Goal: Transaction & Acquisition: Purchase product/service

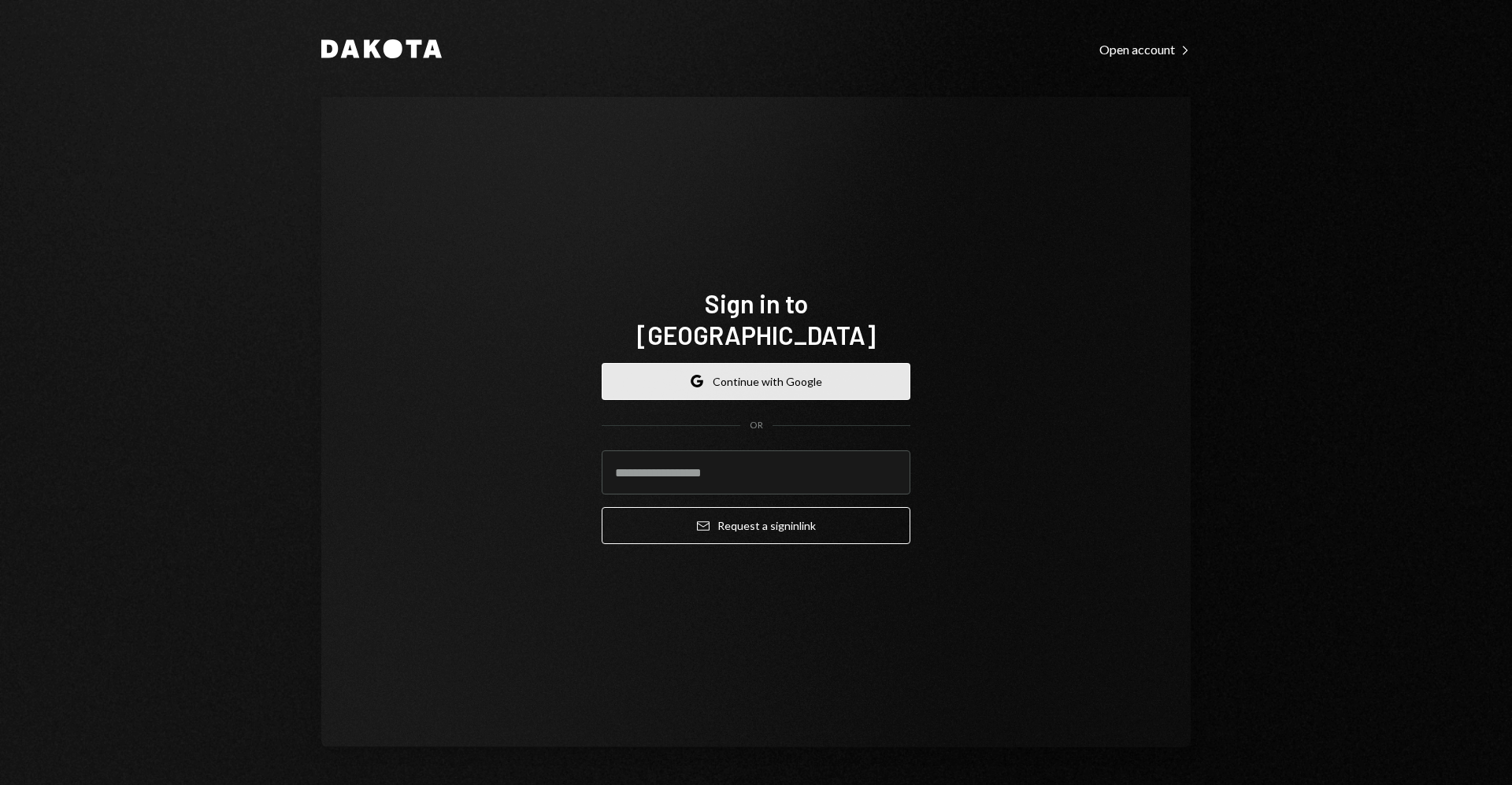
drag, startPoint x: 0, startPoint y: 0, endPoint x: 743, endPoint y: 363, distance: 826.9
click at [743, 363] on button "Google Continue with Google" at bounding box center [756, 382] width 308 height 37
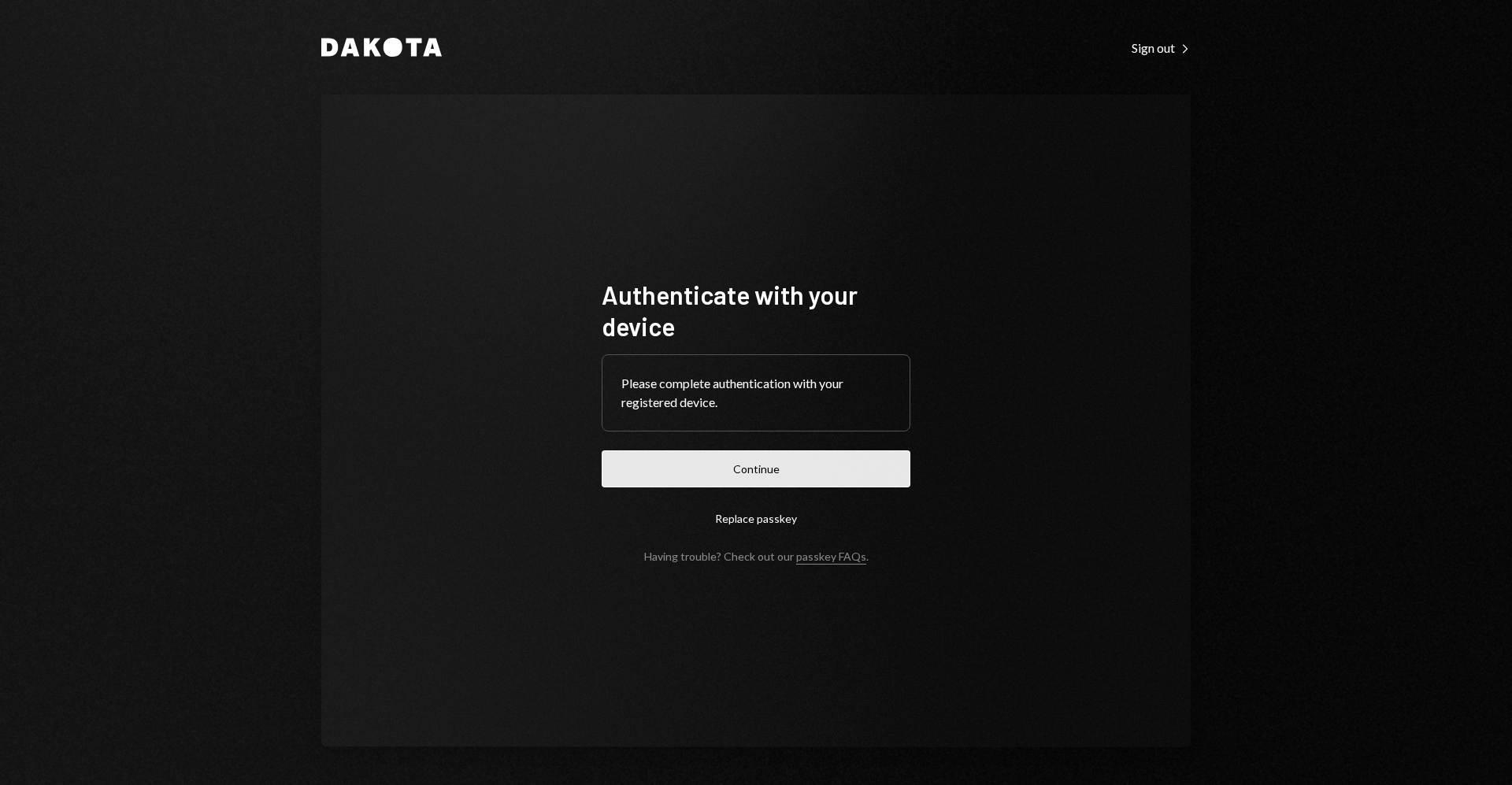
click at [831, 468] on button "Continue" at bounding box center [756, 468] width 308 height 37
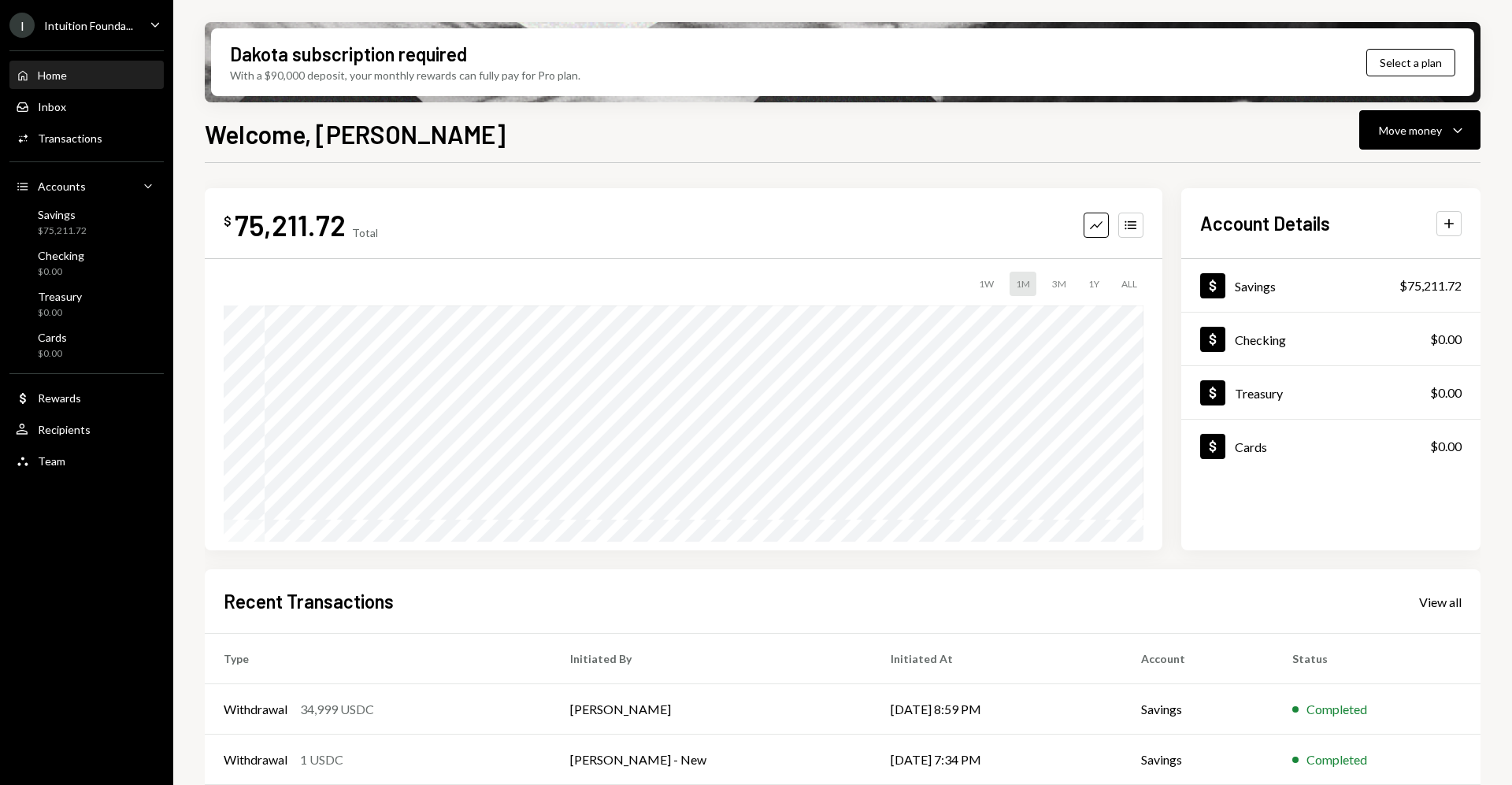
click at [78, 18] on div "I Intuition Founda..." at bounding box center [71, 25] width 123 height 25
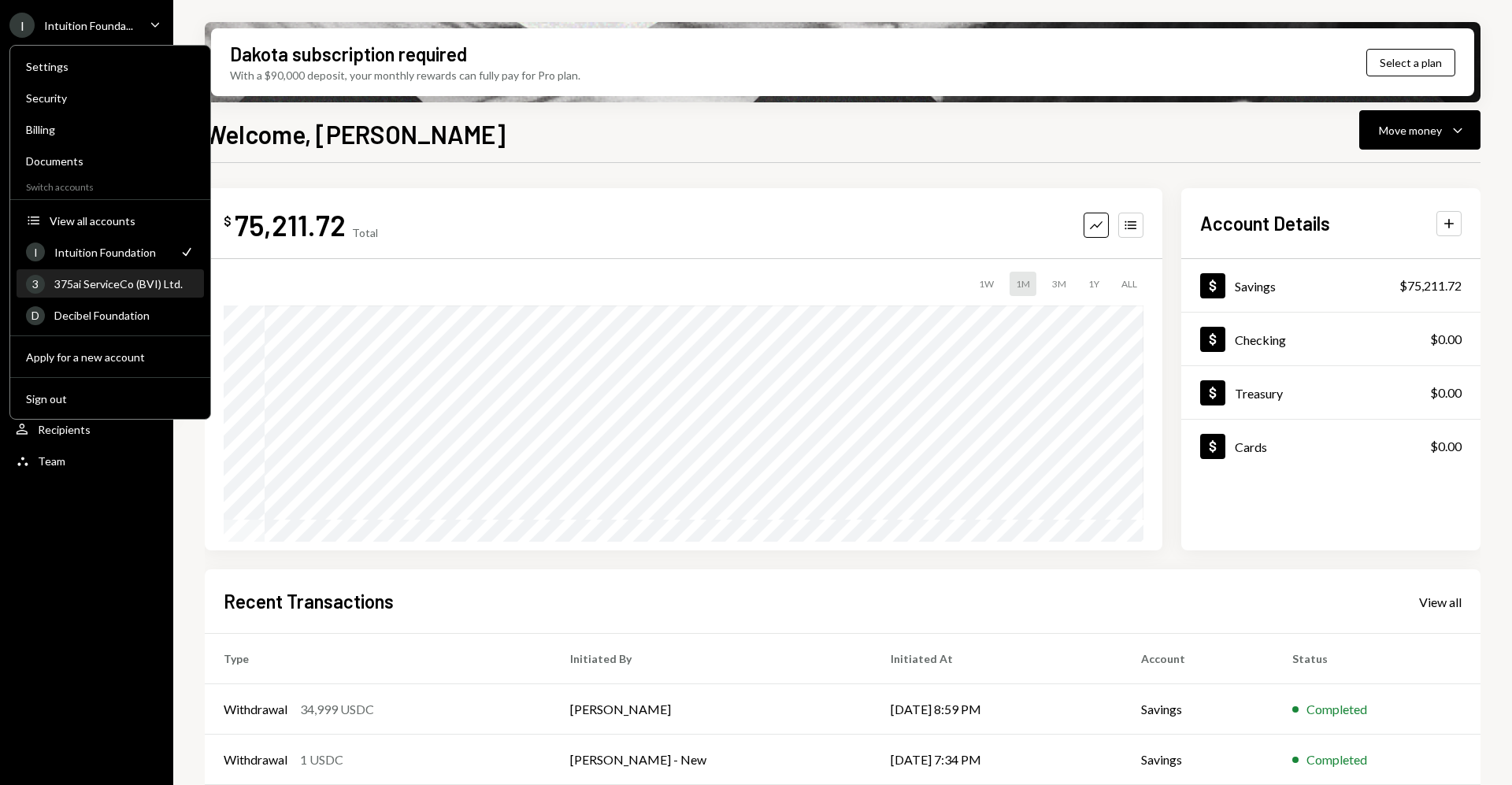
click at [123, 280] on div "375ai ServiceCo (BVI) Ltd." at bounding box center [124, 284] width 140 height 13
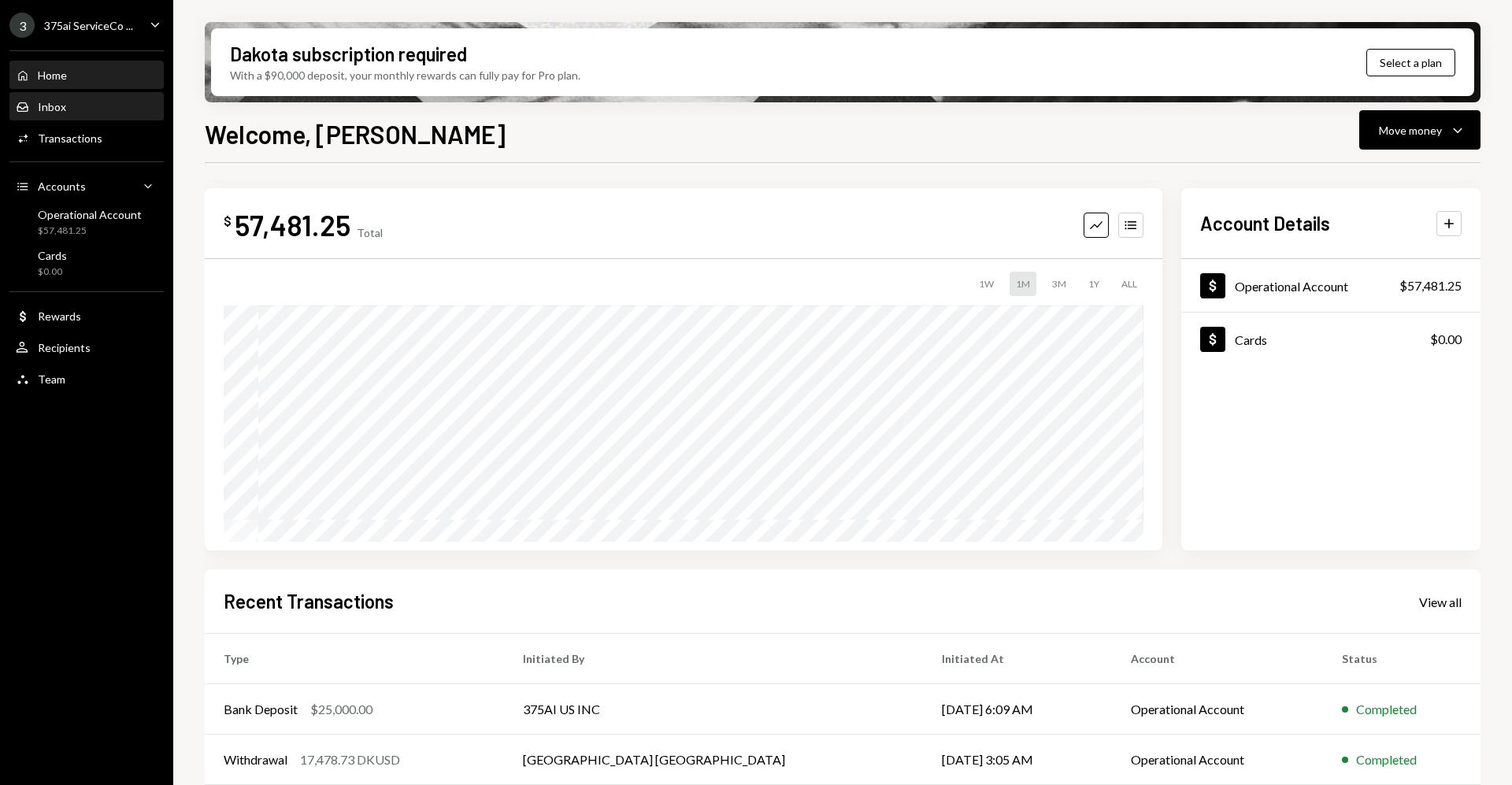
click at [82, 108] on div "Inbox Inbox" at bounding box center [87, 107] width 142 height 14
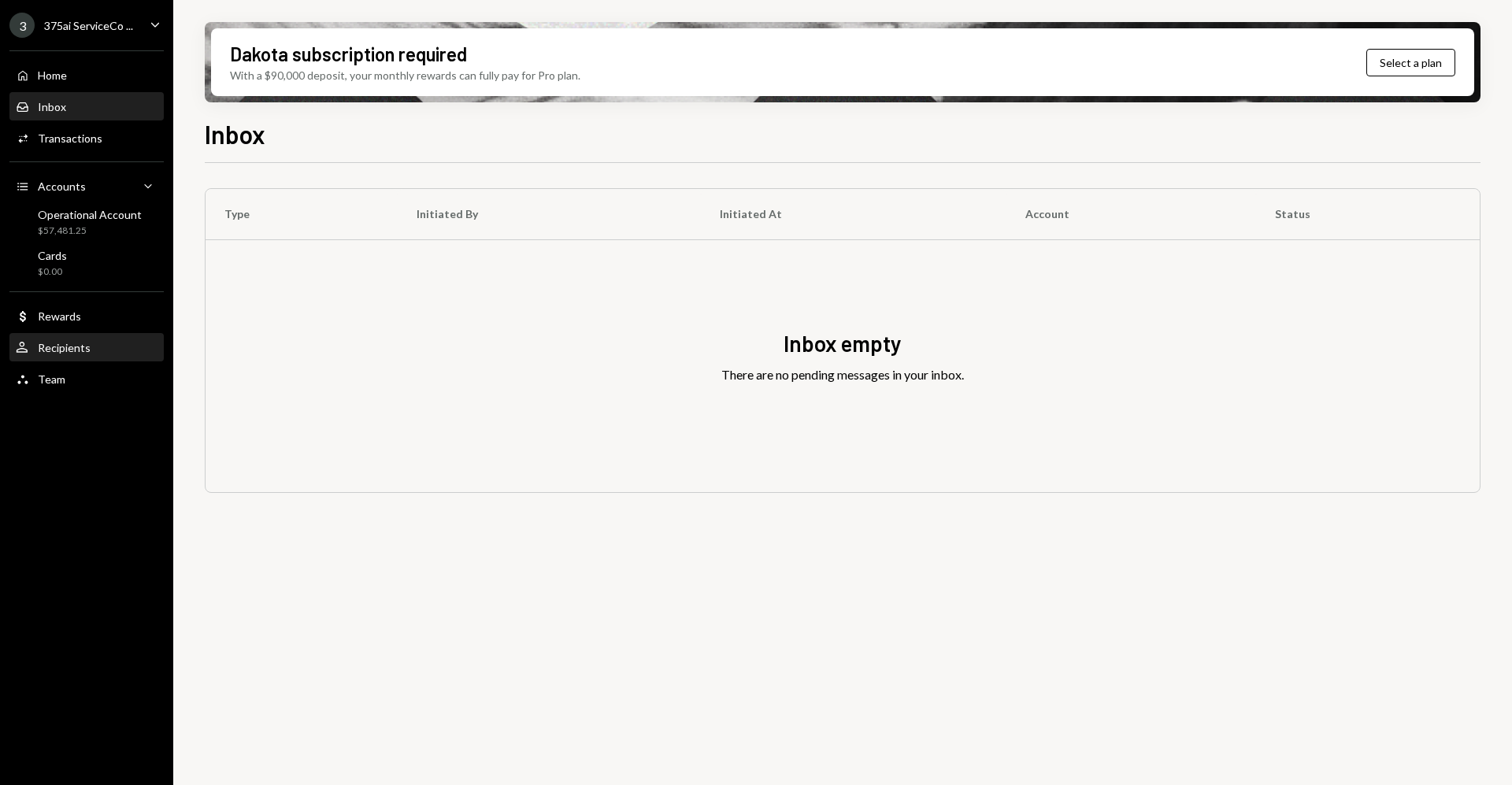
click at [99, 345] on div "User Recipients" at bounding box center [87, 348] width 142 height 14
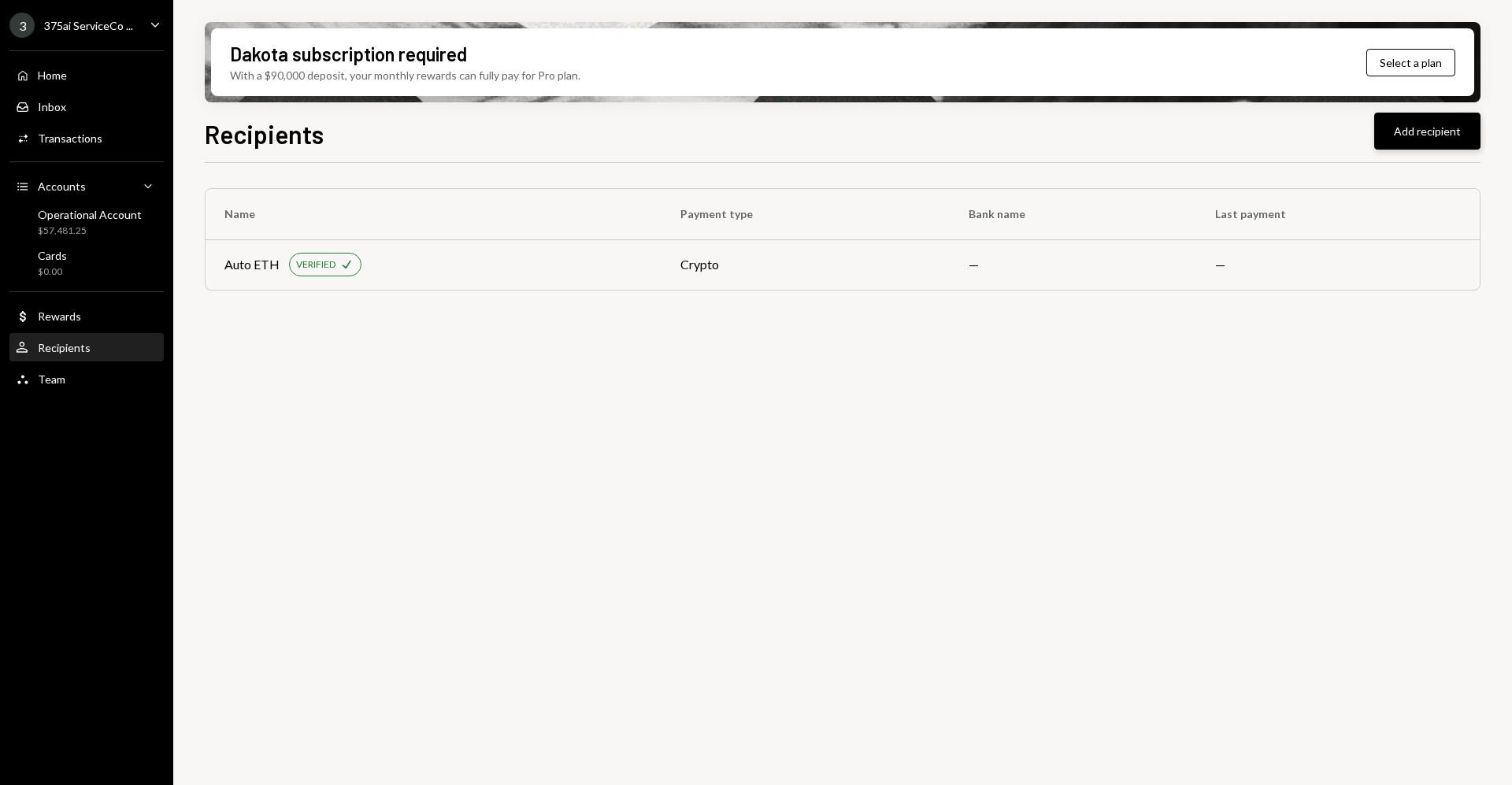
click at [1406, 136] on button "Add recipient" at bounding box center [1428, 131] width 107 height 37
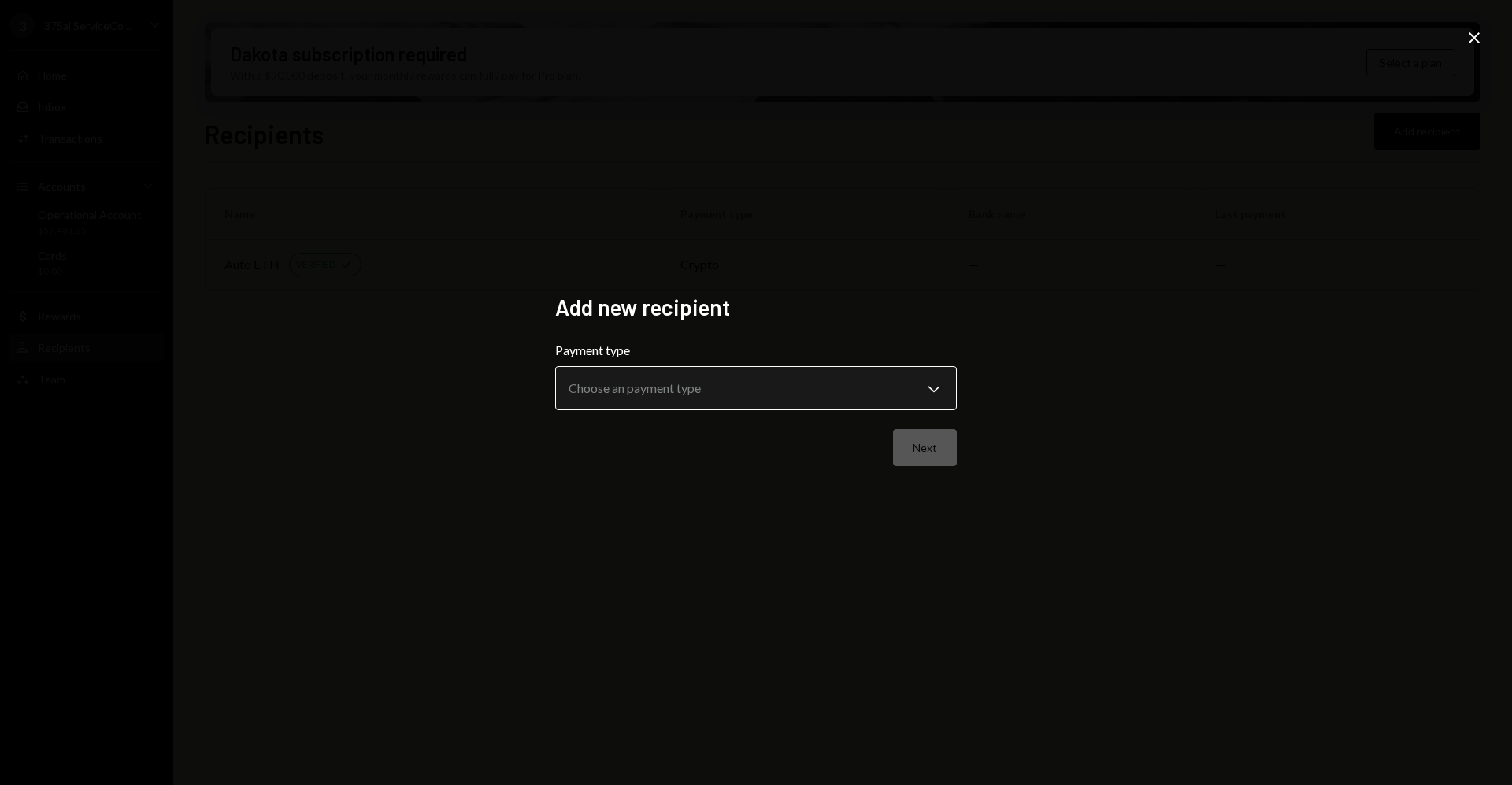
click at [873, 371] on body "**********" at bounding box center [756, 392] width 1512 height 785
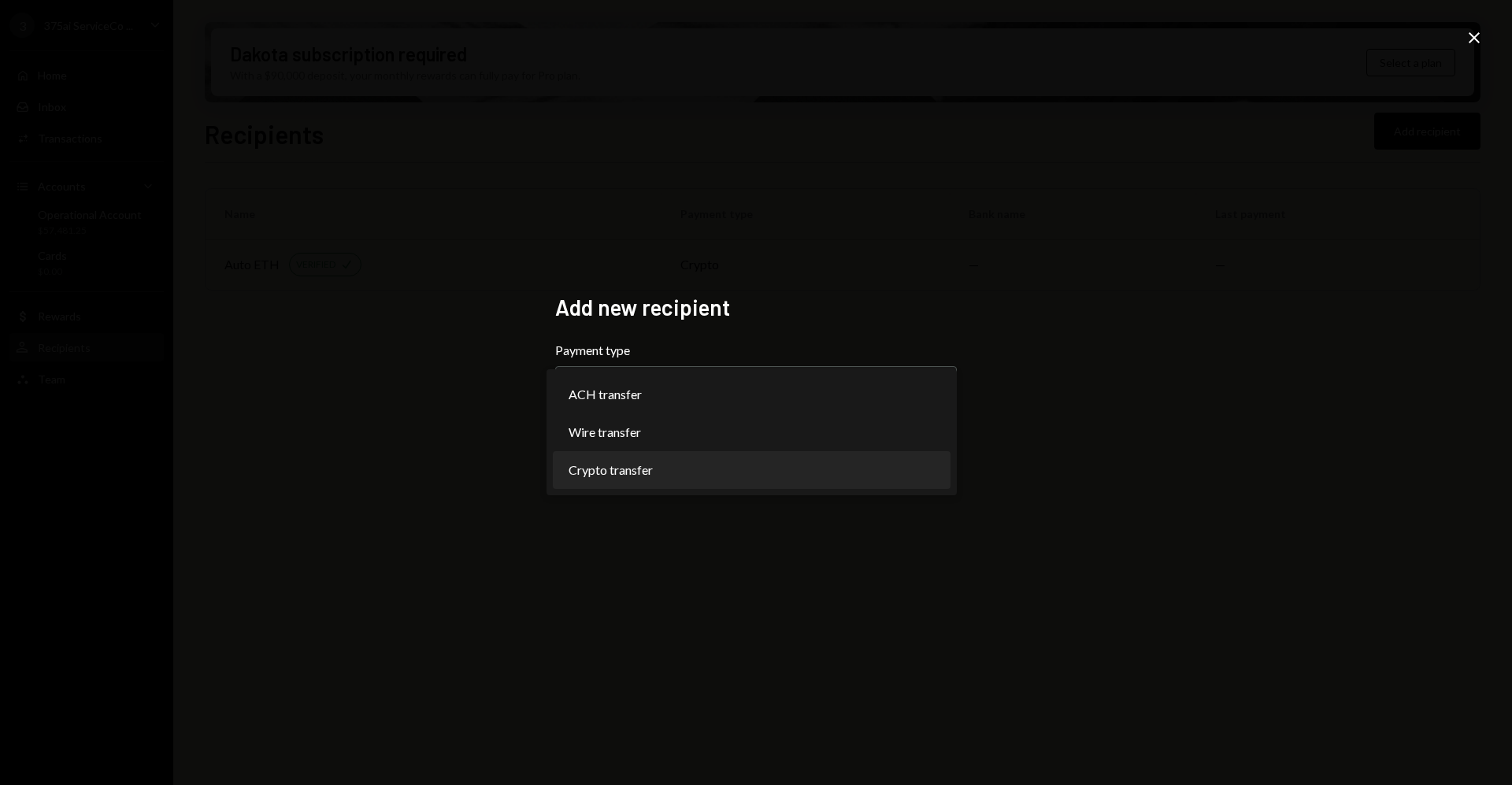
select select "******"
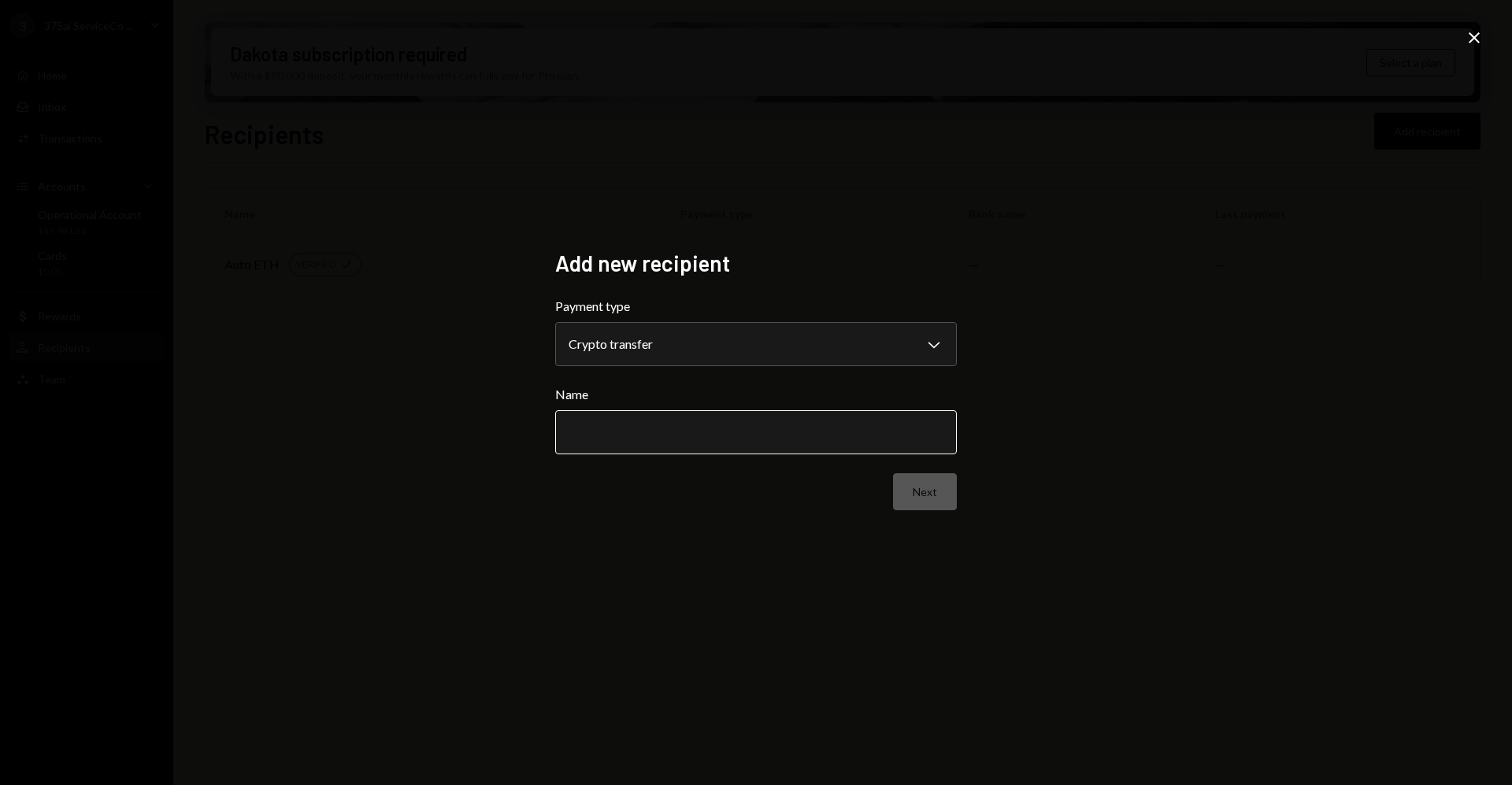
click at [681, 438] on input "Name" at bounding box center [756, 432] width 402 height 44
paste input "**********"
type input "********"
click at [901, 502] on button "Next" at bounding box center [925, 492] width 64 height 37
click at [708, 350] on body "3 375ai ServiceCo ... Caret Down Home Home Inbox Inbox Activities Transactions …" at bounding box center [756, 392] width 1512 height 785
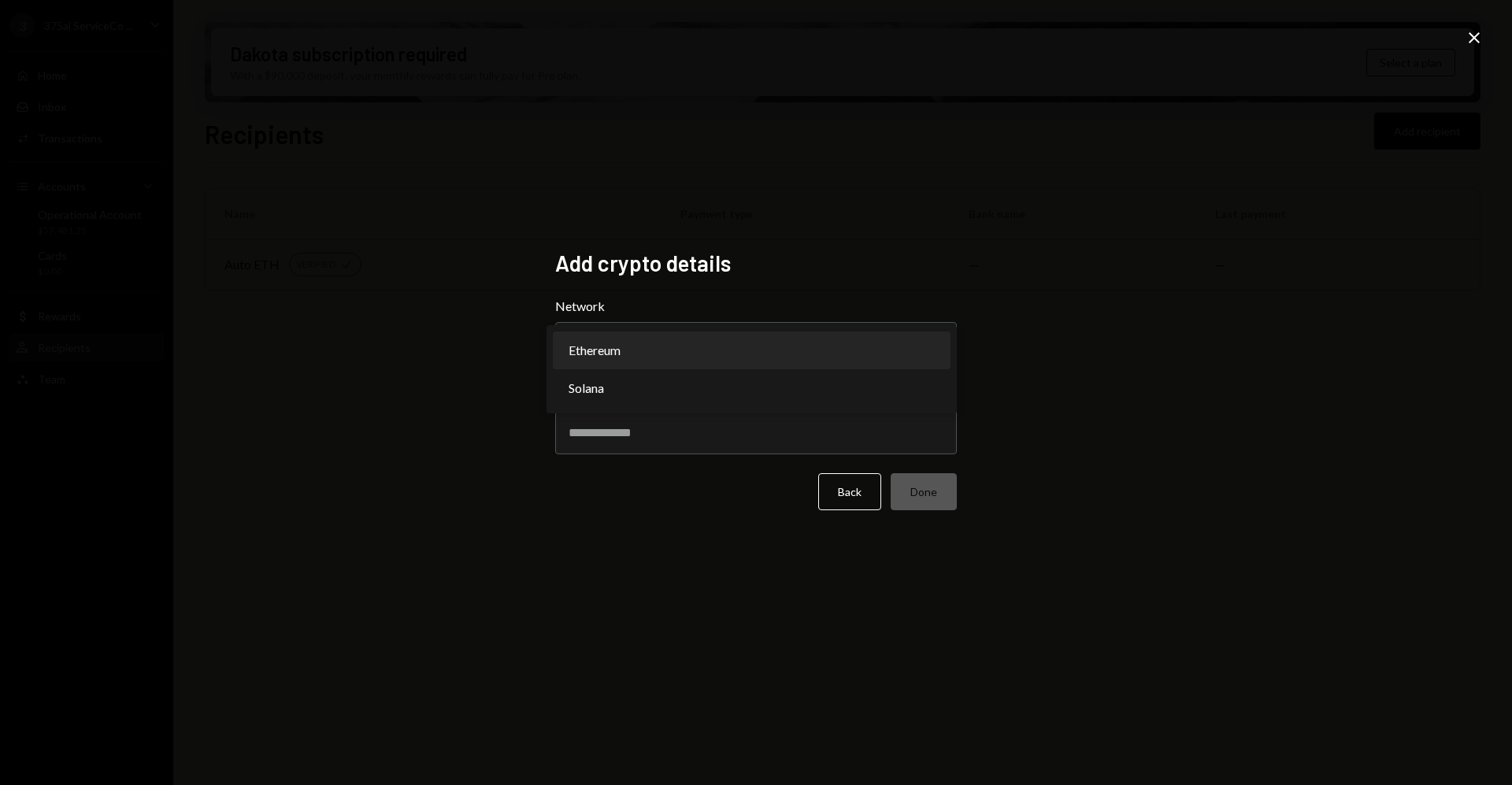
select select "**********"
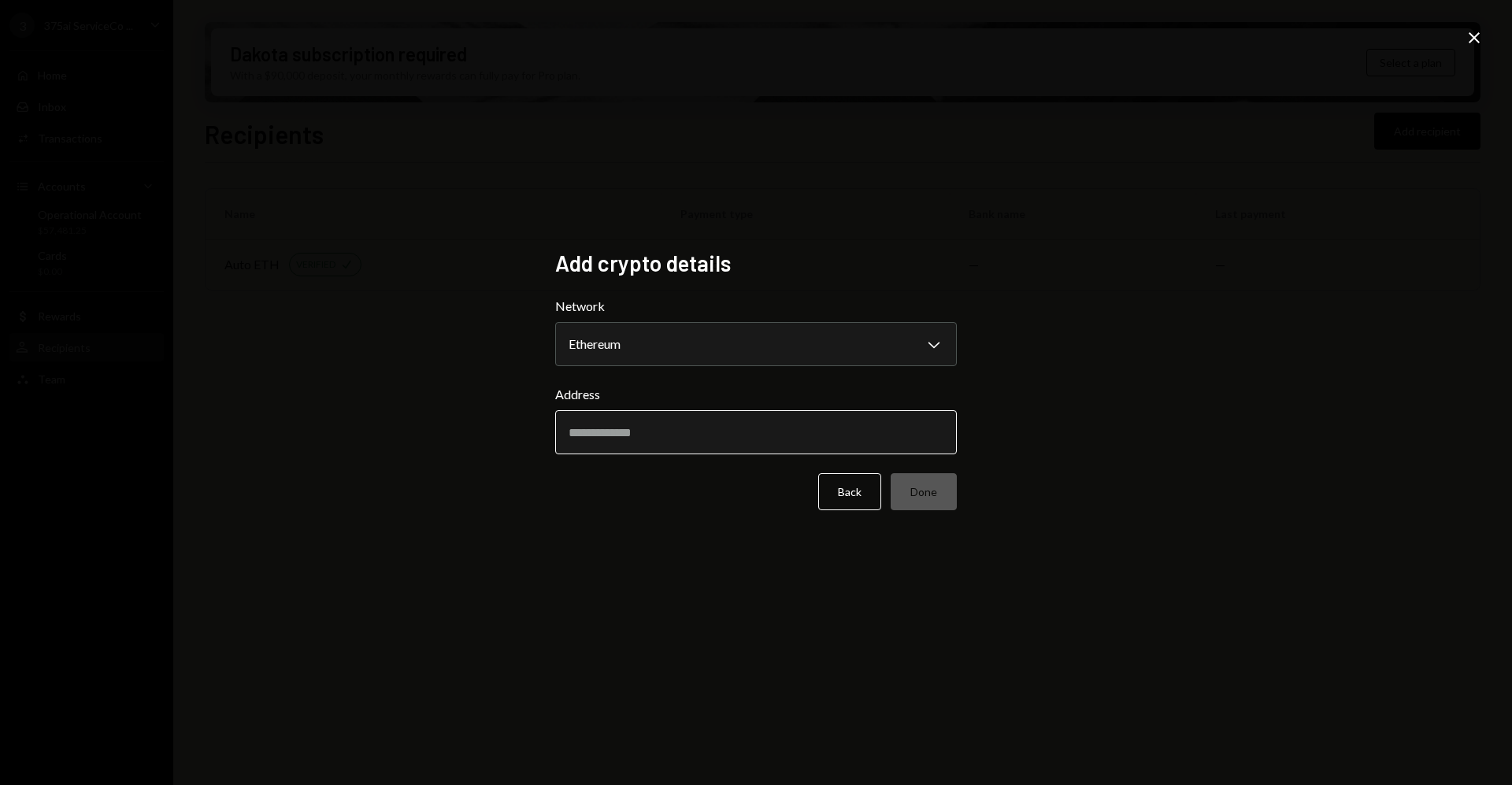
click at [688, 439] on input "Address" at bounding box center [756, 432] width 402 height 44
paste input "**********"
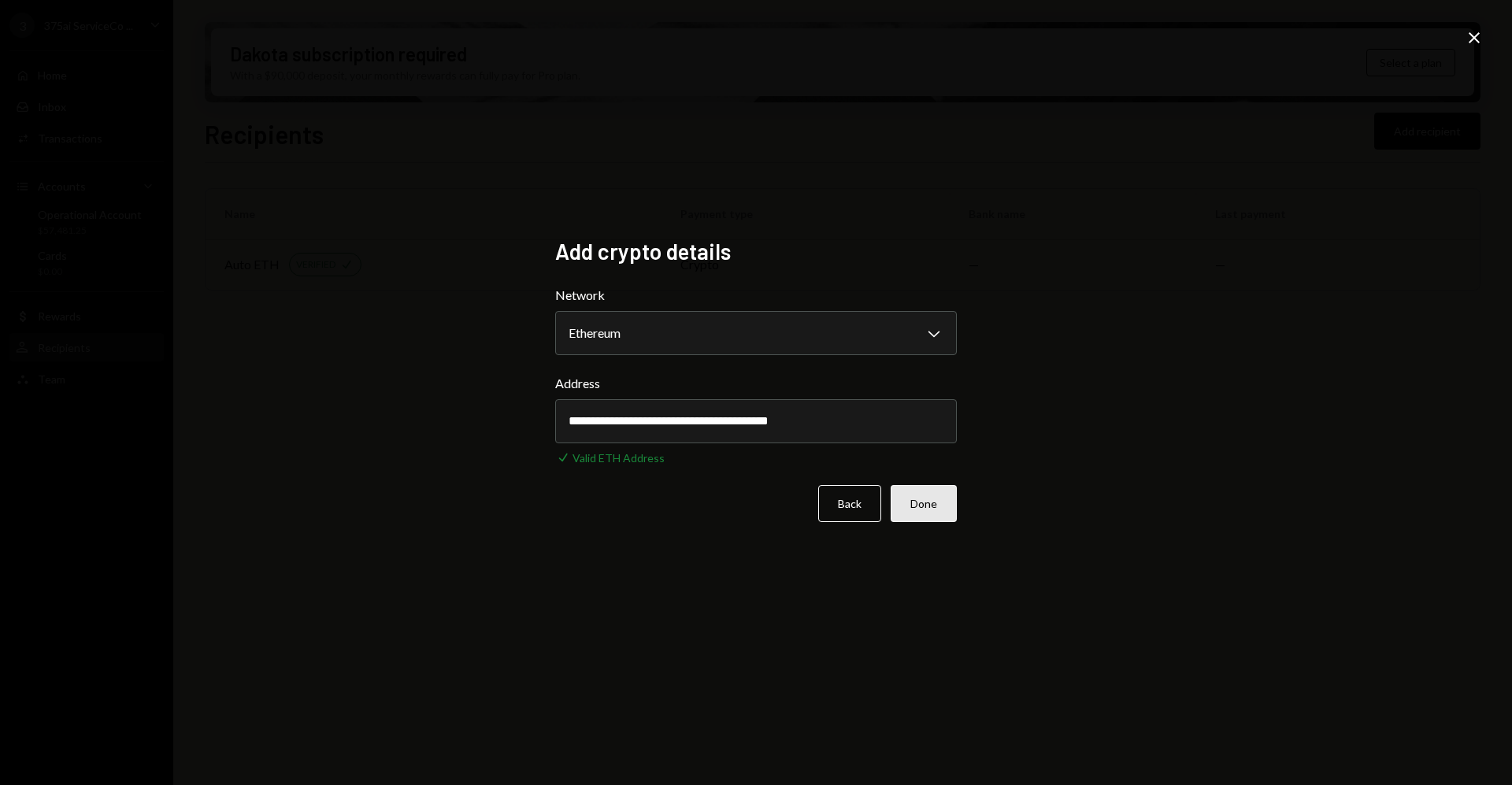
type input "**********"
click at [942, 506] on button "Done" at bounding box center [924, 503] width 66 height 37
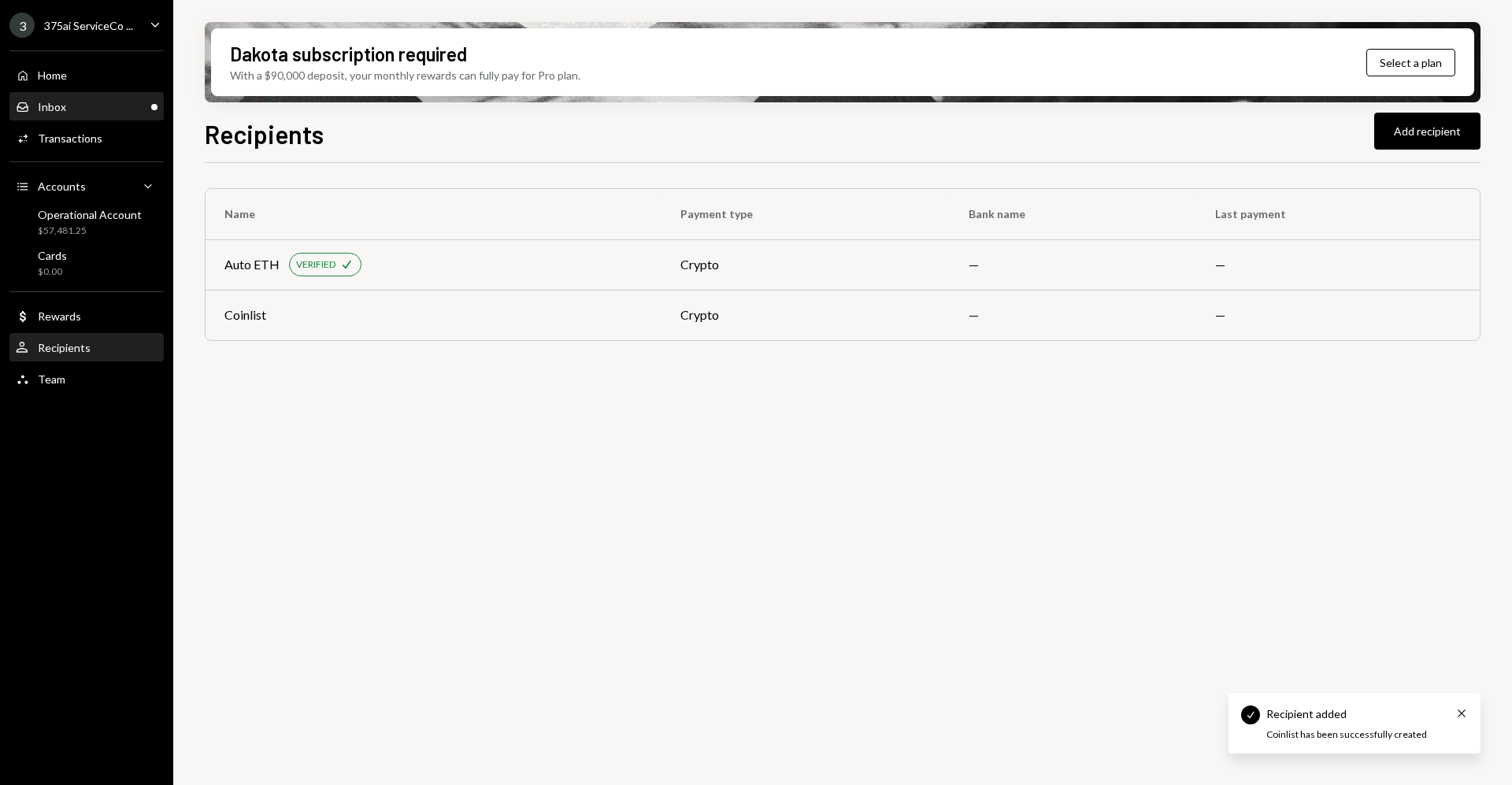
click at [67, 102] on div "Inbox Inbox" at bounding box center [87, 107] width 142 height 14
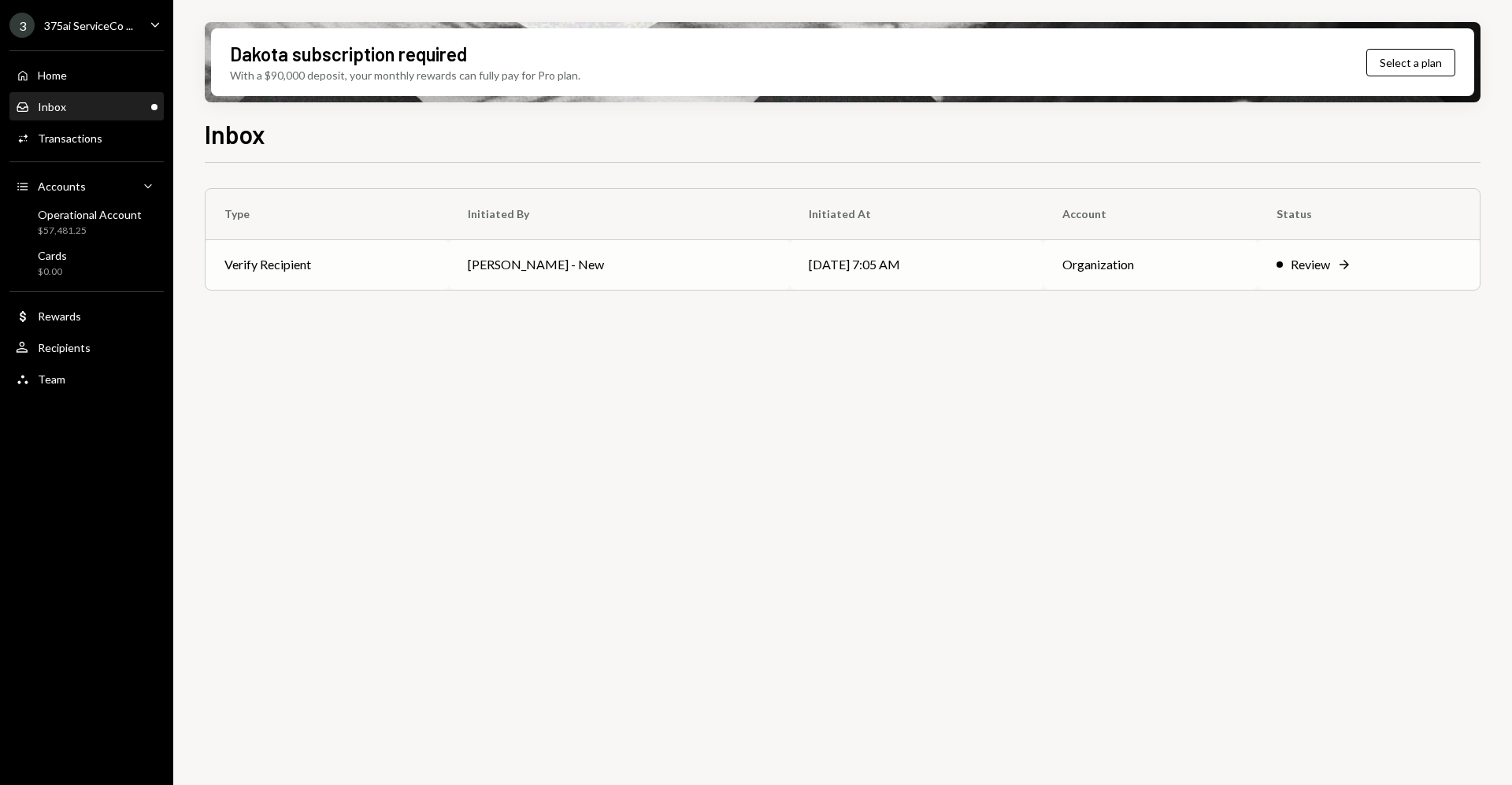
click at [1238, 270] on td "Organization" at bounding box center [1150, 264] width 214 height 50
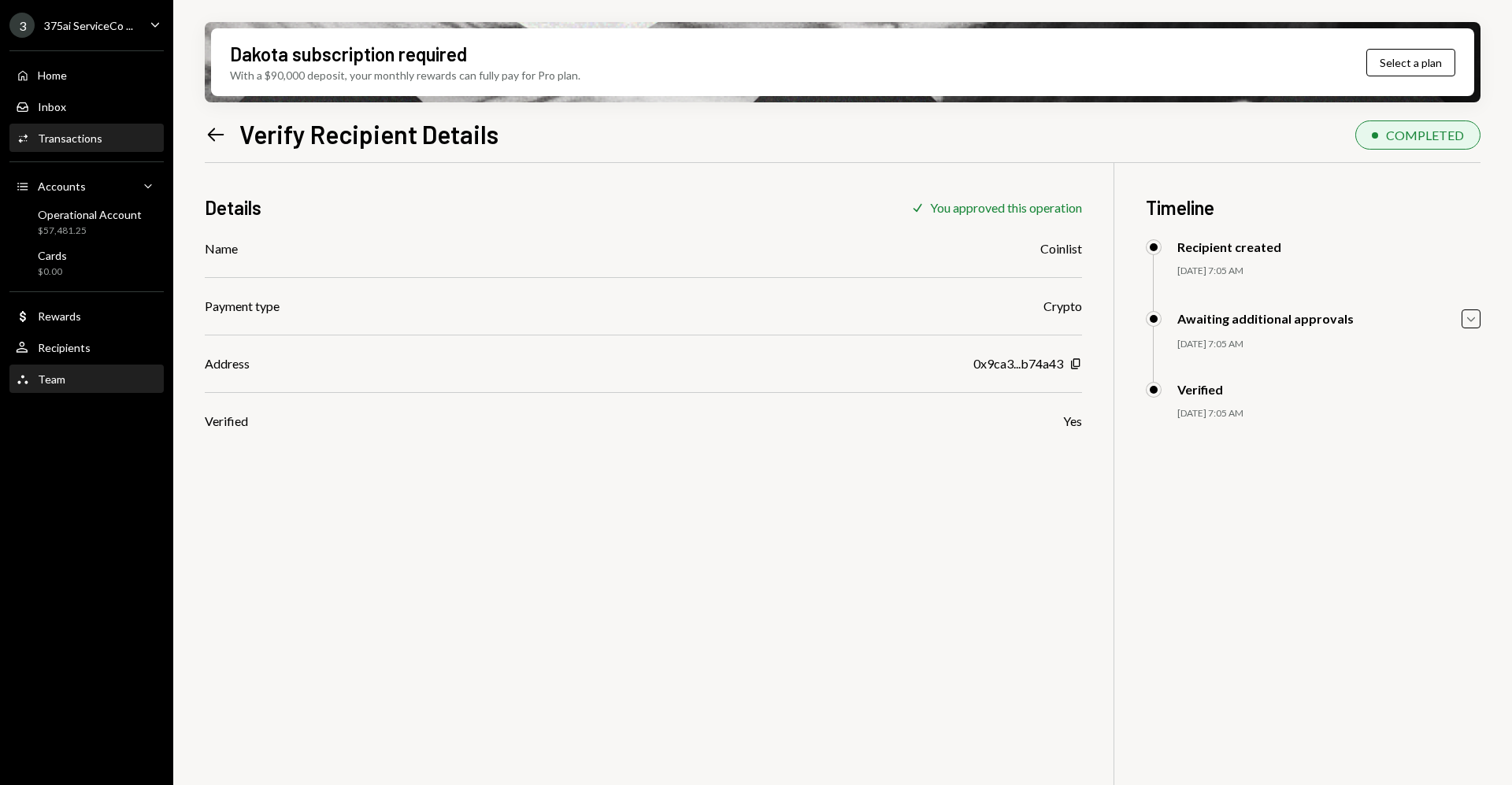
click at [86, 382] on div "Team Team" at bounding box center [87, 379] width 142 height 14
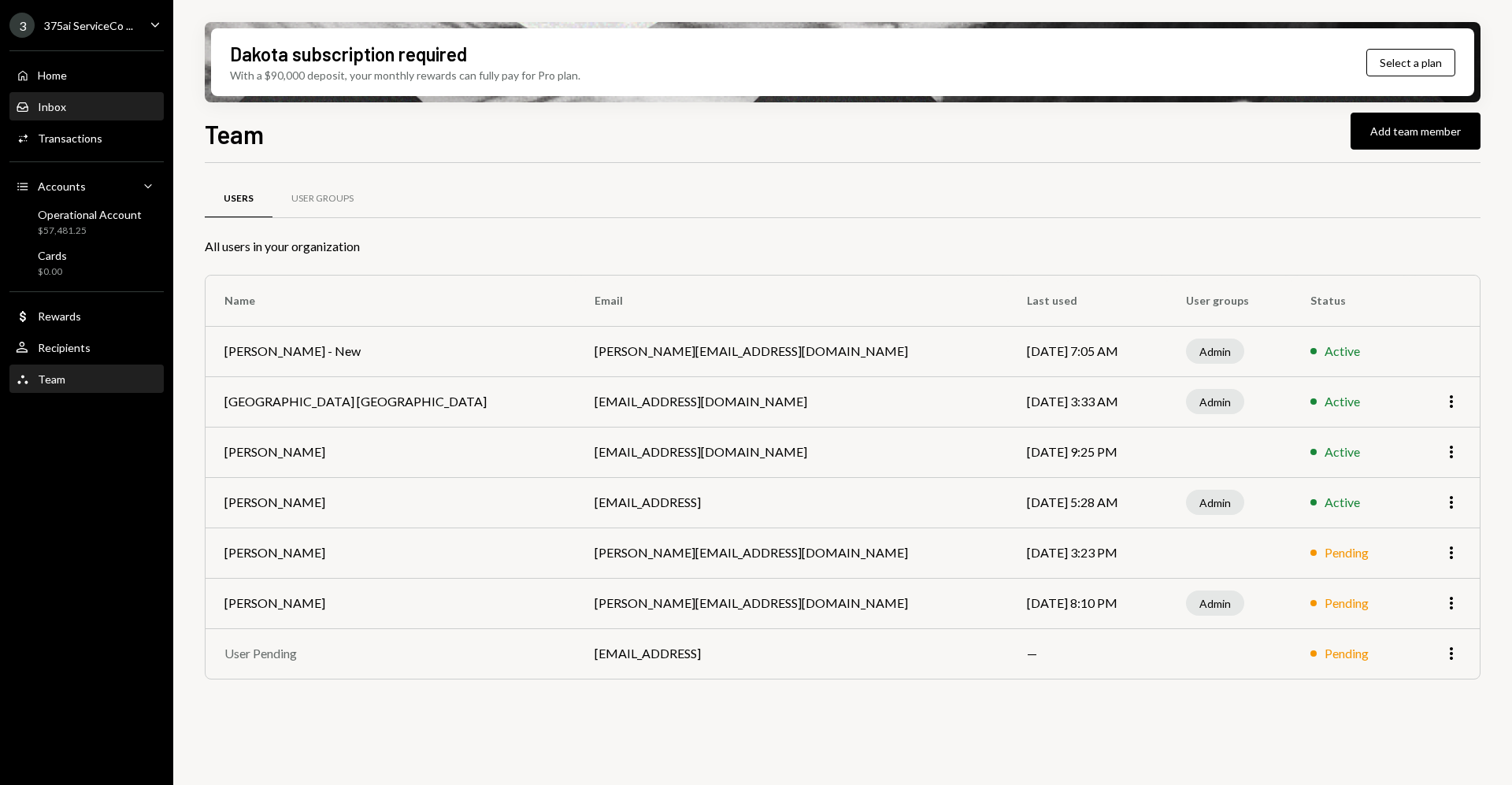
click at [64, 105] on div "Inbox" at bounding box center [52, 107] width 28 height 13
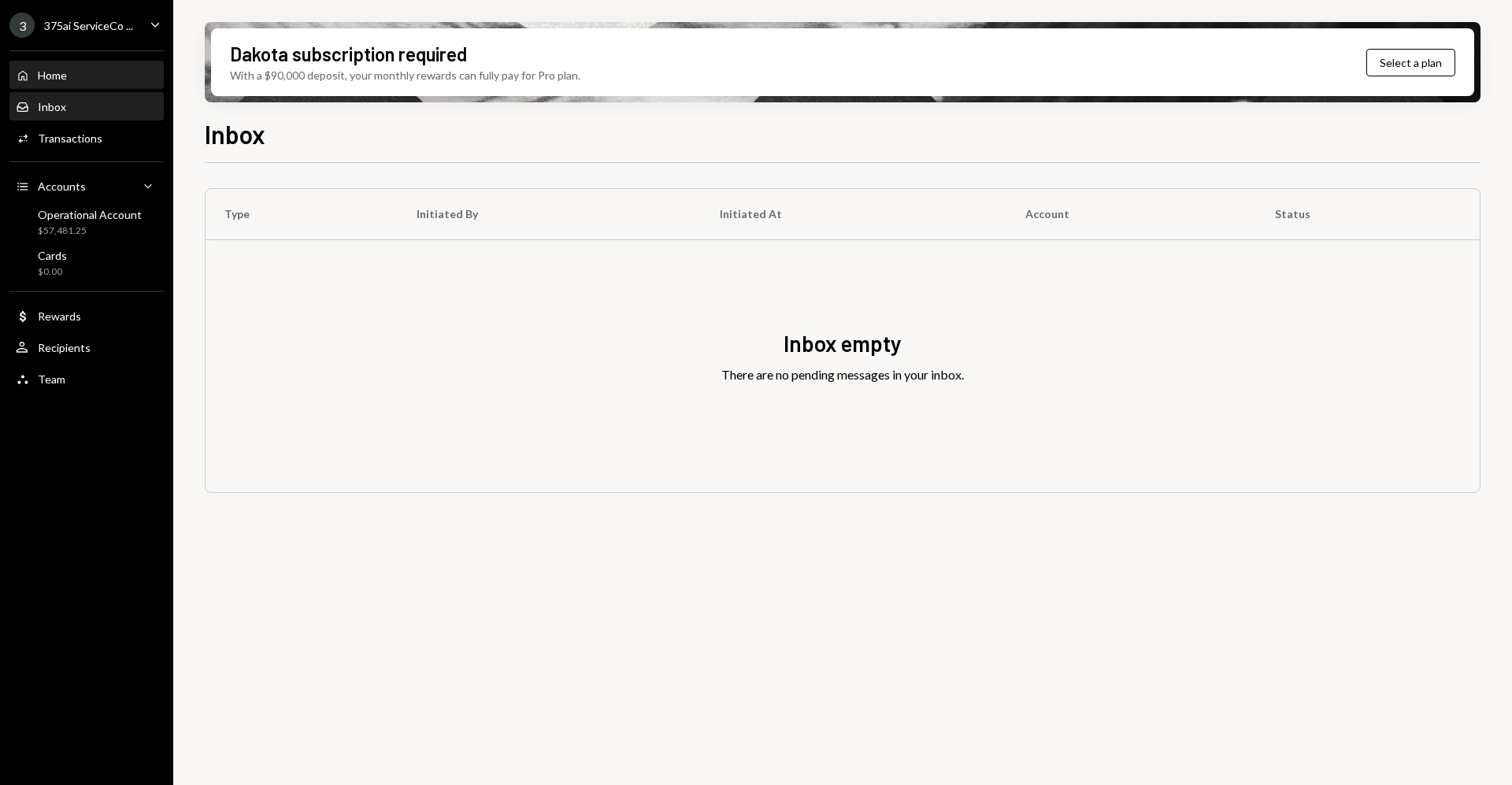
click at [64, 72] on div "Home" at bounding box center [52, 75] width 29 height 13
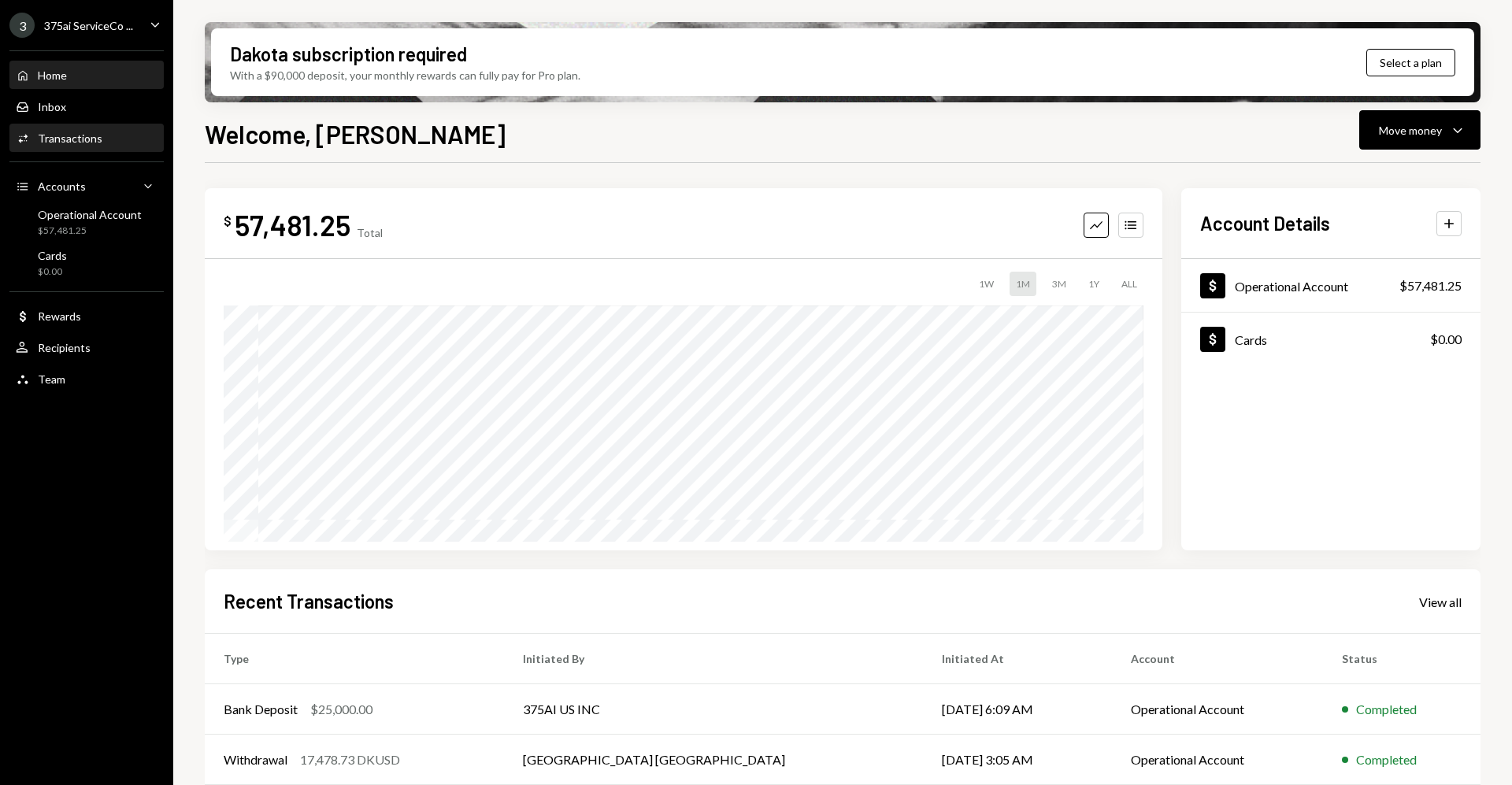
click at [65, 140] on div "Transactions" at bounding box center [69, 138] width 64 height 13
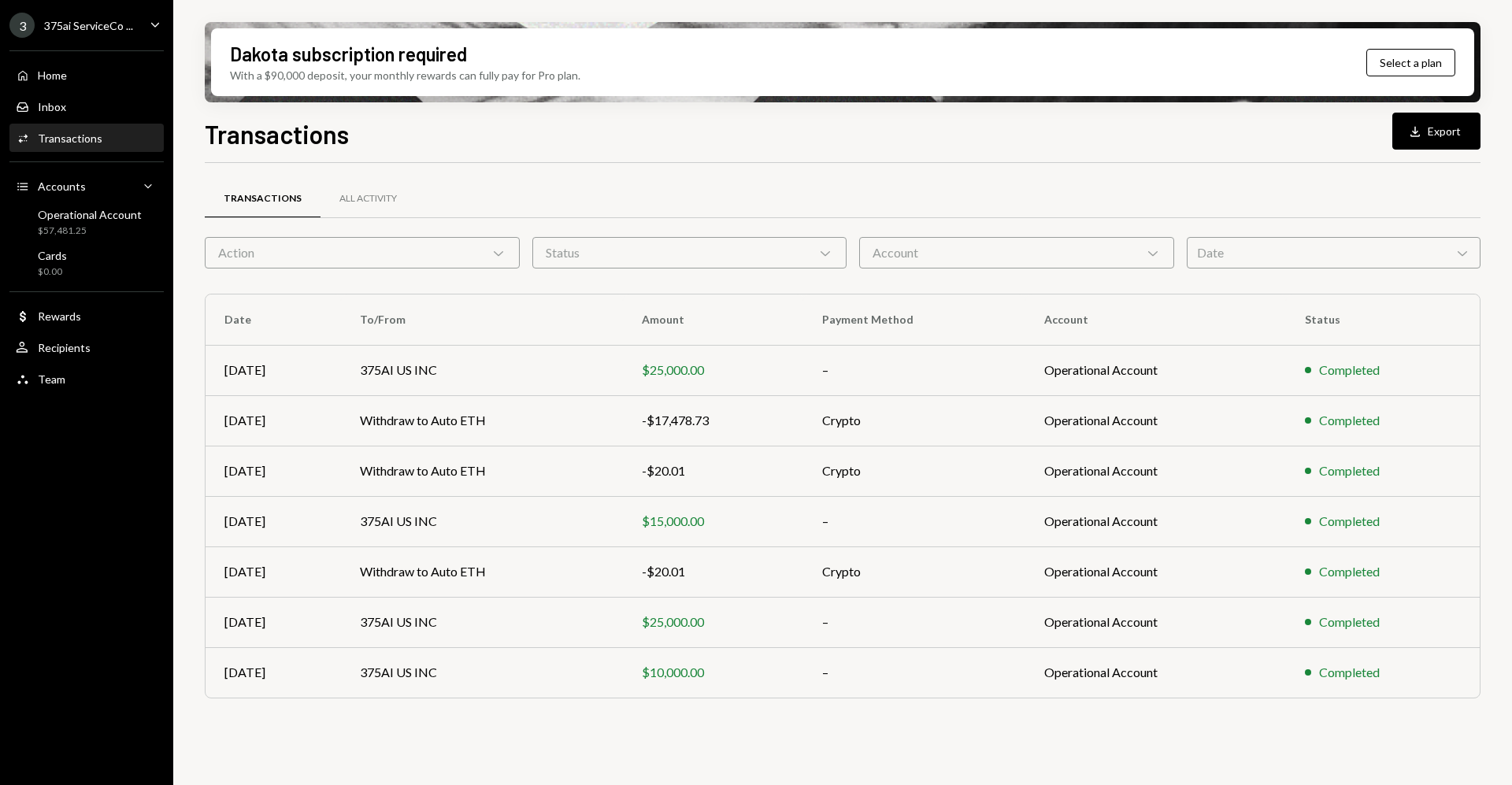
click at [85, 57] on div "Home Home Inbox Inbox Activities Transactions Accounts Accounts Caret Down Oper…" at bounding box center [87, 218] width 173 height 355
click at [88, 72] on div "Home Home" at bounding box center [87, 75] width 142 height 14
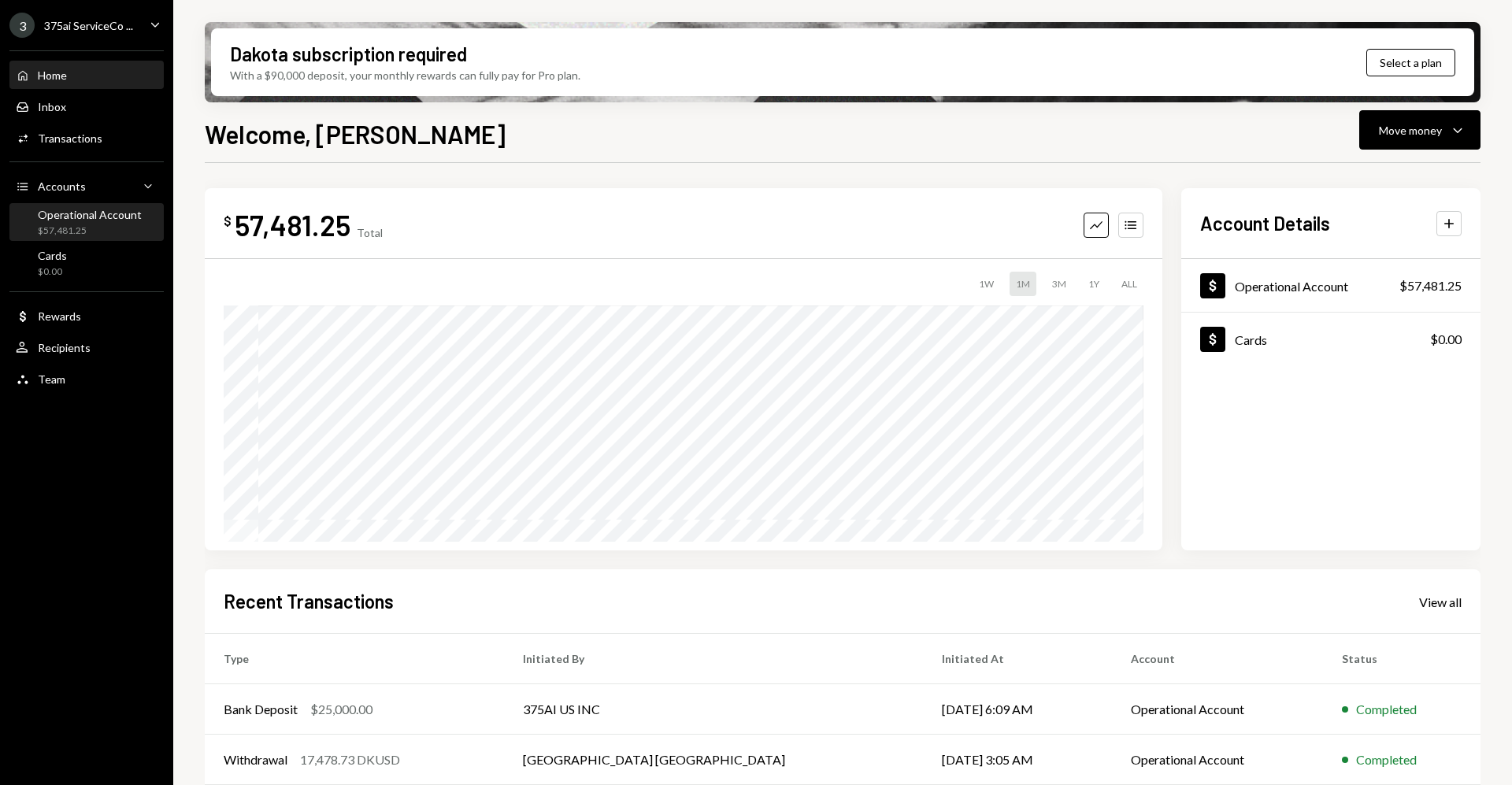
click at [103, 232] on div "$57,481.25" at bounding box center [89, 231] width 104 height 13
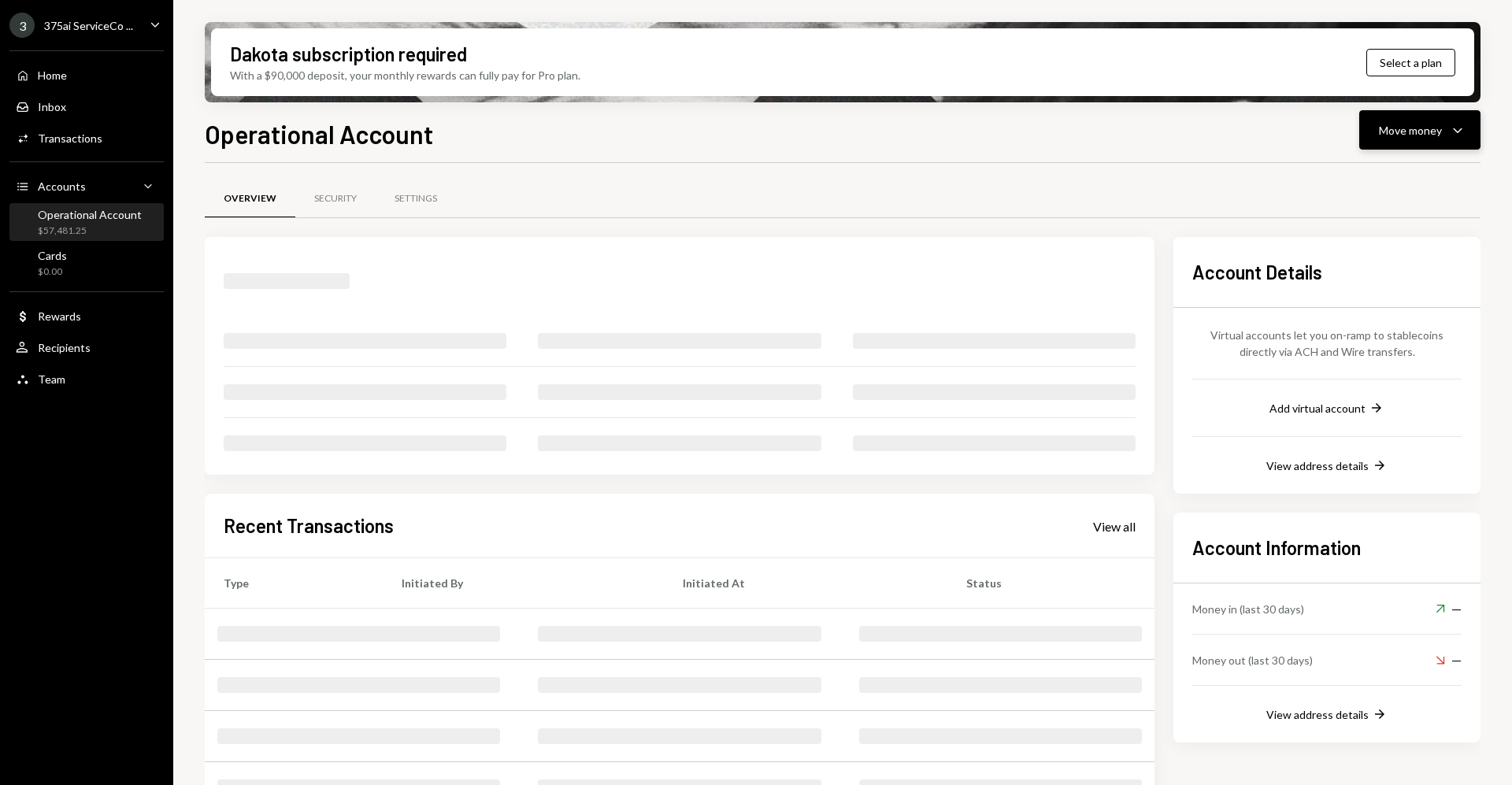
click at [1434, 135] on div "Move money" at bounding box center [1411, 130] width 63 height 17
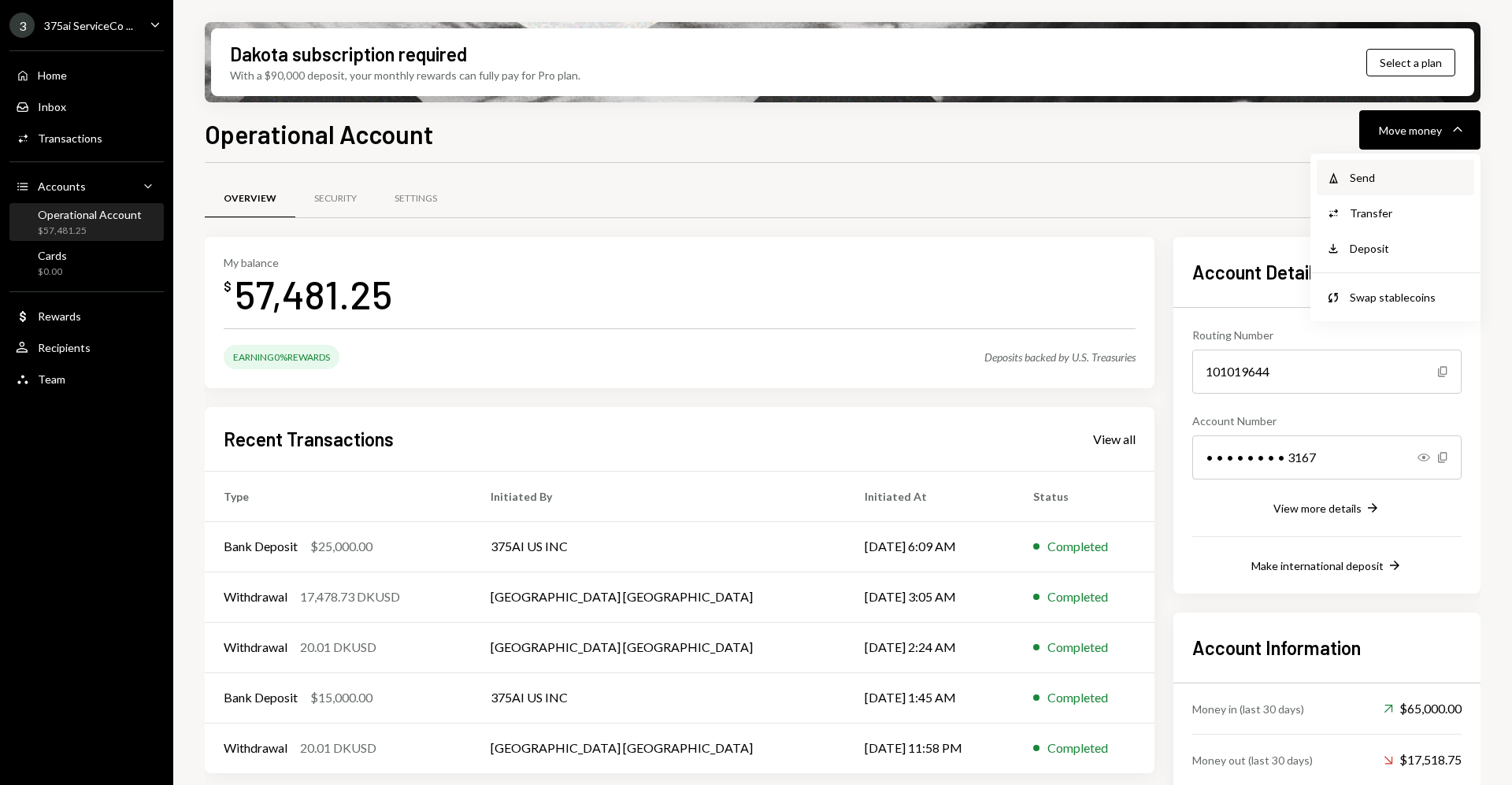
click at [1387, 178] on div "Send" at bounding box center [1408, 178] width 115 height 17
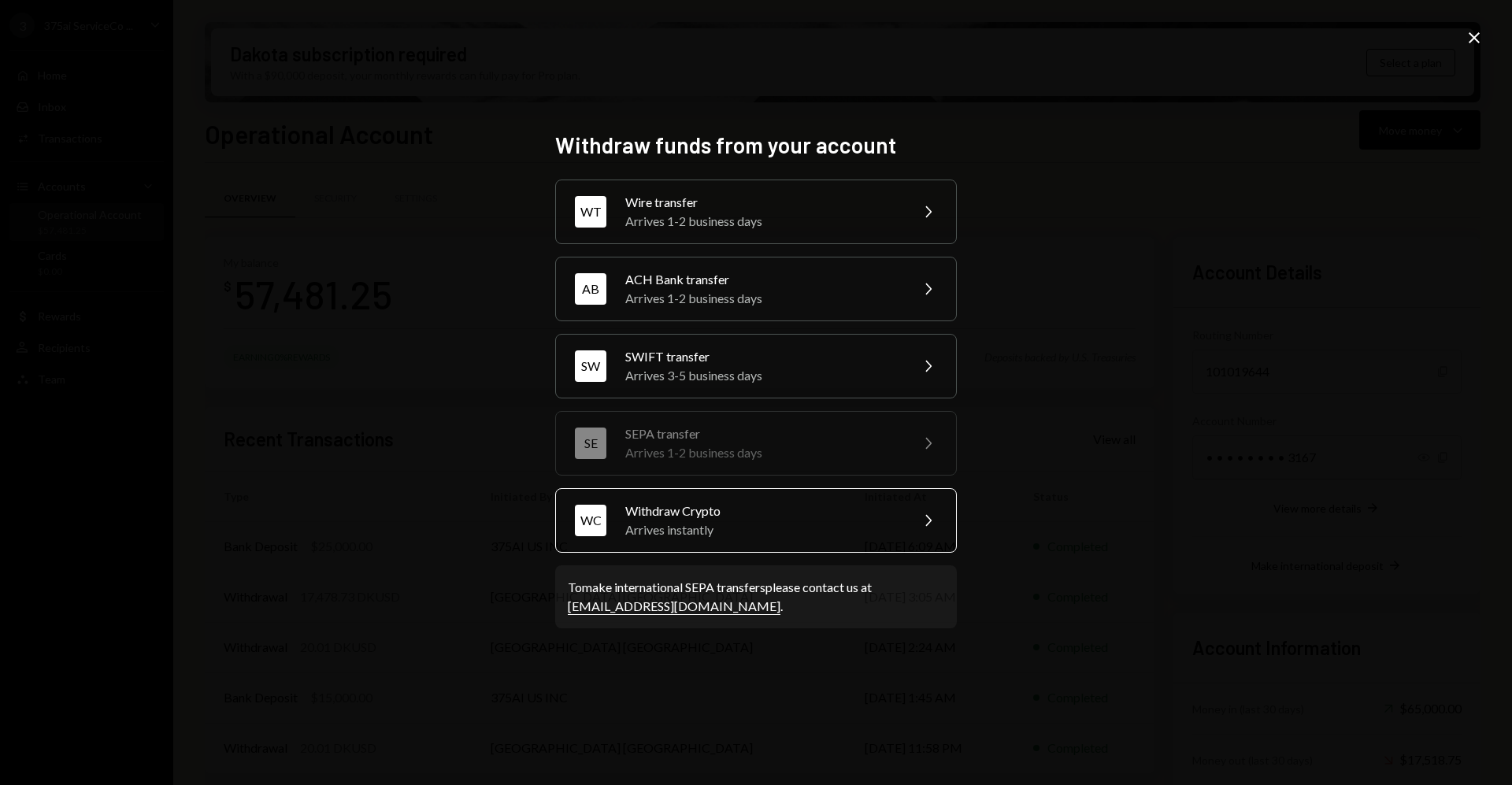
click at [718, 525] on div "Arrives instantly" at bounding box center [762, 530] width 274 height 19
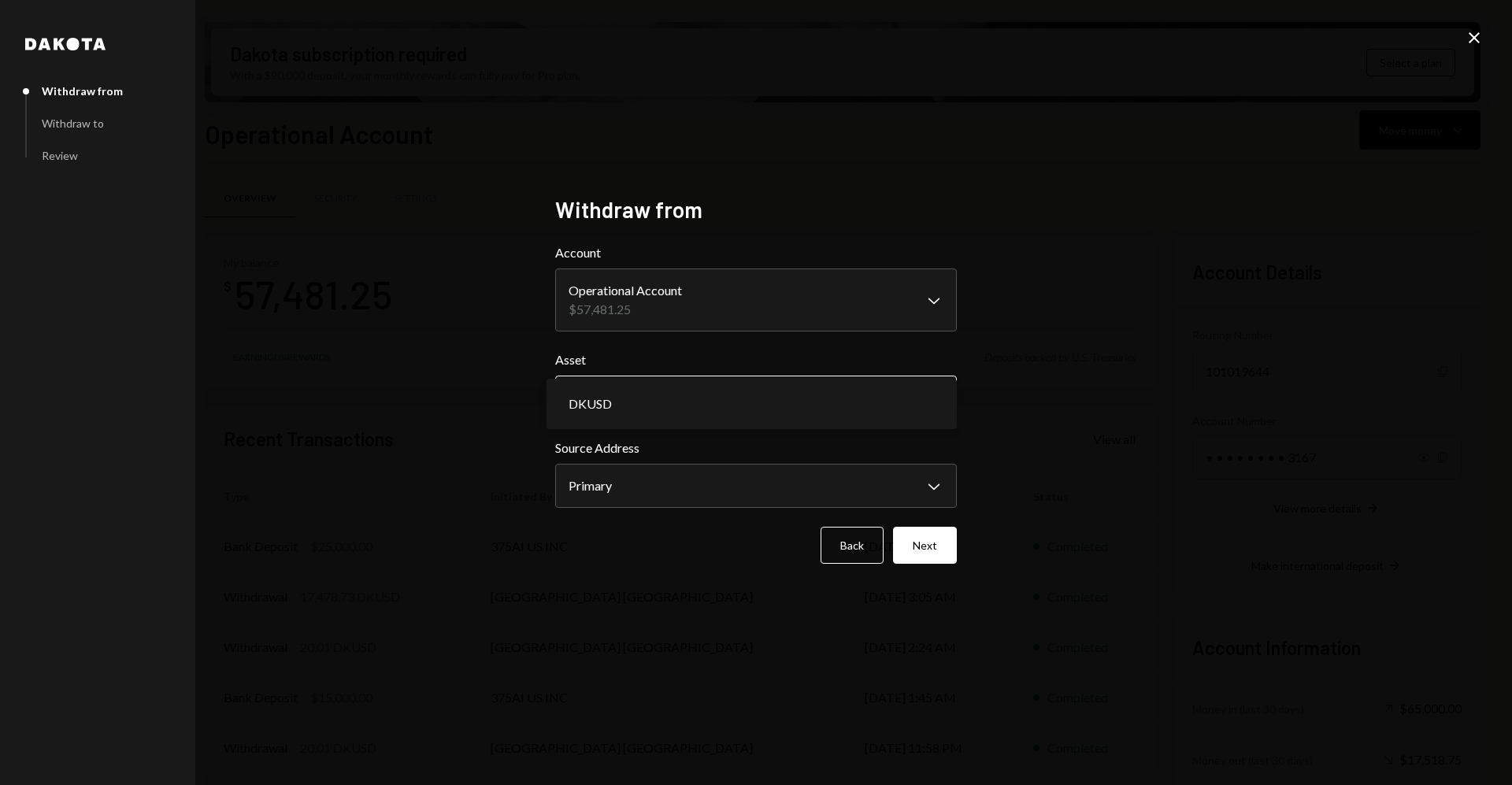
click at [684, 396] on body "3 375ai ServiceCo ... Caret Down Home Home Inbox Inbox Activities Transactions …" at bounding box center [756, 392] width 1512 height 785
click at [940, 548] on button "Next" at bounding box center [925, 545] width 64 height 37
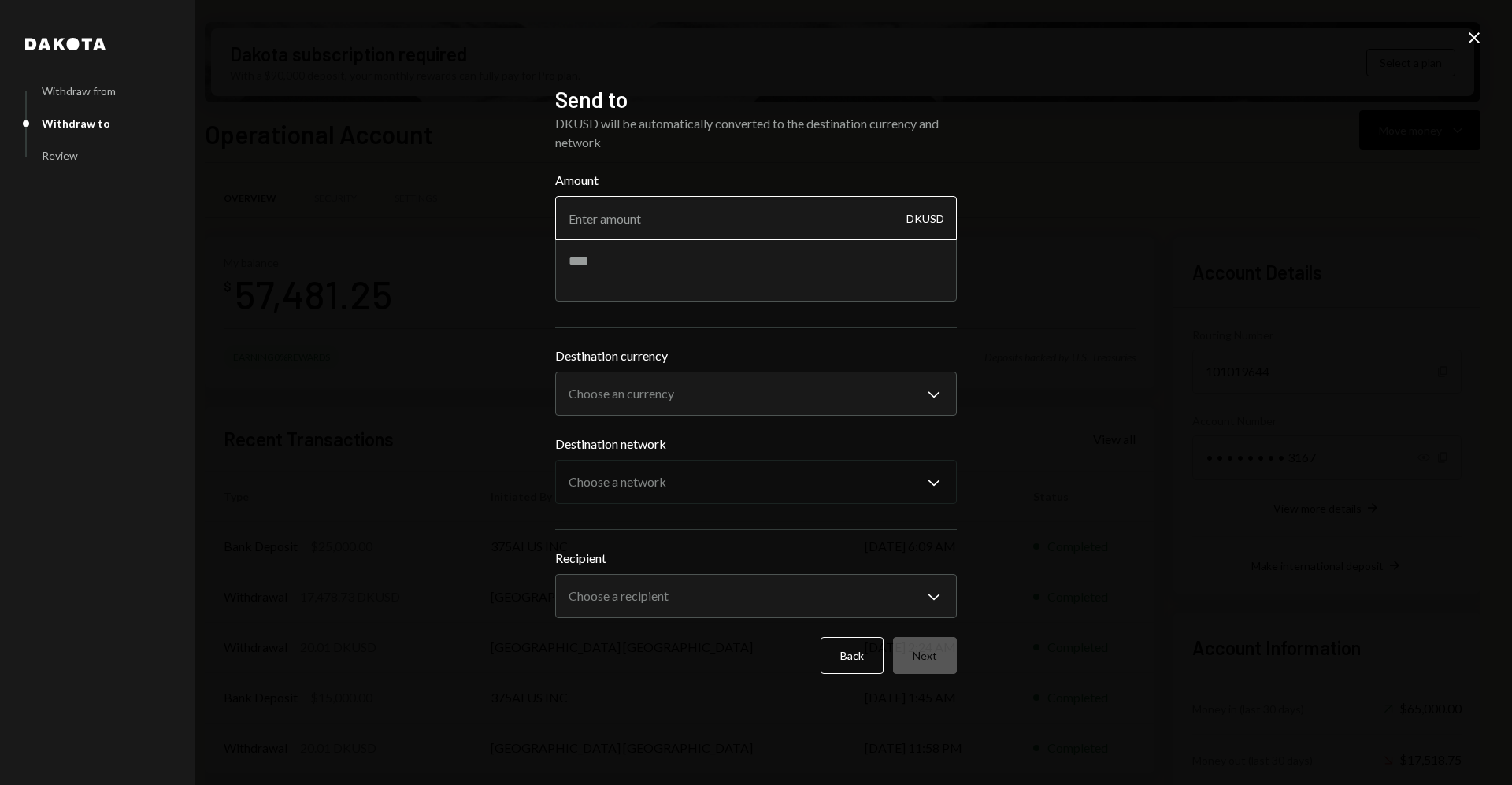
click at [705, 228] on input "Amount" at bounding box center [756, 218] width 402 height 44
click at [846, 670] on button "Back" at bounding box center [853, 655] width 63 height 37
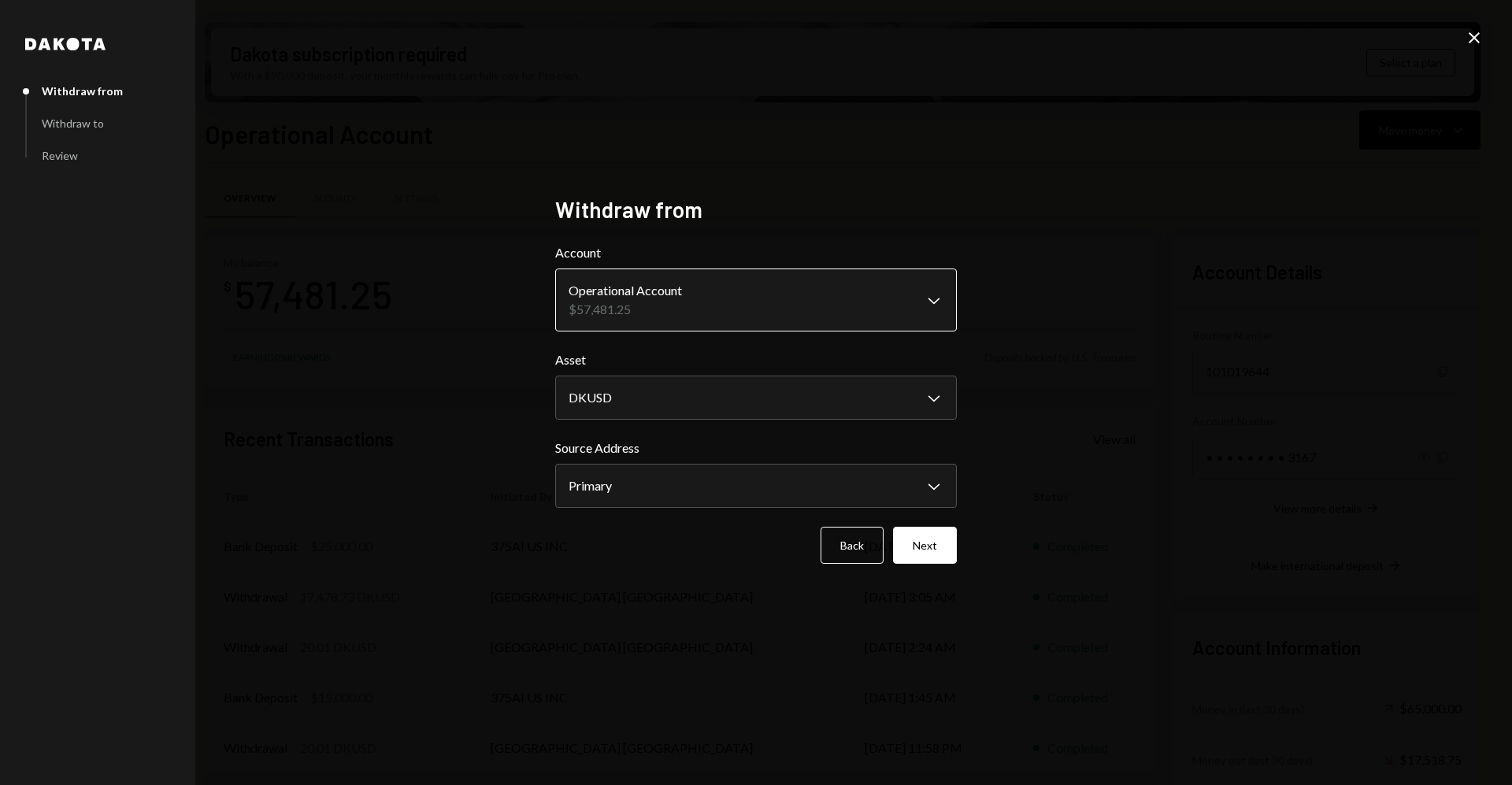
click at [753, 313] on body "3 375ai ServiceCo ... Caret Down Home Home Inbox Inbox Activities Transactions …" at bounding box center [756, 392] width 1512 height 785
click at [781, 393] on body "3 375ai ServiceCo ... Caret Down Home Home Inbox Inbox Activities Transactions …" at bounding box center [756, 392] width 1512 height 785
click at [872, 493] on body "3 375ai ServiceCo ... Caret Down Home Home Inbox Inbox Activities Transactions …" at bounding box center [756, 392] width 1512 height 785
click at [872, 335] on form "**********" at bounding box center [756, 403] width 402 height 321
click at [882, 315] on body "3 375ai ServiceCo ... Caret Down Home Home Inbox Inbox Activities Transactions …" at bounding box center [756, 392] width 1512 height 785
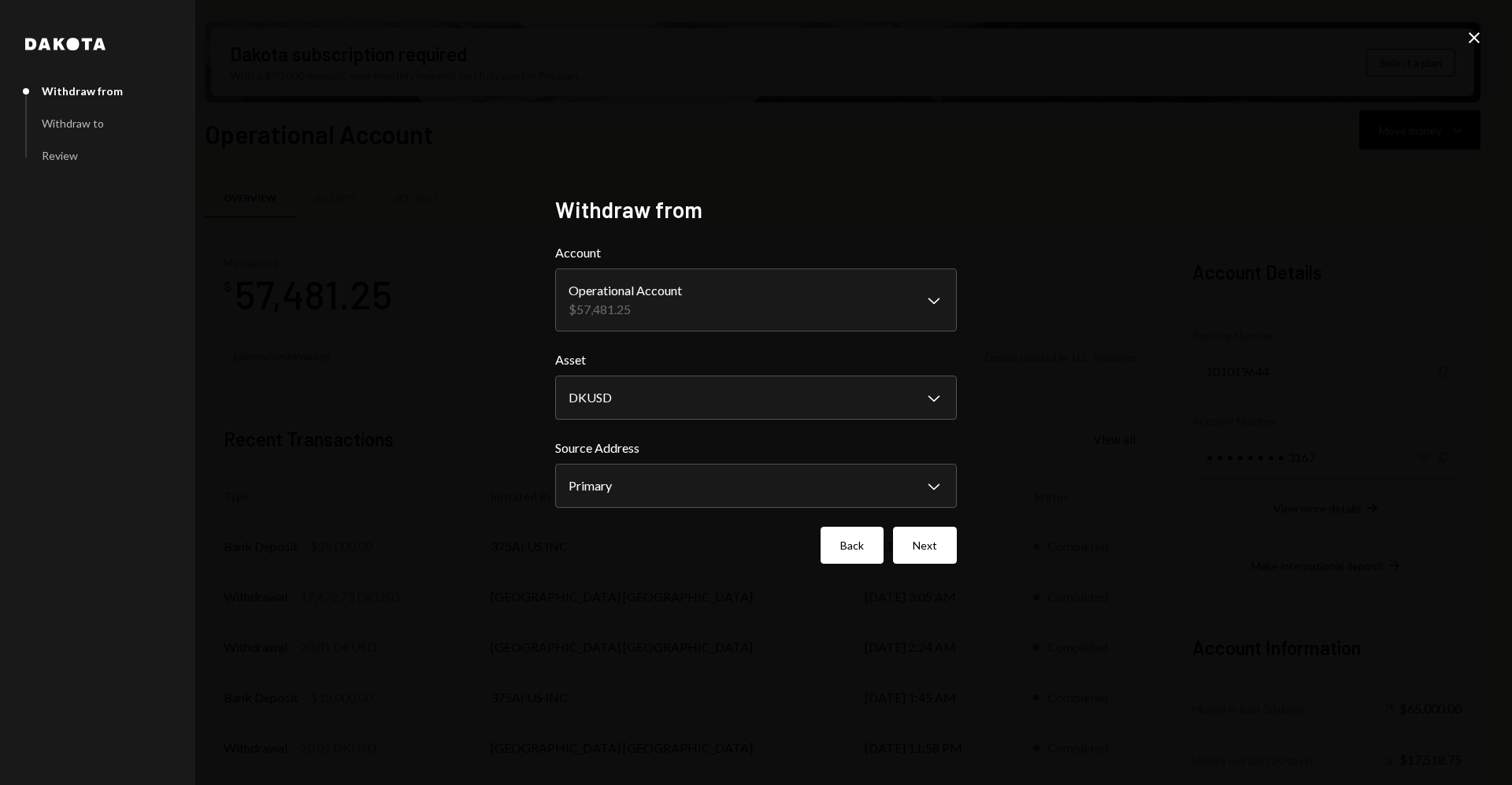
click at [865, 550] on button "Back" at bounding box center [853, 545] width 63 height 37
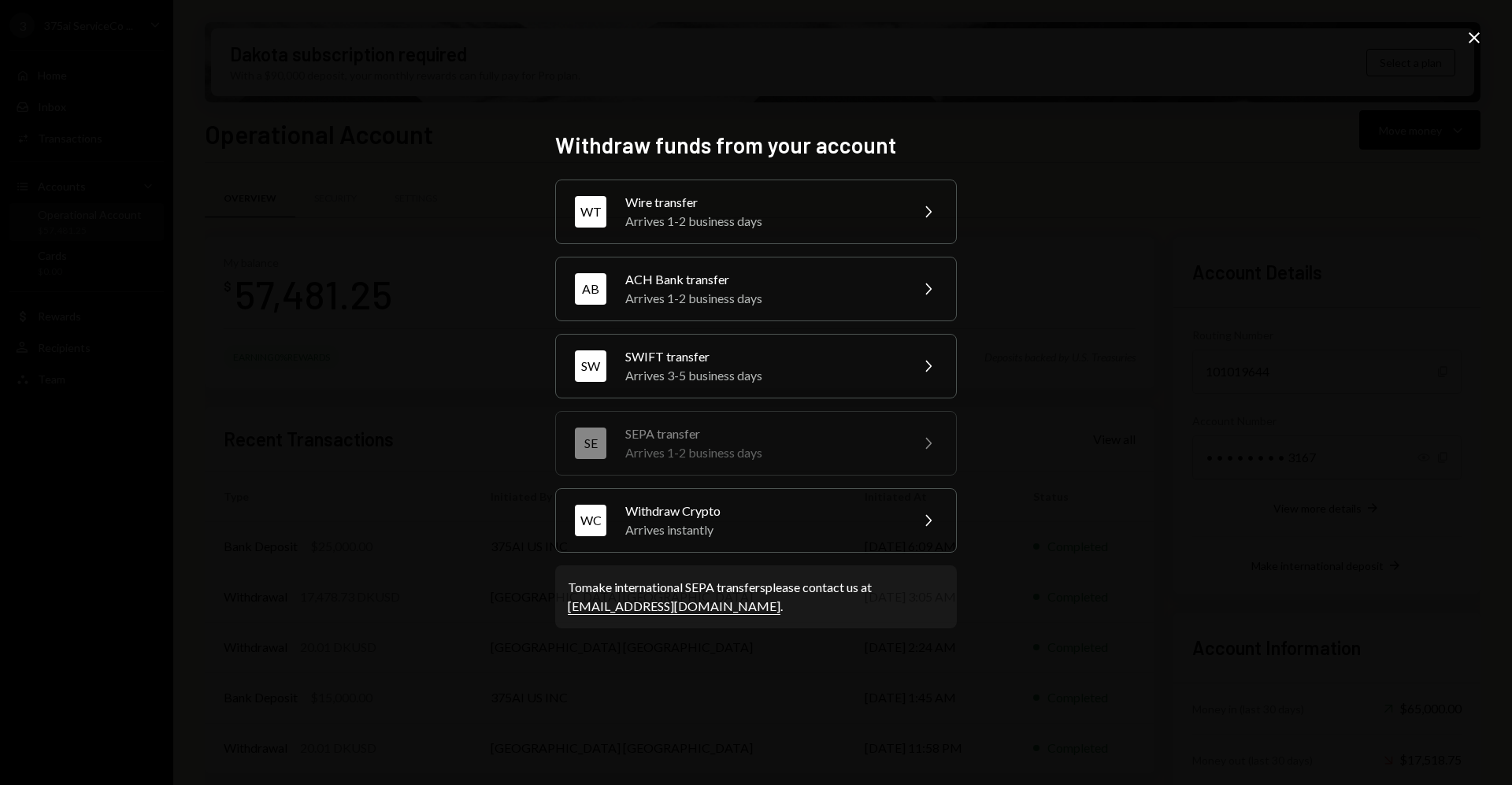
click at [1474, 39] on icon "Close" at bounding box center [1474, 38] width 19 height 19
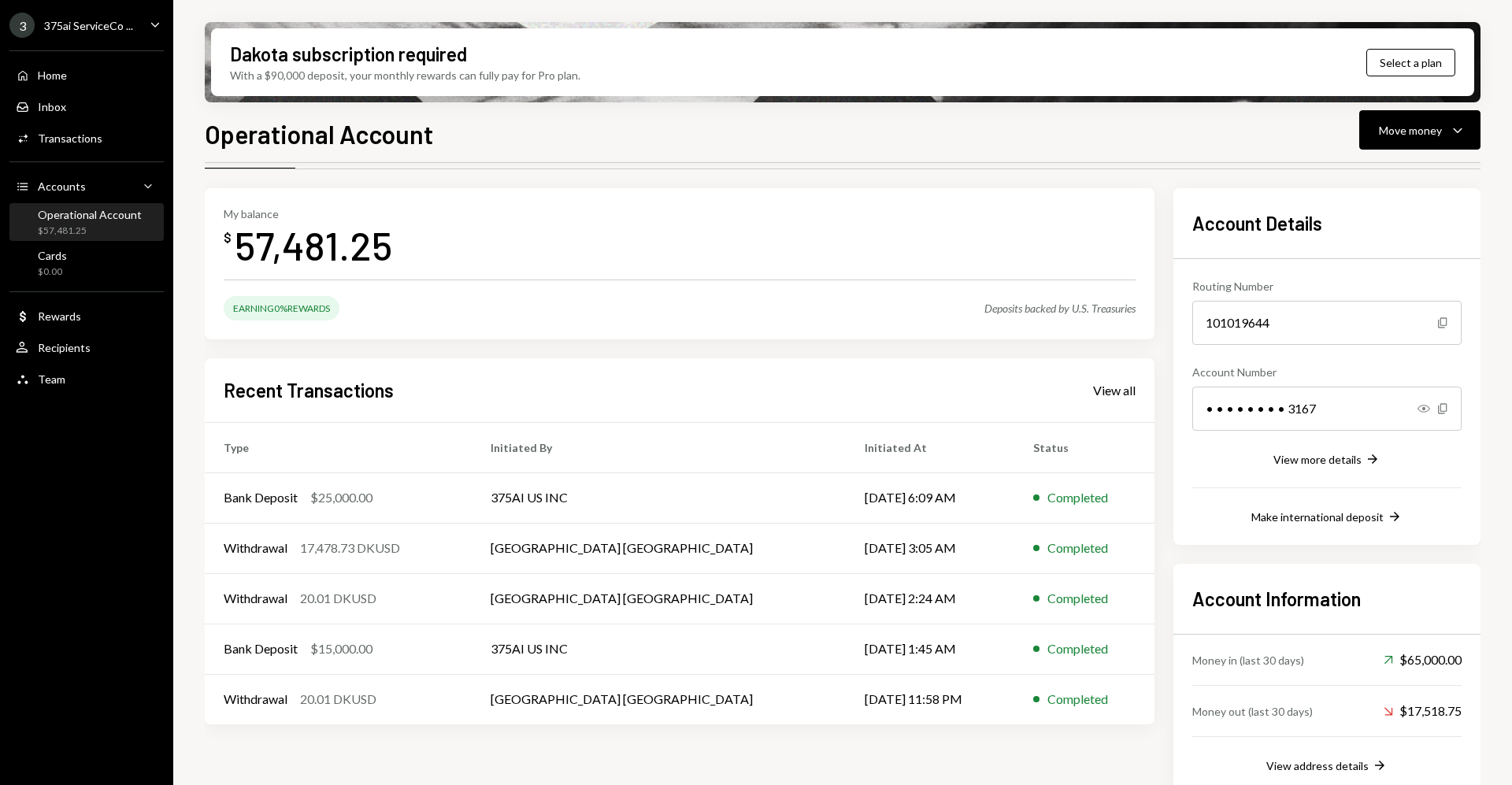
scroll to position [71, 0]
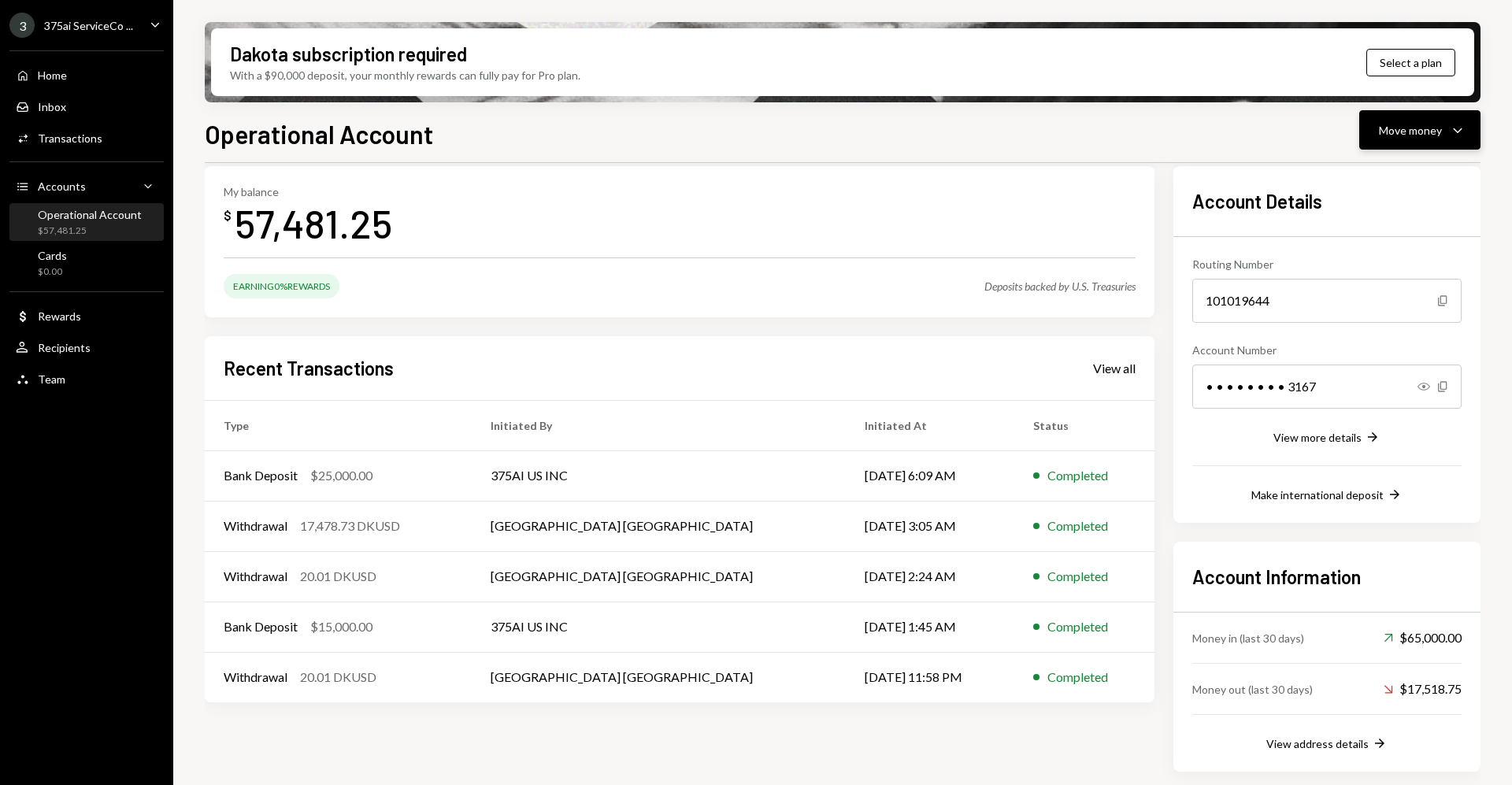
click at [1438, 138] on div "Move money Caret Down" at bounding box center [1420, 130] width 82 height 19
click at [1368, 211] on div "Transfer" at bounding box center [1408, 213] width 115 height 17
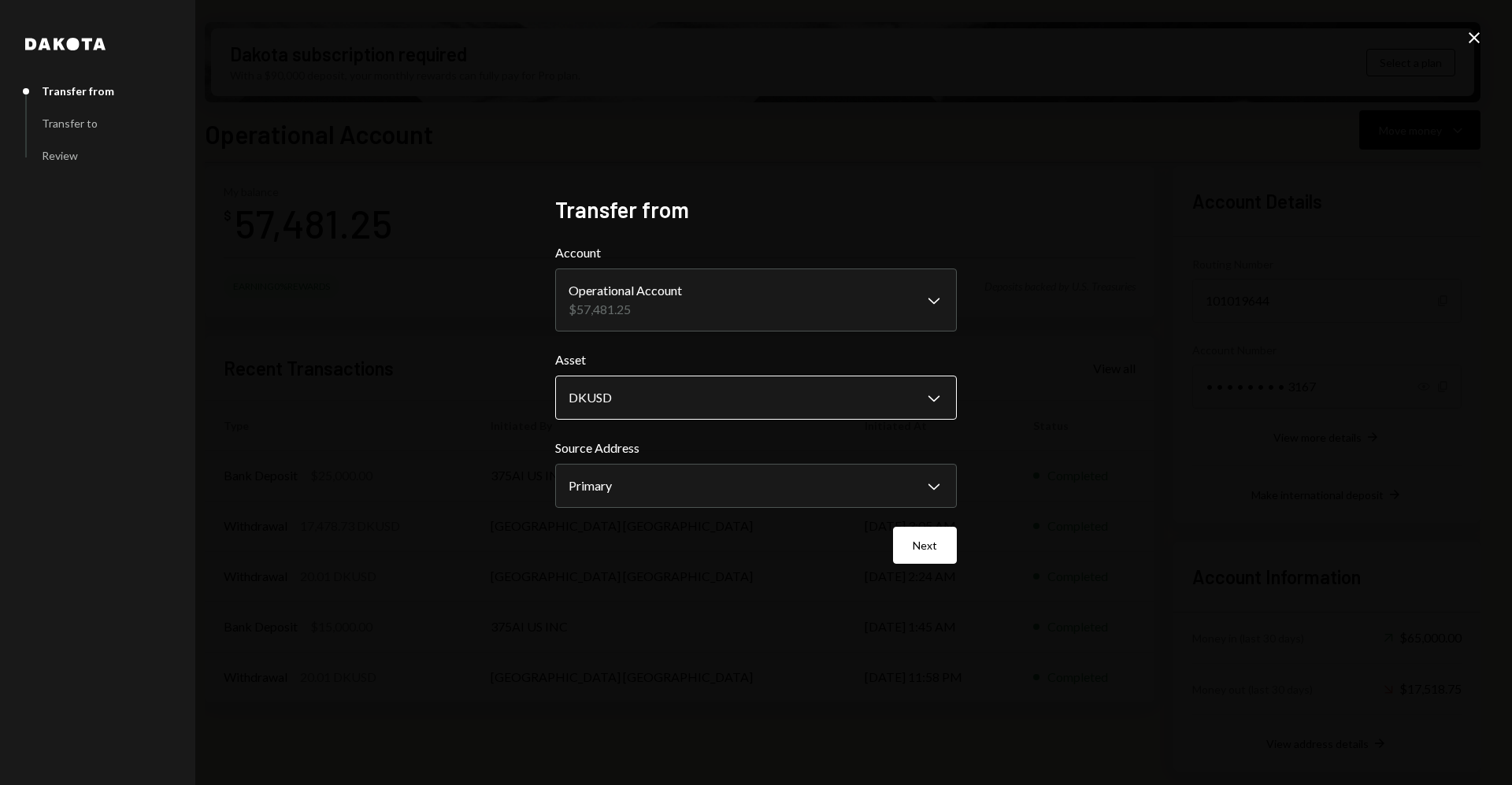
click at [681, 379] on body "3 375ai ServiceCo ... Caret Down Home Home Inbox Inbox Activities Transactions …" at bounding box center [756, 392] width 1512 height 785
click at [839, 308] on body "3 375ai ServiceCo ... Caret Down Home Home Inbox Inbox Activities Transactions …" at bounding box center [756, 392] width 1512 height 785
click at [889, 490] on body "3 375ai ServiceCo ... Caret Down Home Home Inbox Inbox Activities Transactions …" at bounding box center [756, 392] width 1512 height 785
click at [944, 551] on button "Next" at bounding box center [925, 545] width 64 height 37
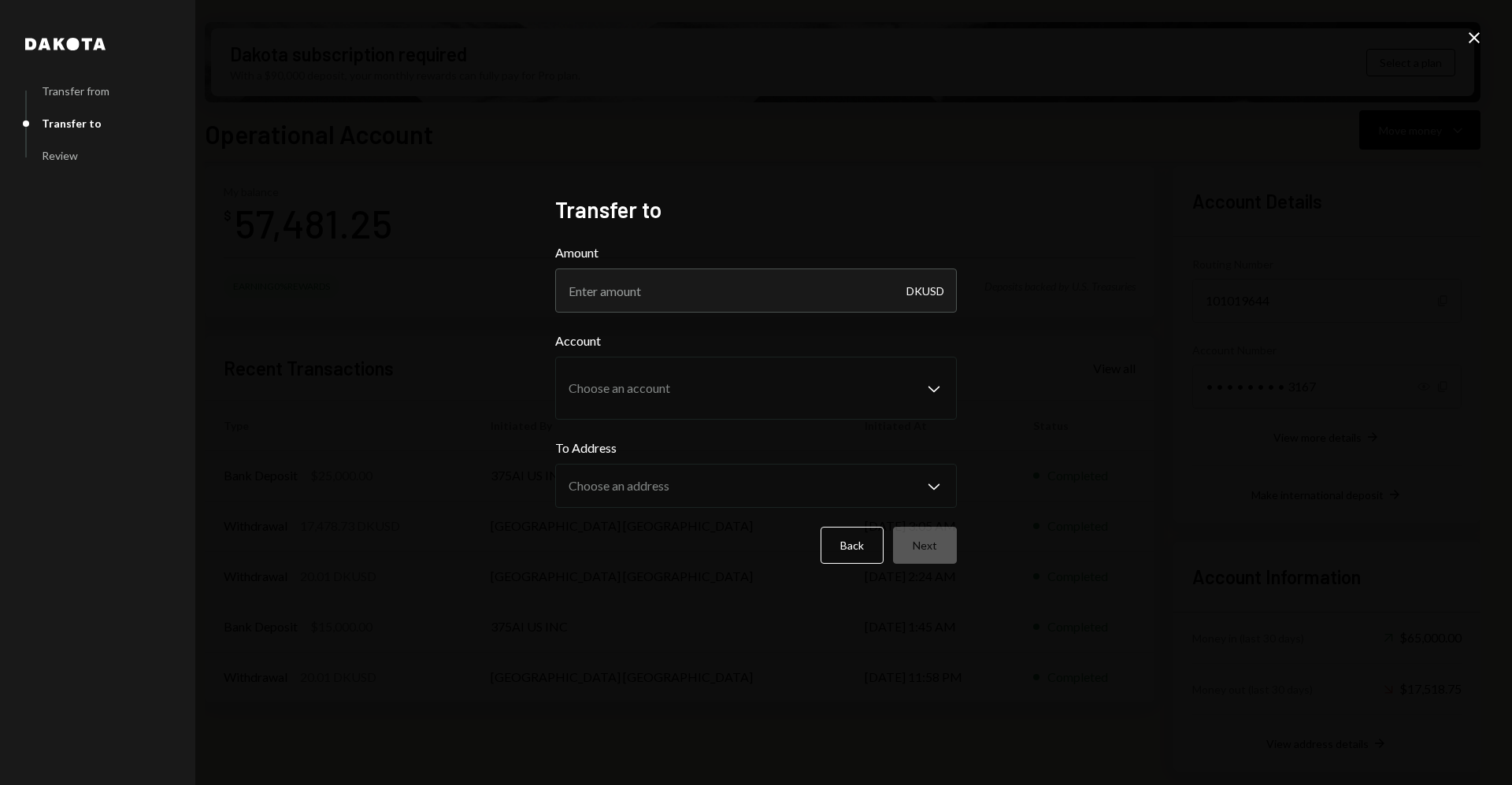
click at [794, 313] on form "Amount DKUSD Account Choose an account Chevron Down To Address Choose an addres…" at bounding box center [756, 403] width 402 height 321
click at [794, 296] on input "Amount" at bounding box center [756, 290] width 402 height 44
click at [787, 291] on input "Amount" at bounding box center [756, 290] width 402 height 44
type input "1"
click at [1094, 393] on div "Dakota Transfer from Transfer to Review Transfer to Amount 1 DKUSD Account Choo…" at bounding box center [756, 392] width 1512 height 785
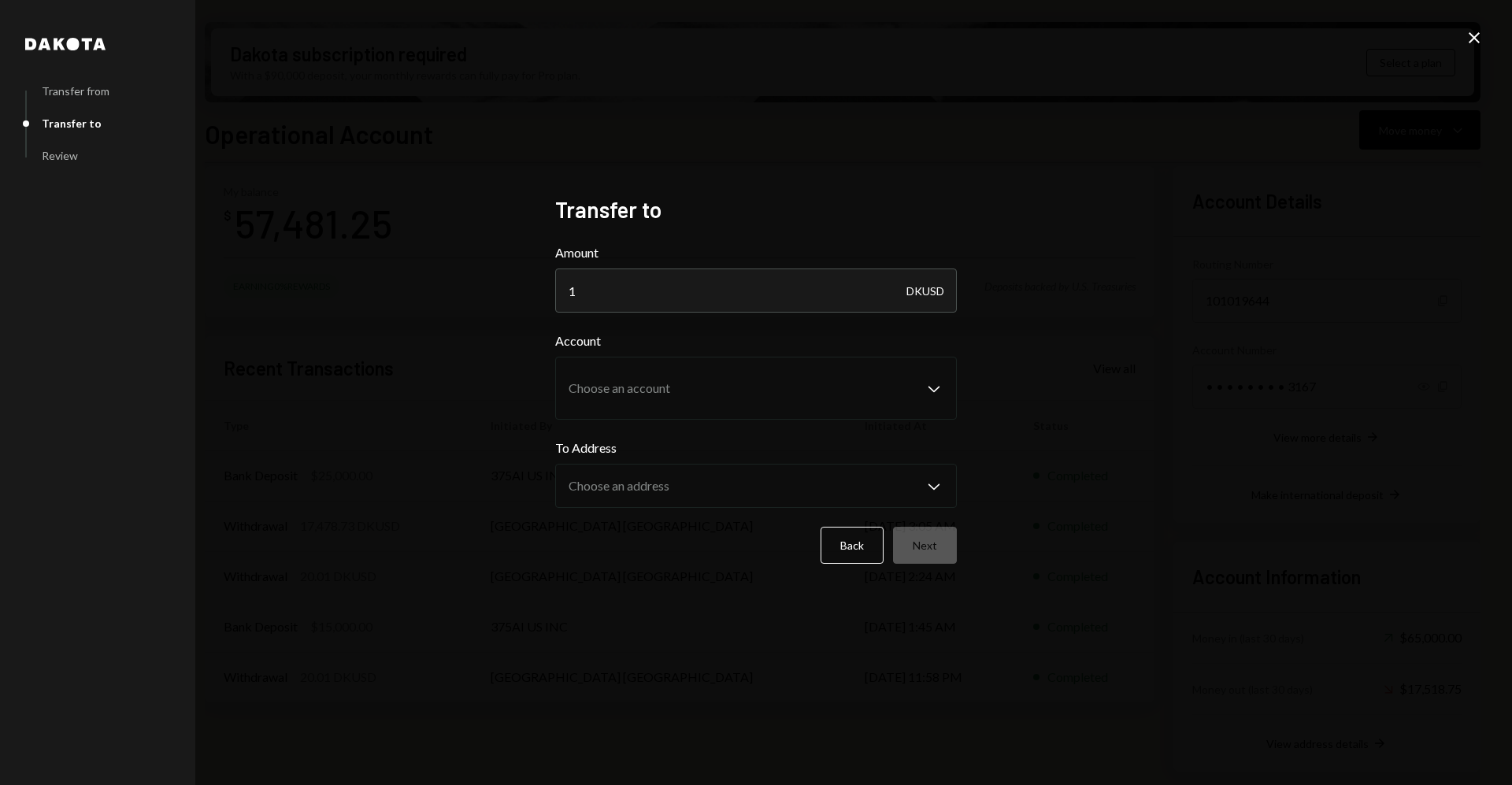
click at [958, 388] on div "Dakota Transfer from Transfer to Review Transfer to Amount 1 DKUSD Account Choo…" at bounding box center [755, 393] width 439 height 432
click at [865, 538] on button "Back" at bounding box center [853, 545] width 63 height 37
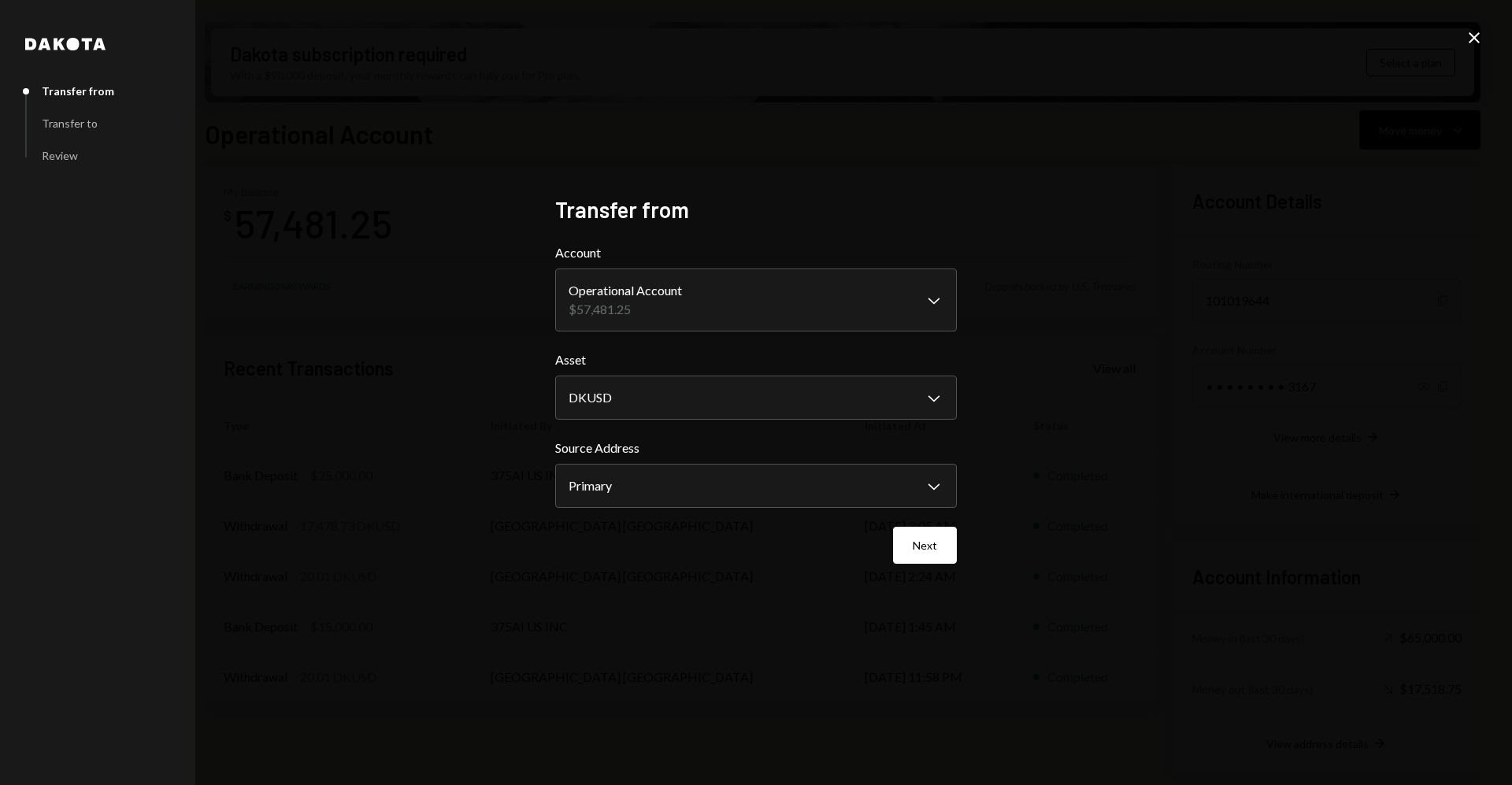
click at [1472, 44] on icon "Close" at bounding box center [1474, 38] width 19 height 19
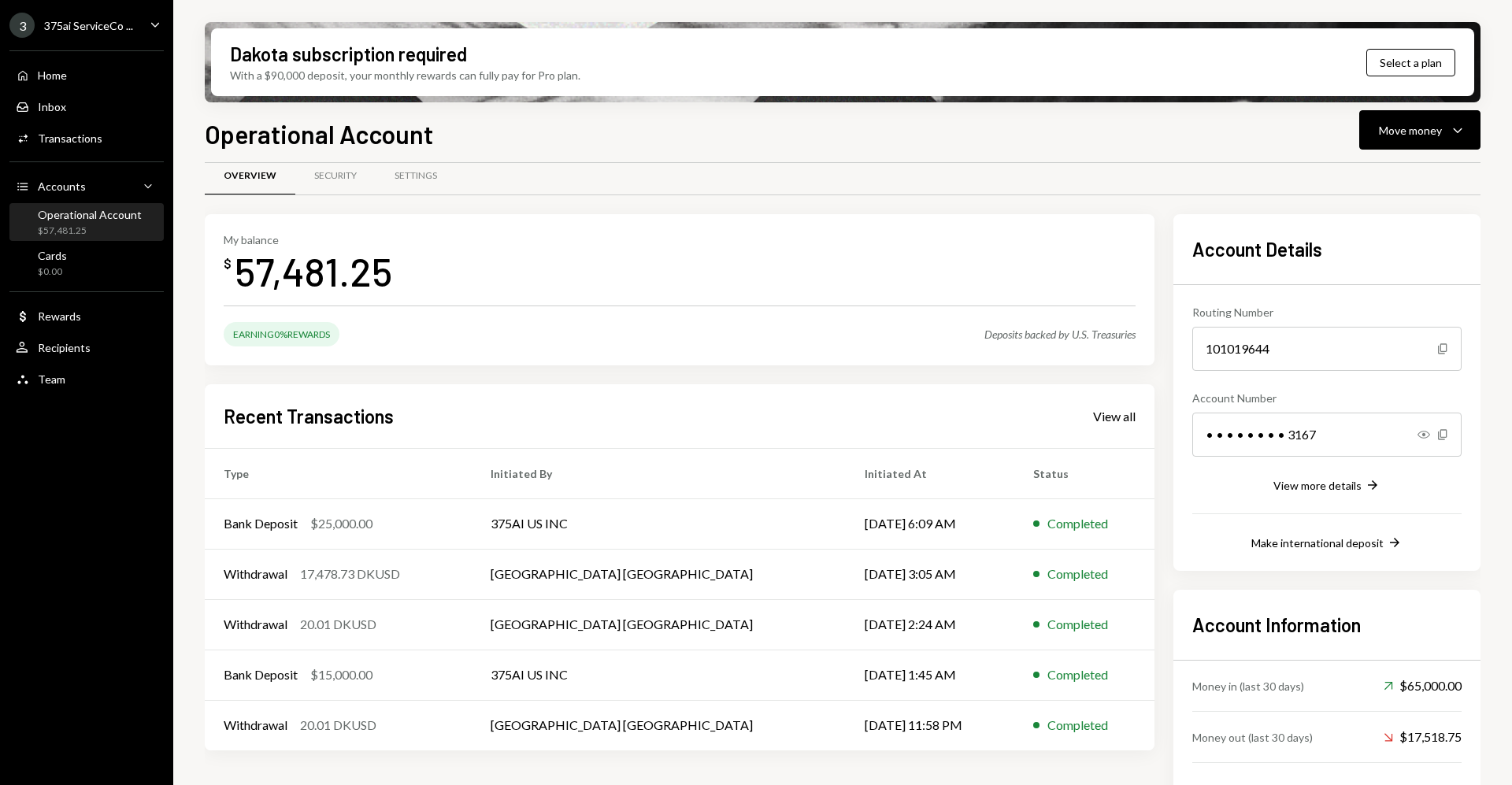
scroll to position [0, 0]
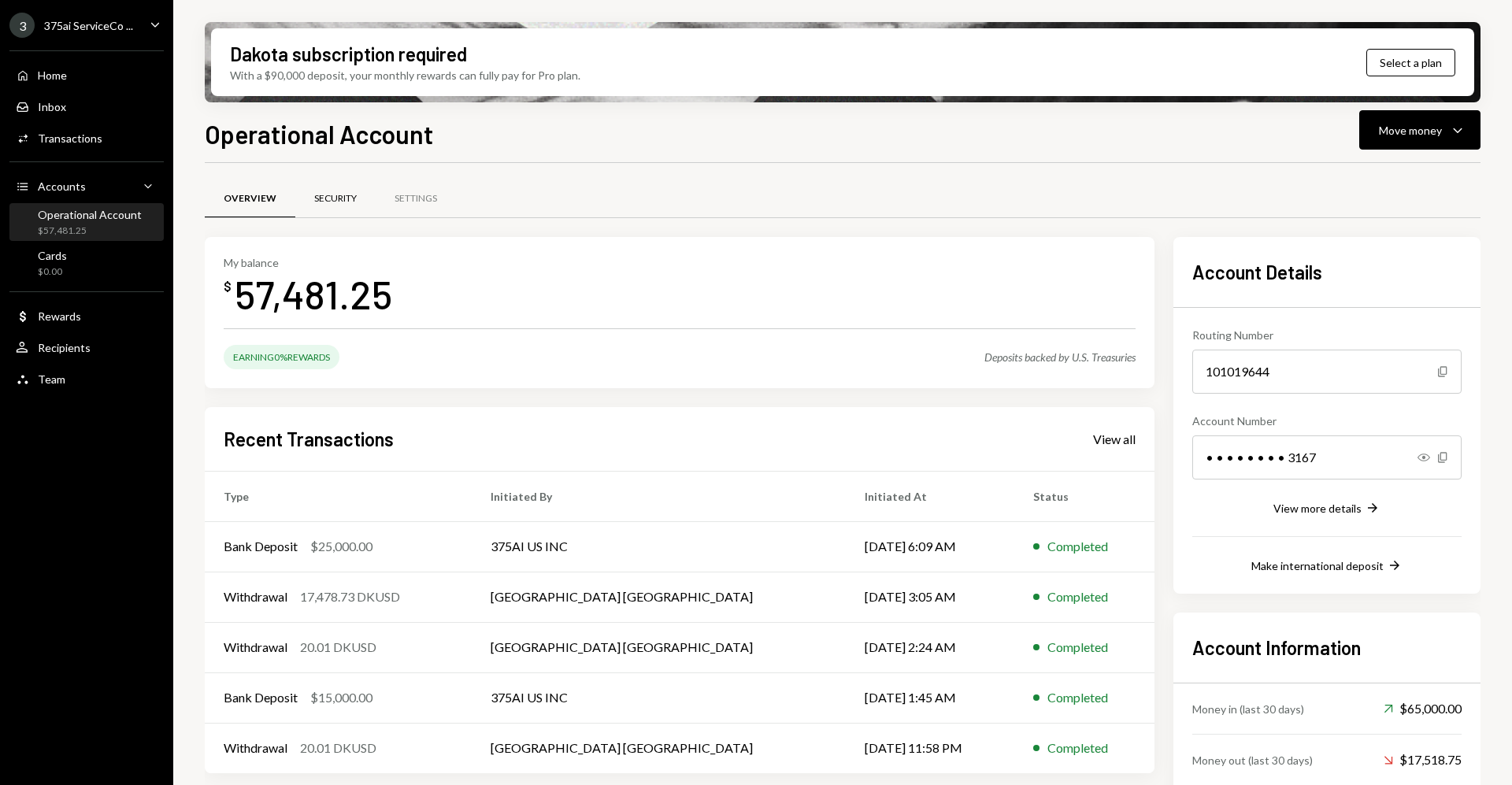
click at [323, 204] on div "Security" at bounding box center [335, 199] width 43 height 13
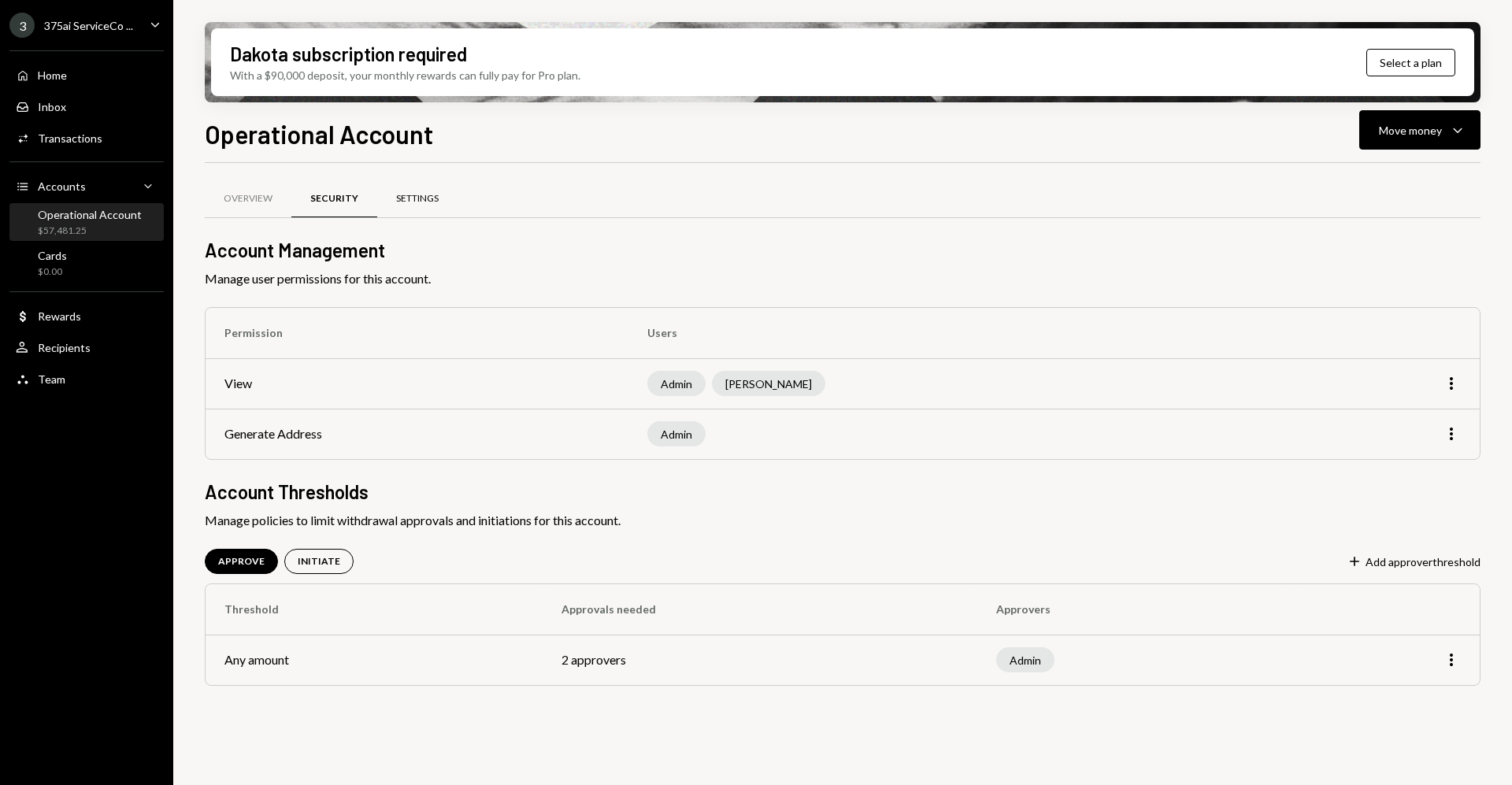
click at [424, 201] on div "Settings" at bounding box center [417, 199] width 43 height 13
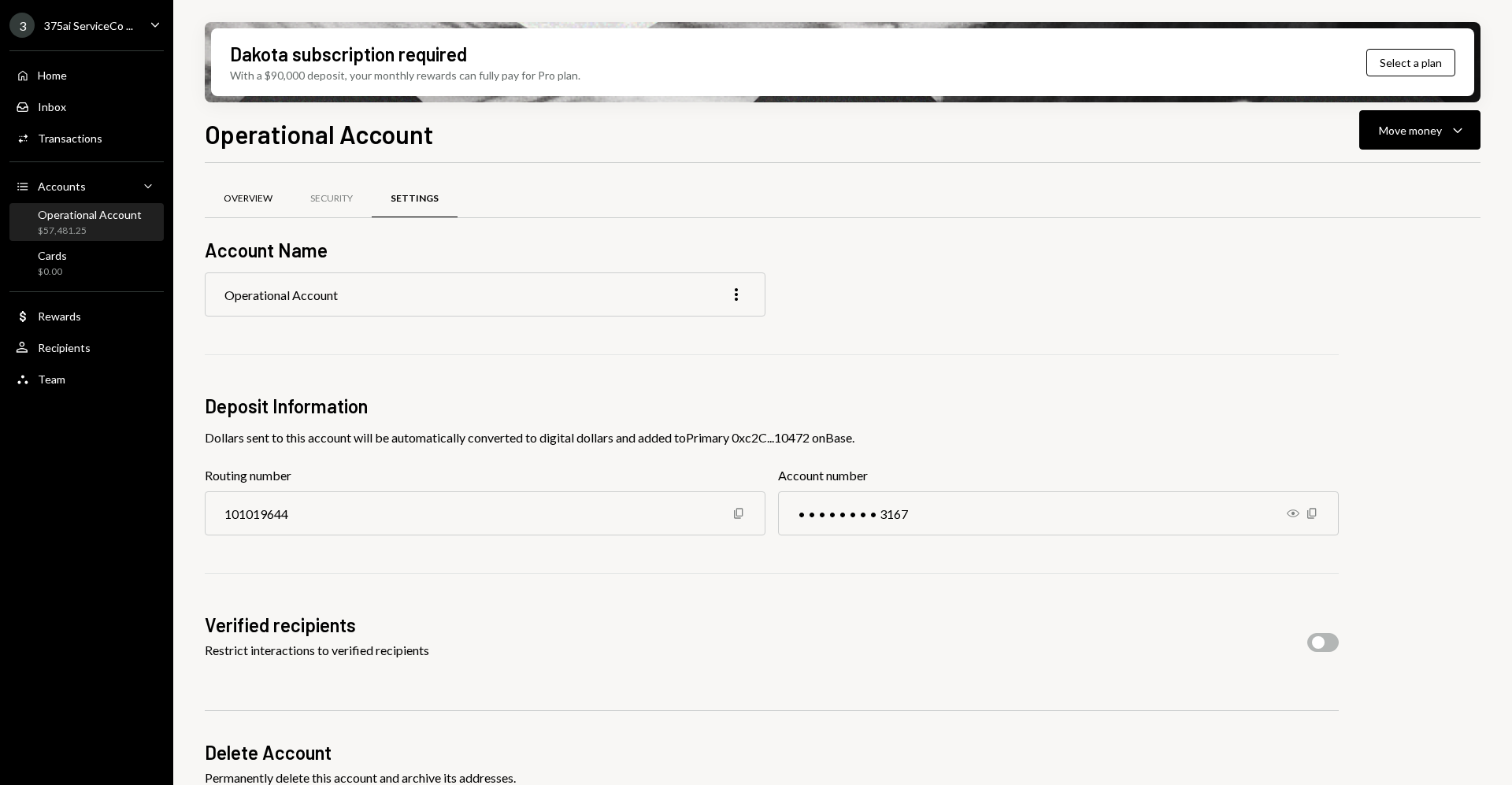
click at [261, 200] on div "Overview" at bounding box center [248, 199] width 49 height 13
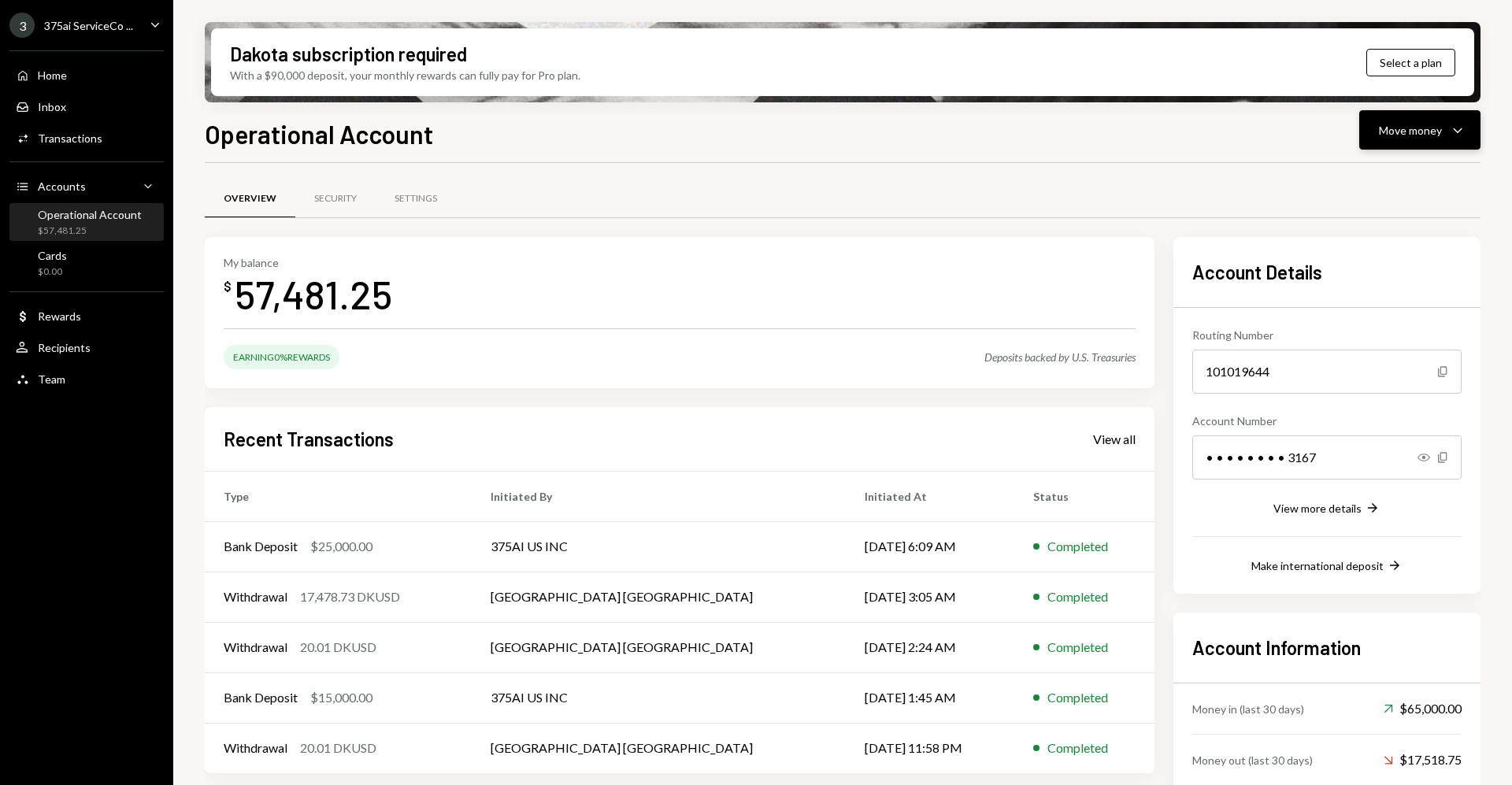
click at [1428, 126] on div "Move money" at bounding box center [1411, 130] width 63 height 17
click at [1388, 298] on div "Swap stablecoins" at bounding box center [1408, 298] width 115 height 17
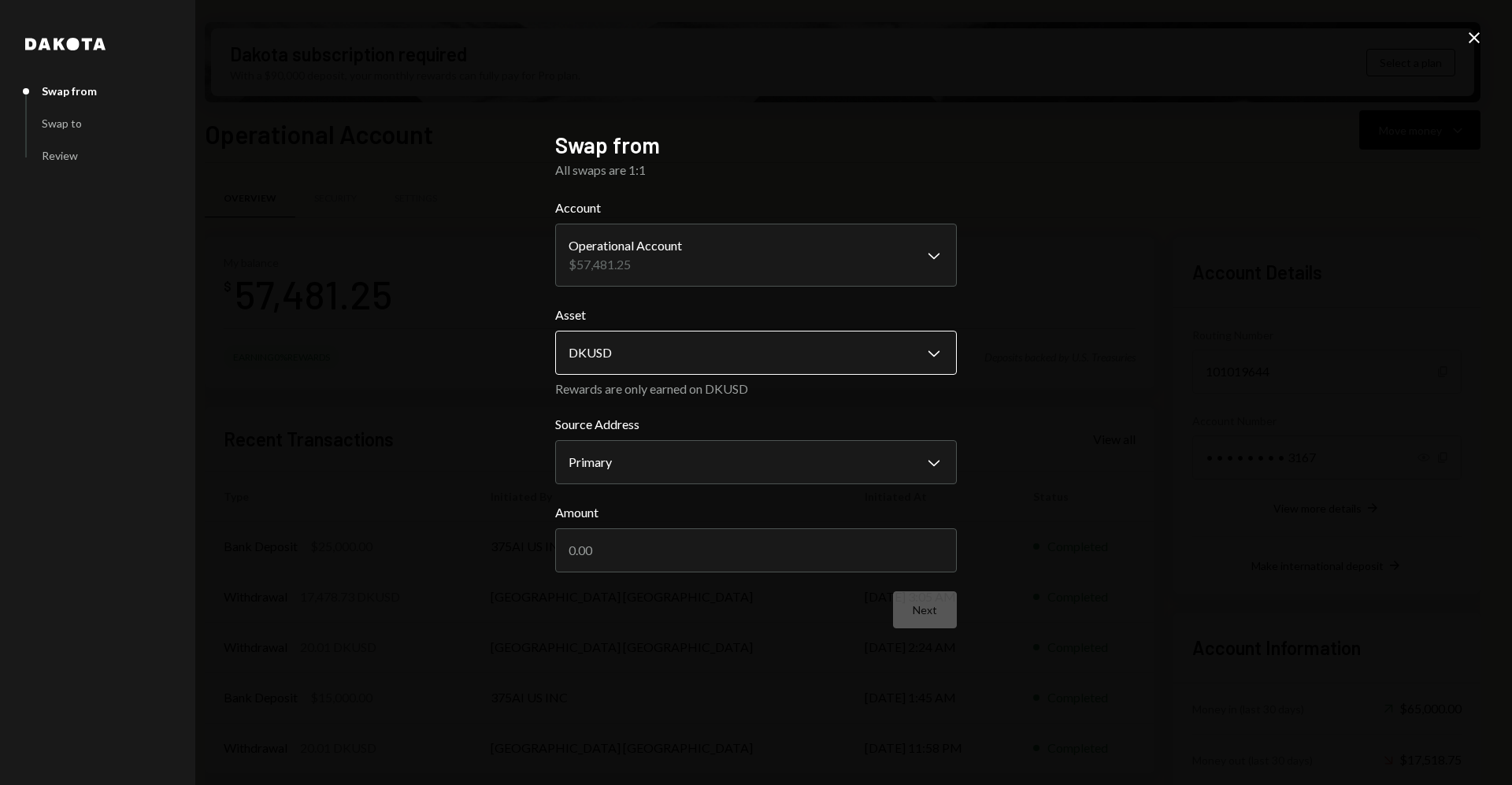
click at [690, 348] on body "3 375ai ServiceCo ... Caret Down Home Home Inbox Inbox Activities Transactions …" at bounding box center [756, 392] width 1512 height 785
click at [711, 548] on input "Amount" at bounding box center [756, 550] width 402 height 44
type input "25000"
click at [919, 608] on button "Next" at bounding box center [925, 610] width 64 height 37
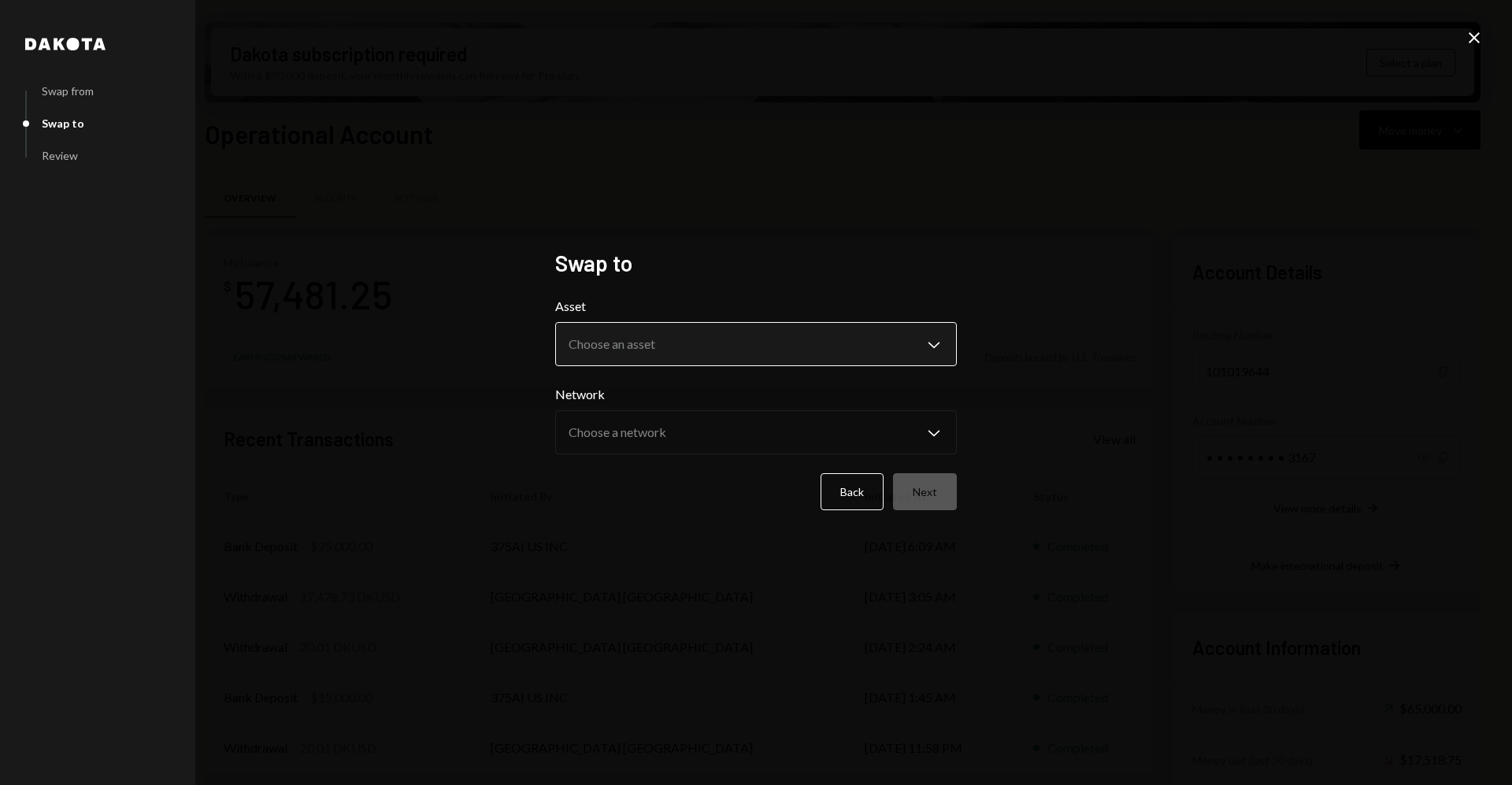
click at [792, 364] on body "3 375ai ServiceCo ... Caret Down Home Home Inbox Inbox Activities Transactions …" at bounding box center [756, 392] width 1512 height 785
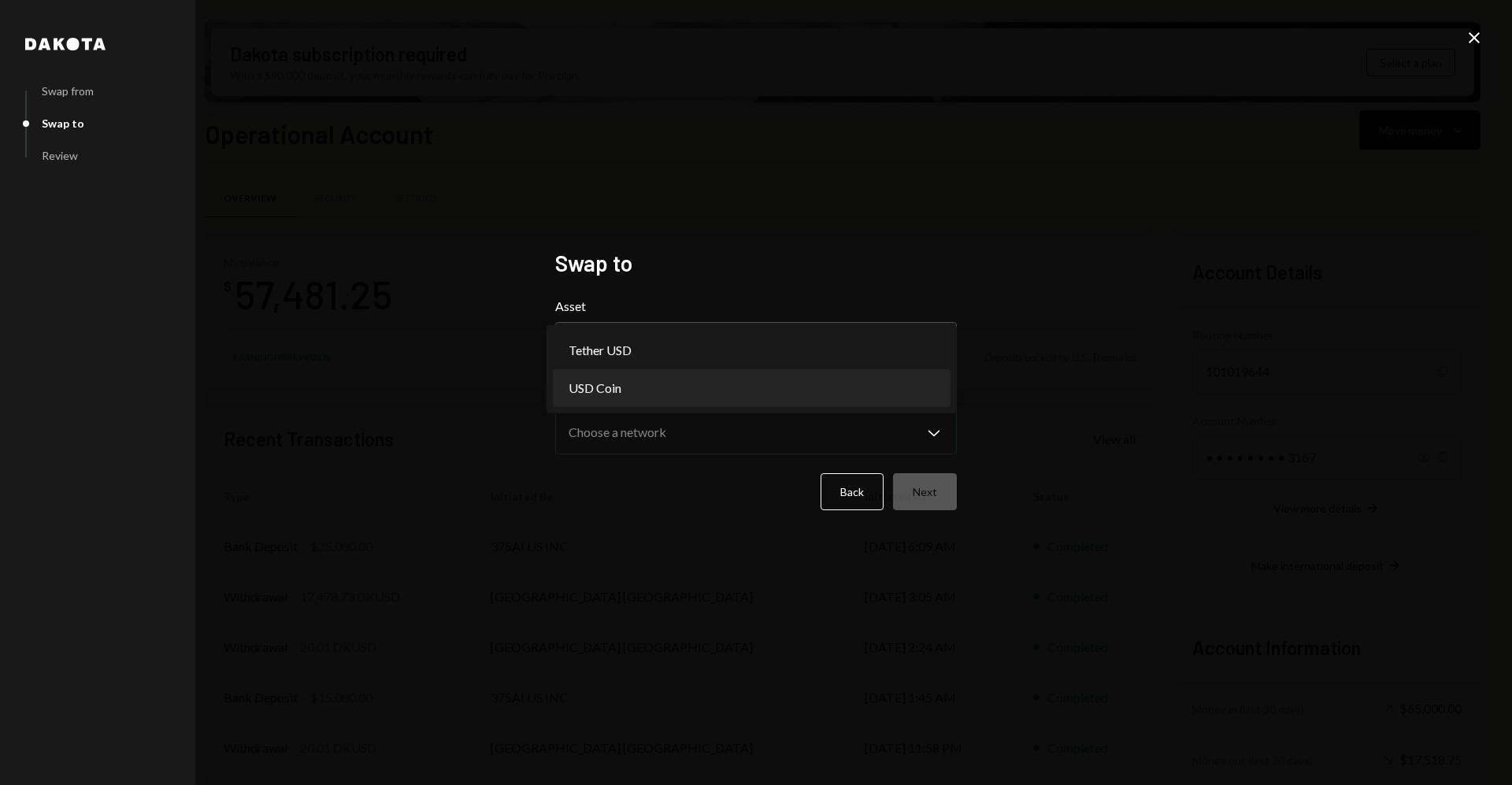
select select "****"
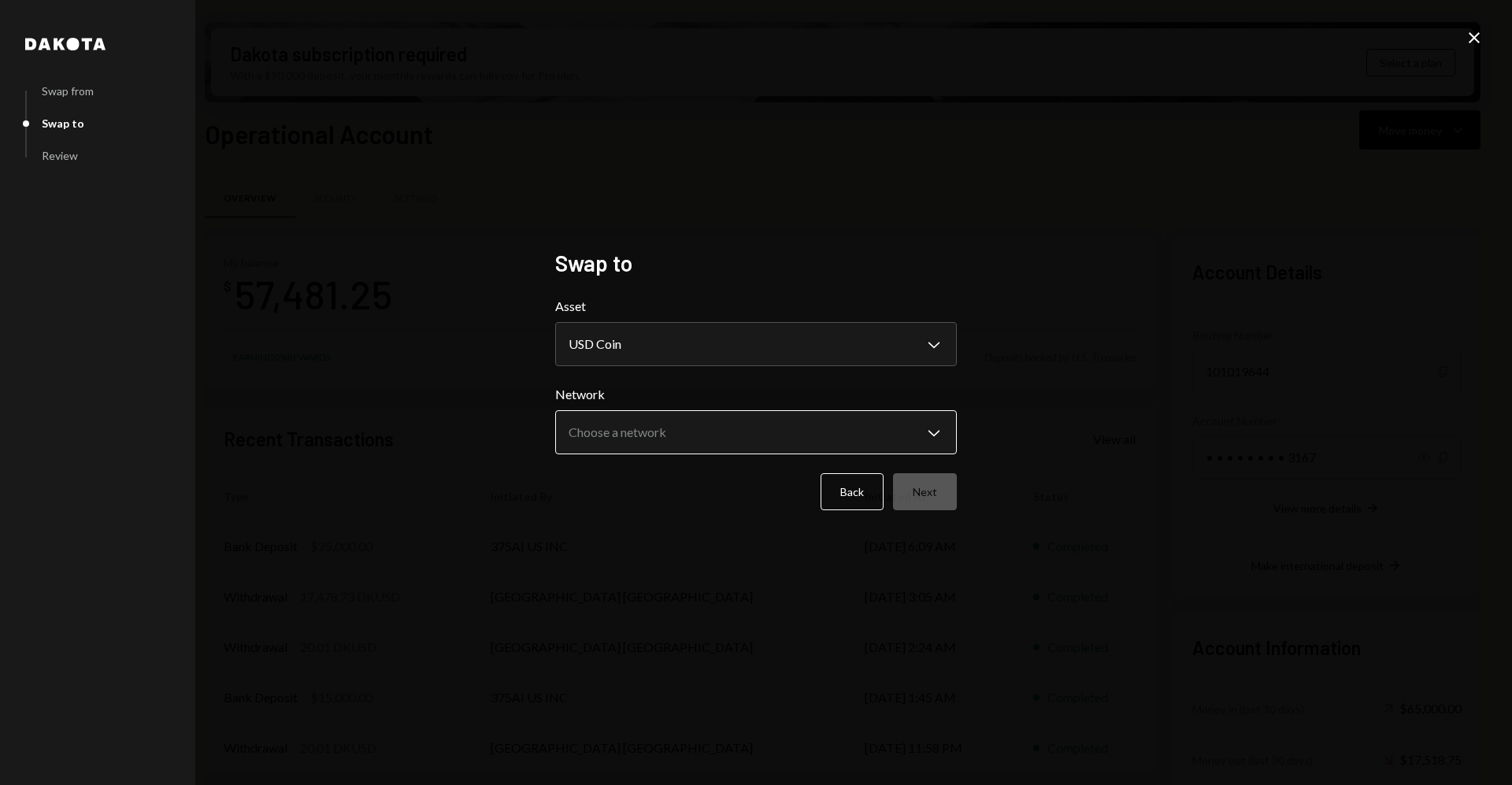
click at [678, 435] on body "3 375ai ServiceCo ... Caret Down Home Home Inbox Inbox Activities Transactions …" at bounding box center [756, 392] width 1512 height 785
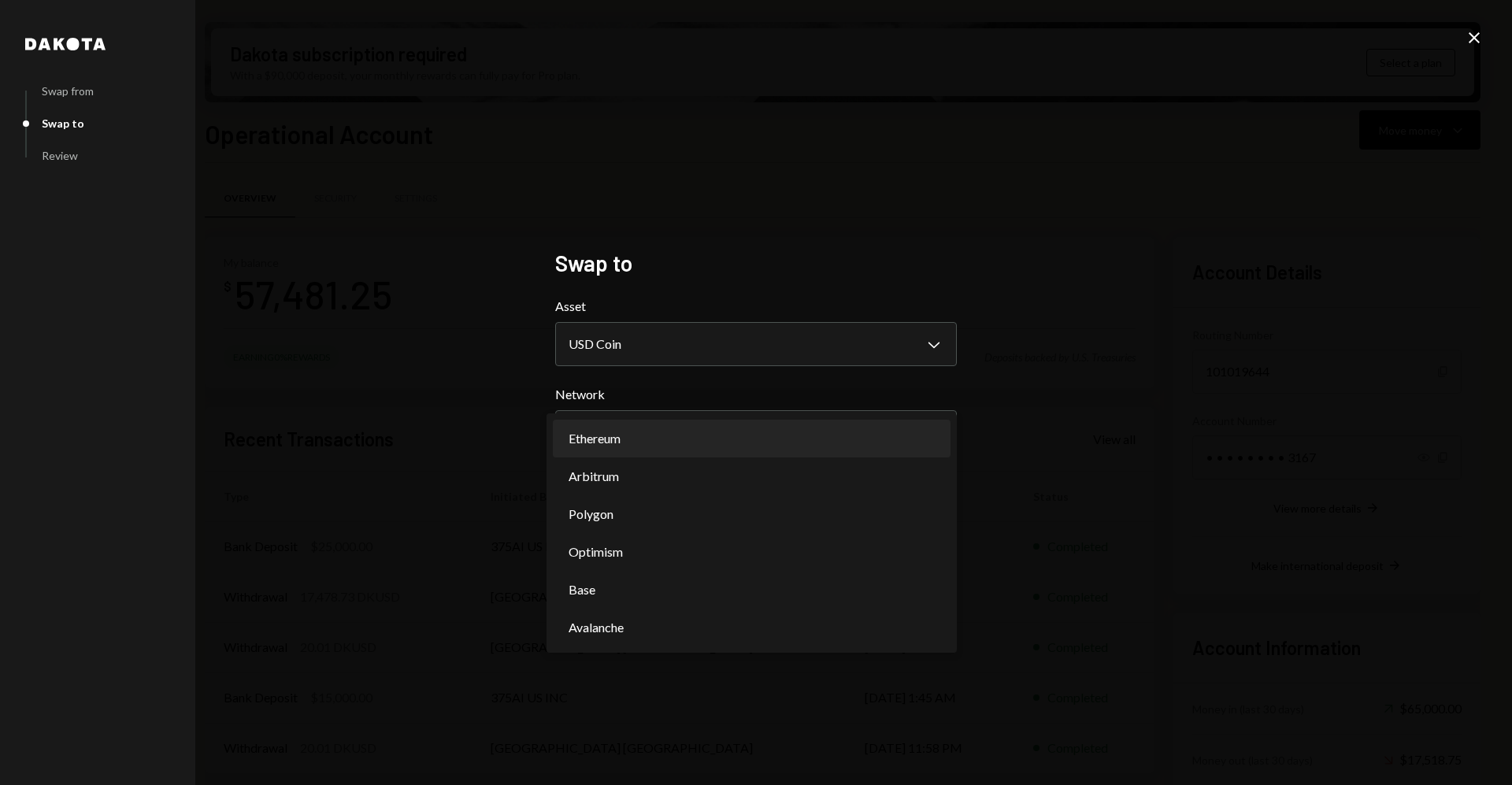
select select "**********"
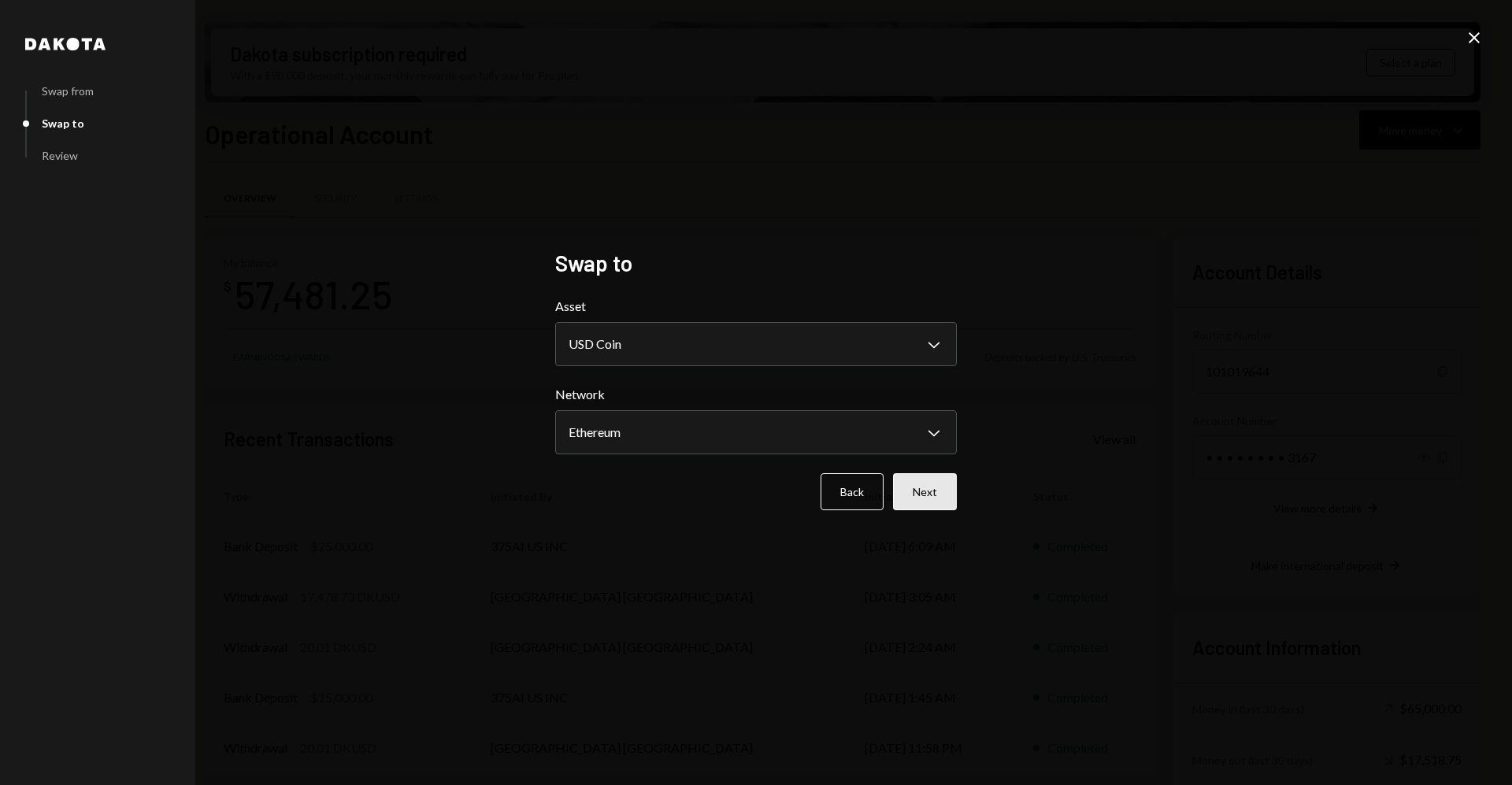
click at [921, 499] on button "Next" at bounding box center [925, 492] width 64 height 37
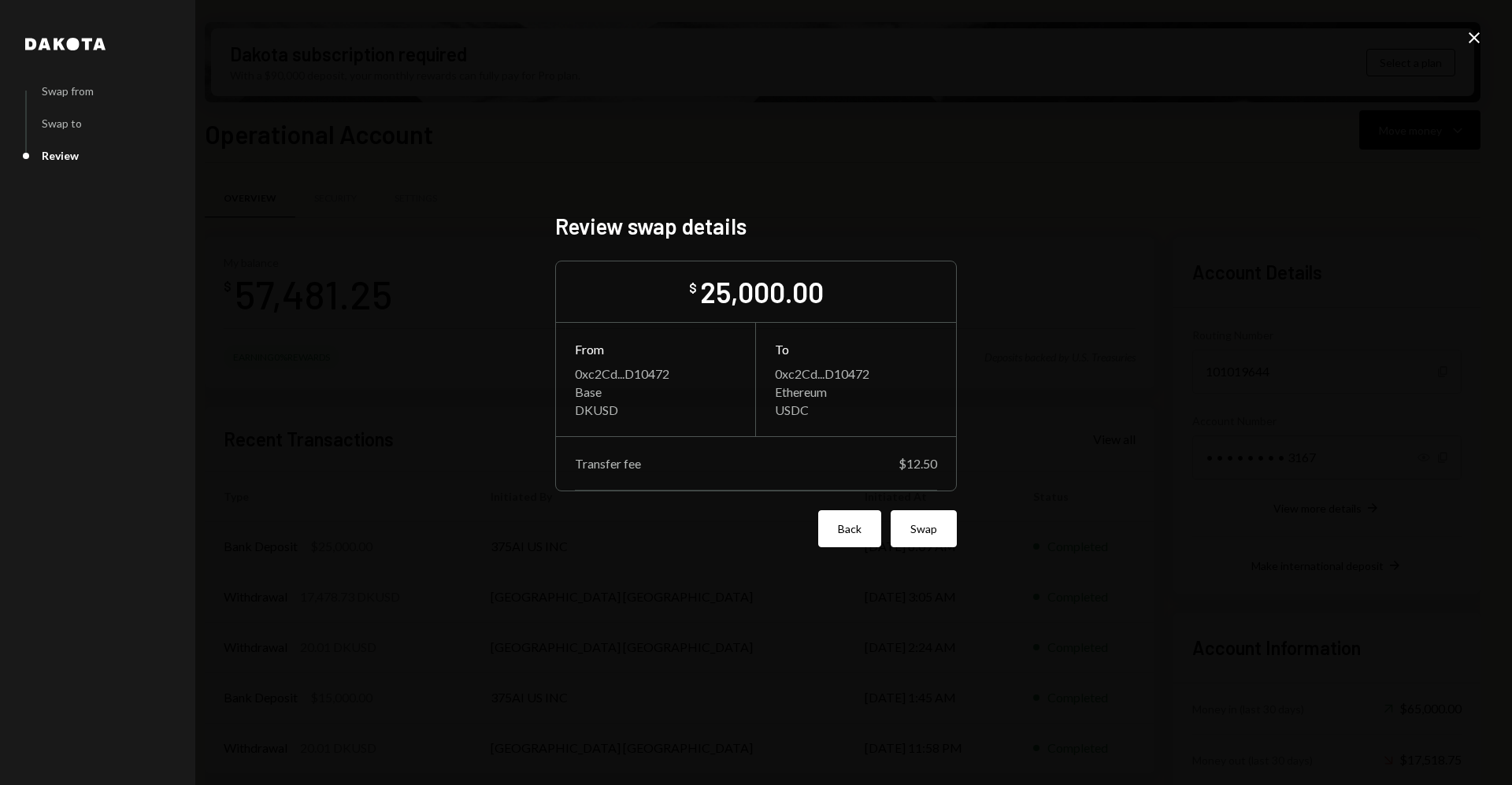
click at [851, 536] on button "Back" at bounding box center [850, 528] width 63 height 37
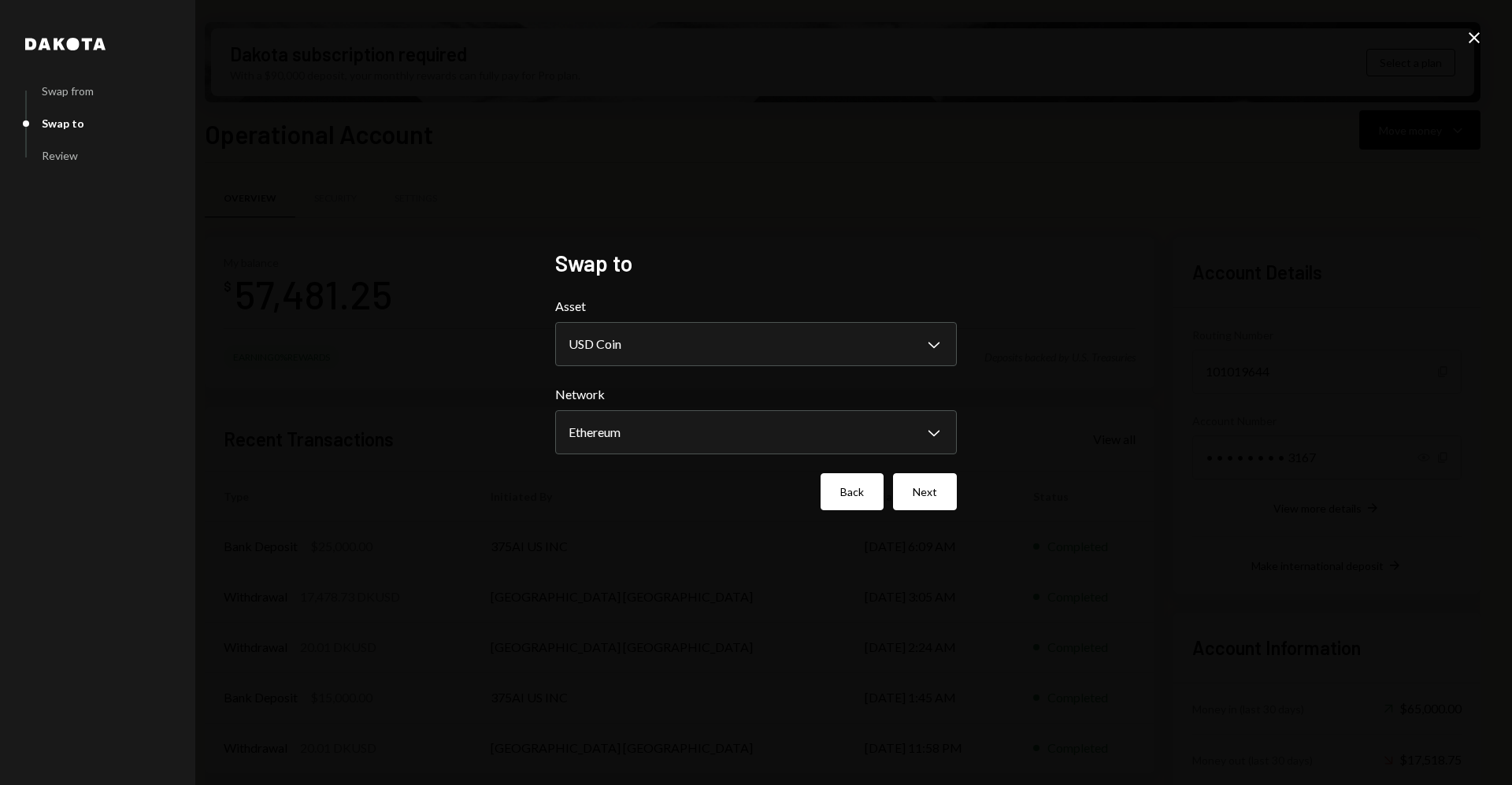
click at [831, 494] on button "Back" at bounding box center [853, 492] width 63 height 37
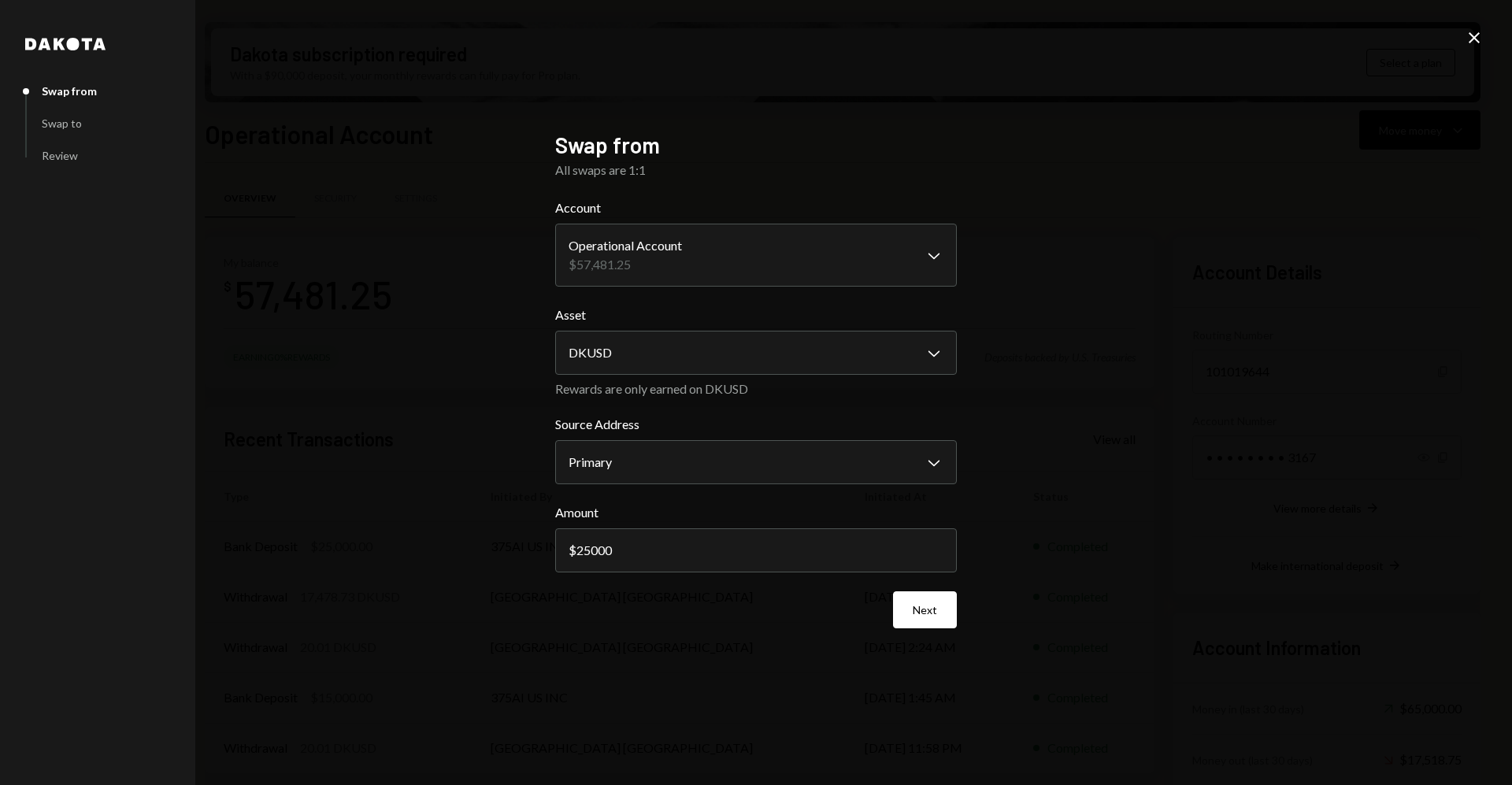
drag, startPoint x: 670, startPoint y: 552, endPoint x: 548, endPoint y: 555, distance: 122.0
click at [548, 555] on div "**********" at bounding box center [755, 392] width 439 height 560
type input "30000"
click at [947, 608] on button "Next" at bounding box center [925, 610] width 64 height 37
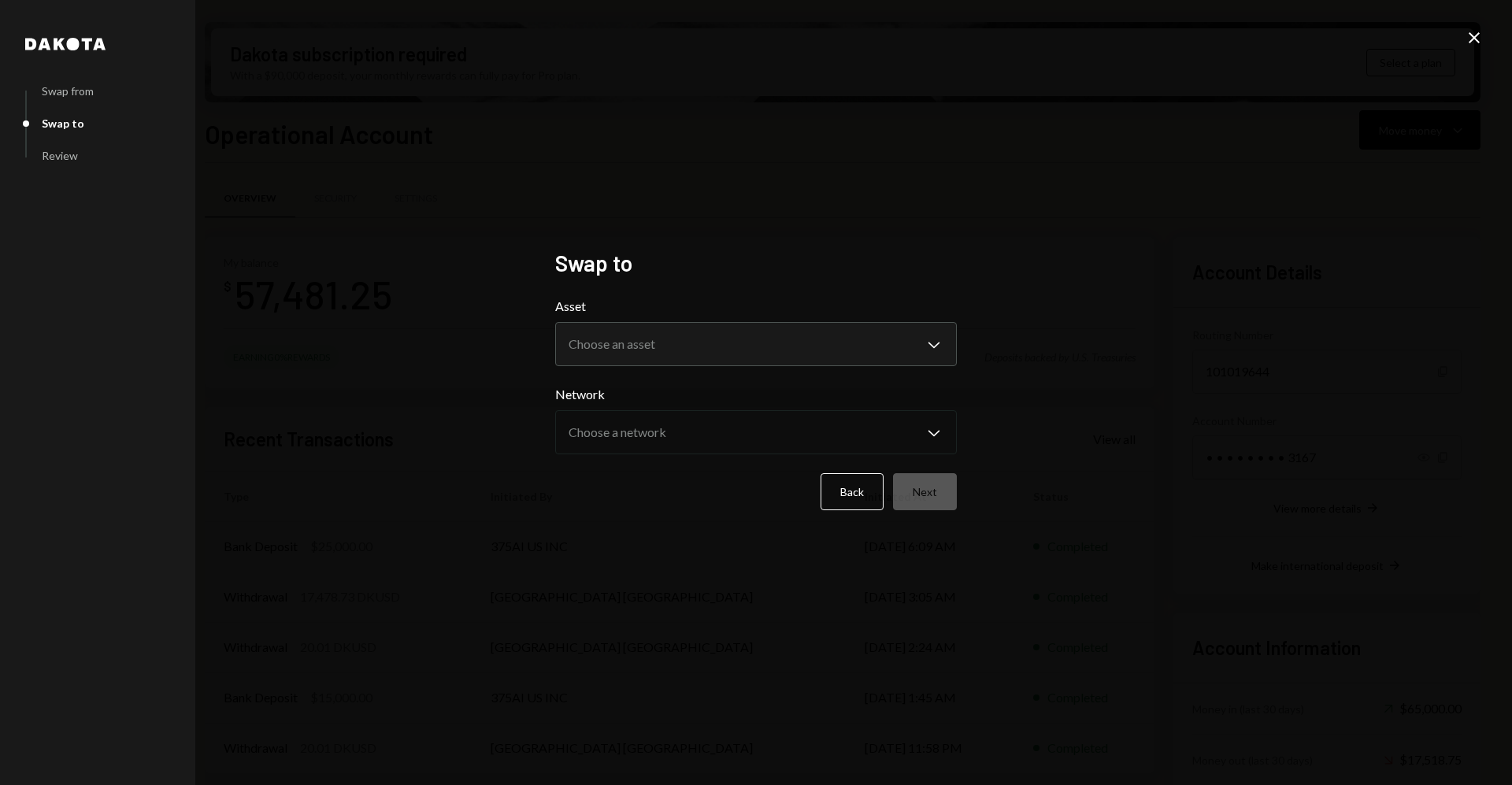
click at [759, 367] on form "**********" at bounding box center [756, 403] width 402 height 213
click at [752, 354] on body "3 375ai ServiceCo ... Caret Down Home Home Inbox Inbox Activities Transactions …" at bounding box center [756, 392] width 1512 height 785
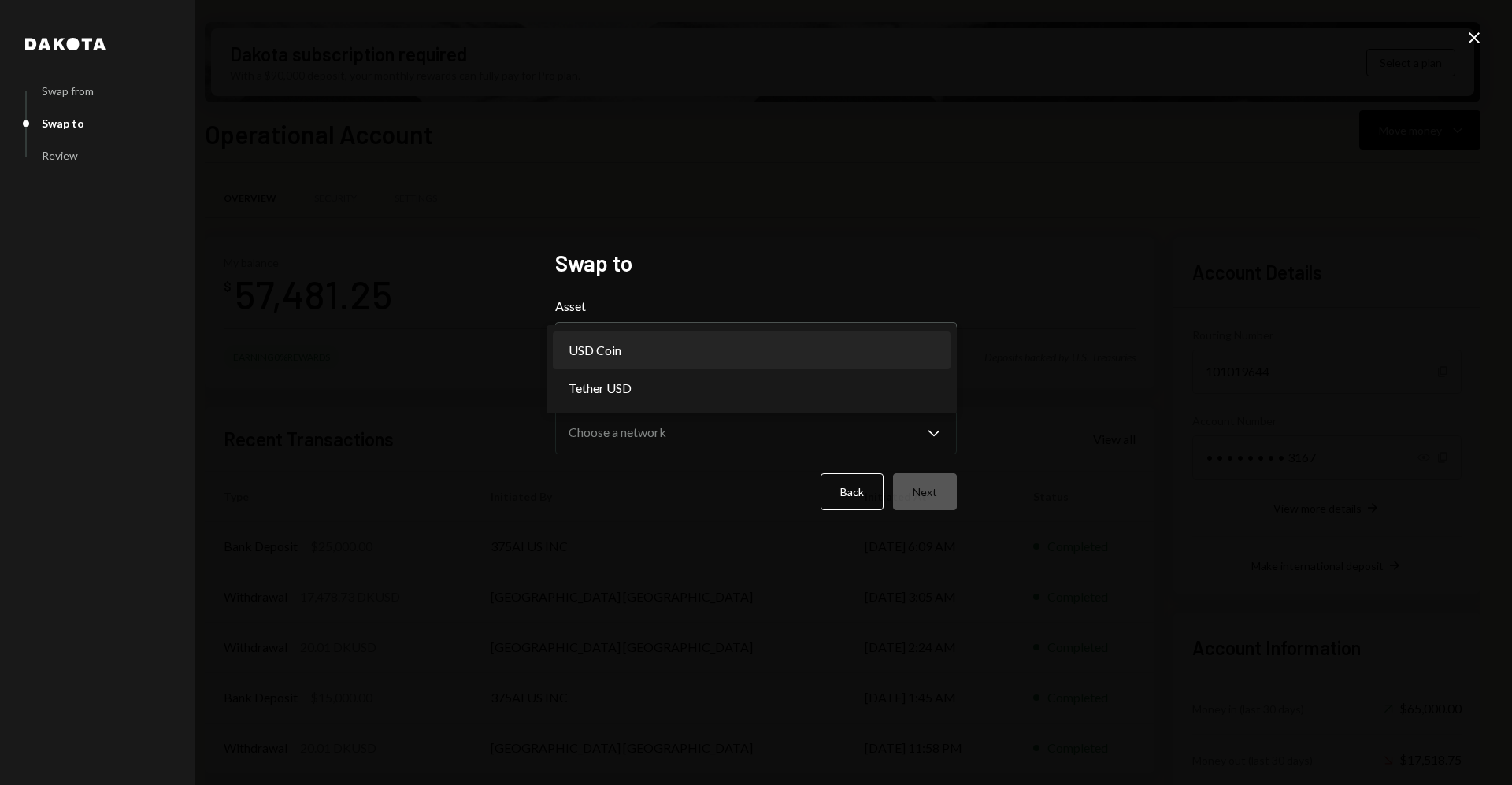
select select "****"
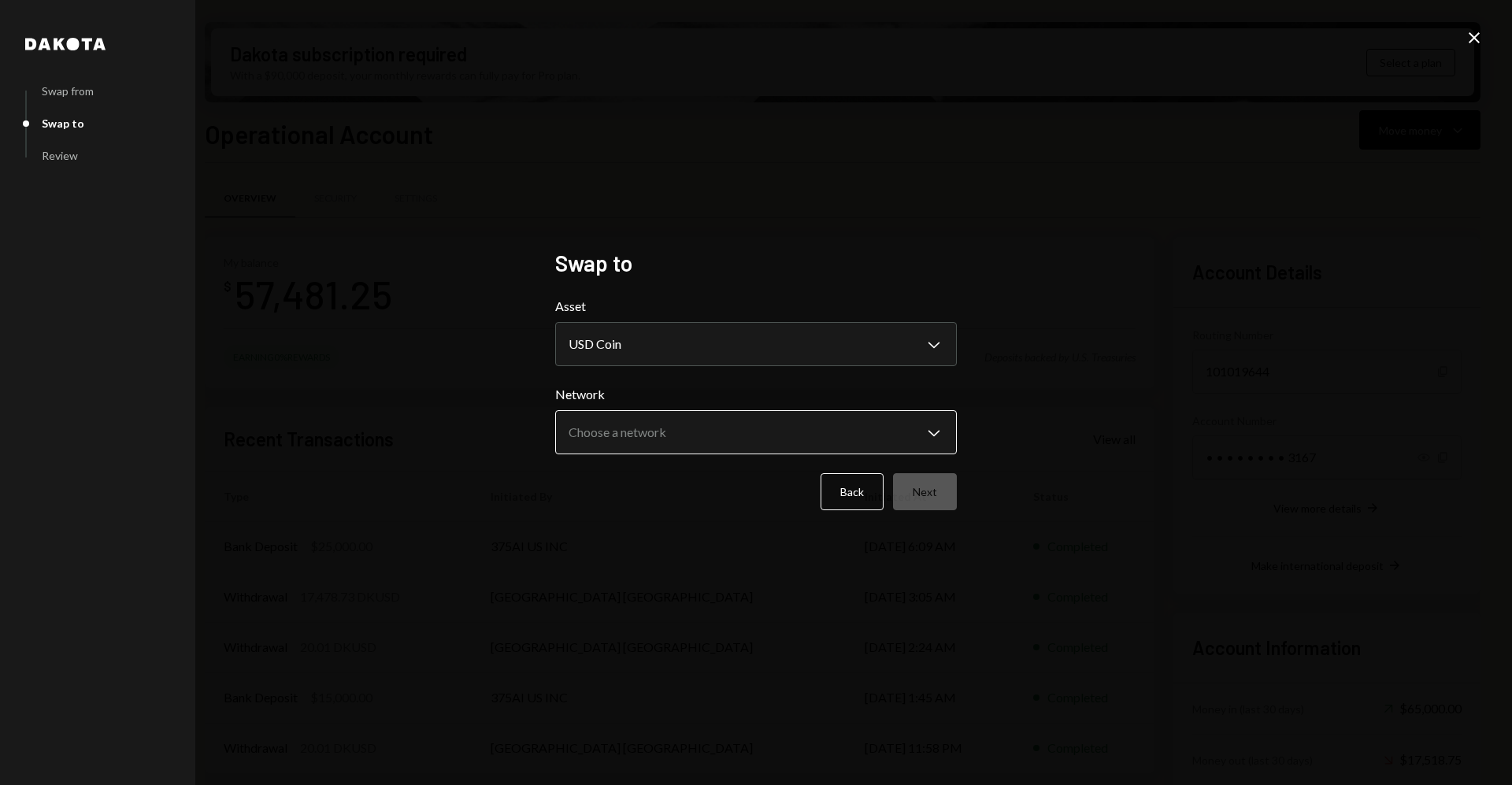
click at [723, 433] on body "3 375ai ServiceCo ... Caret Down Home Home Inbox Inbox Activities Transactions …" at bounding box center [756, 392] width 1512 height 785
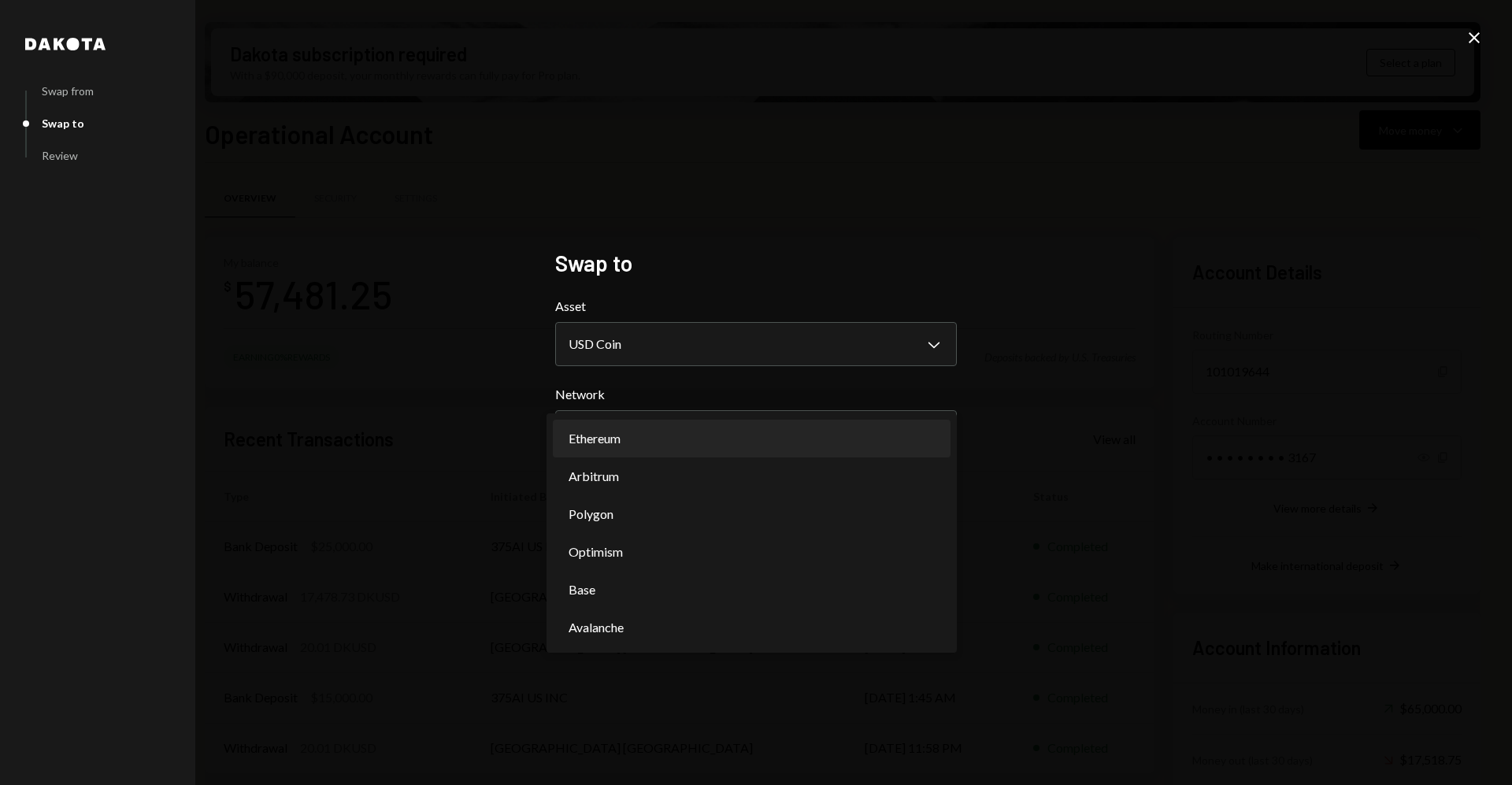
select select "**********"
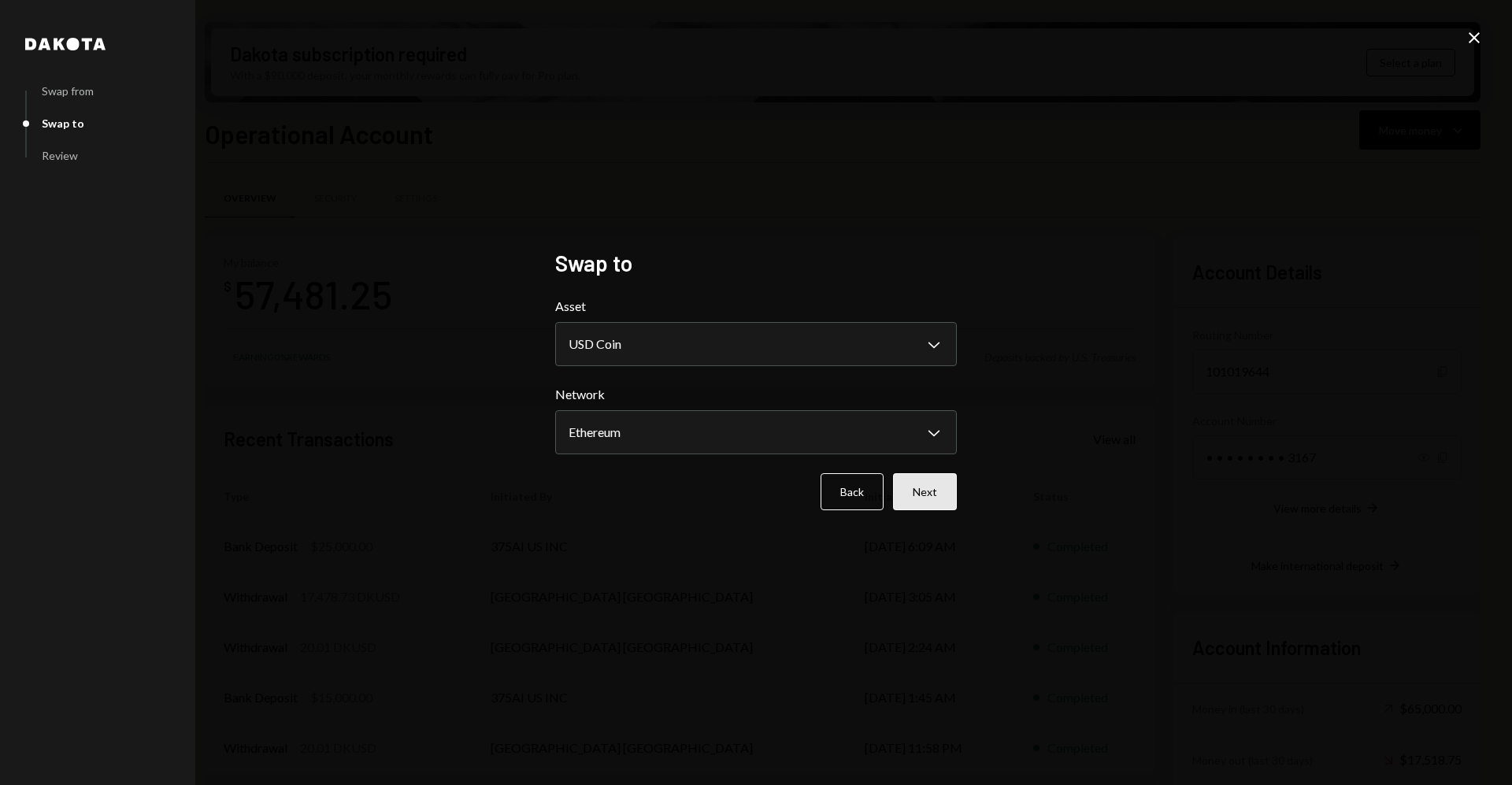
click at [918, 492] on button "Next" at bounding box center [925, 492] width 64 height 37
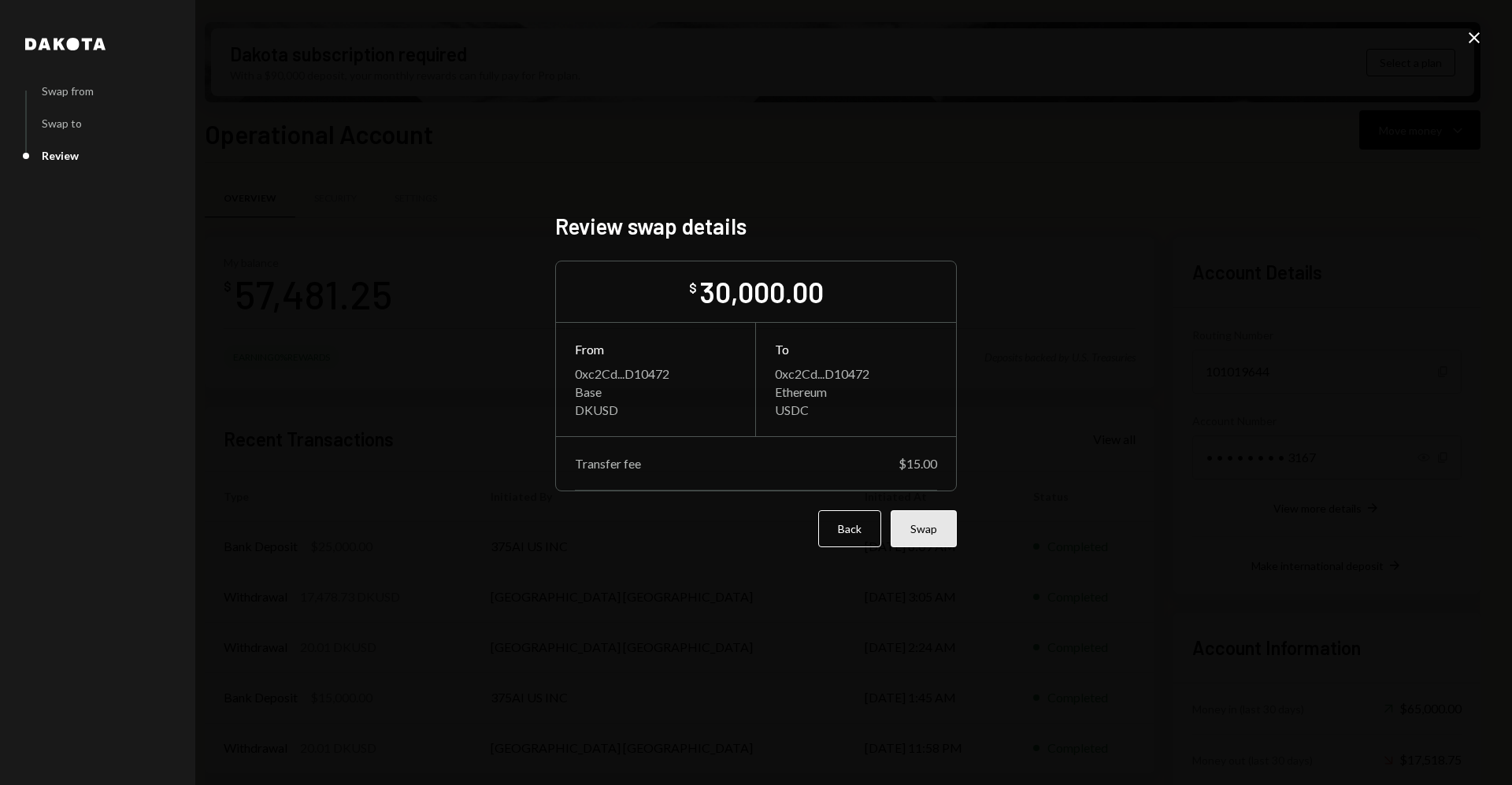
click at [934, 536] on button "Swap" at bounding box center [924, 528] width 66 height 37
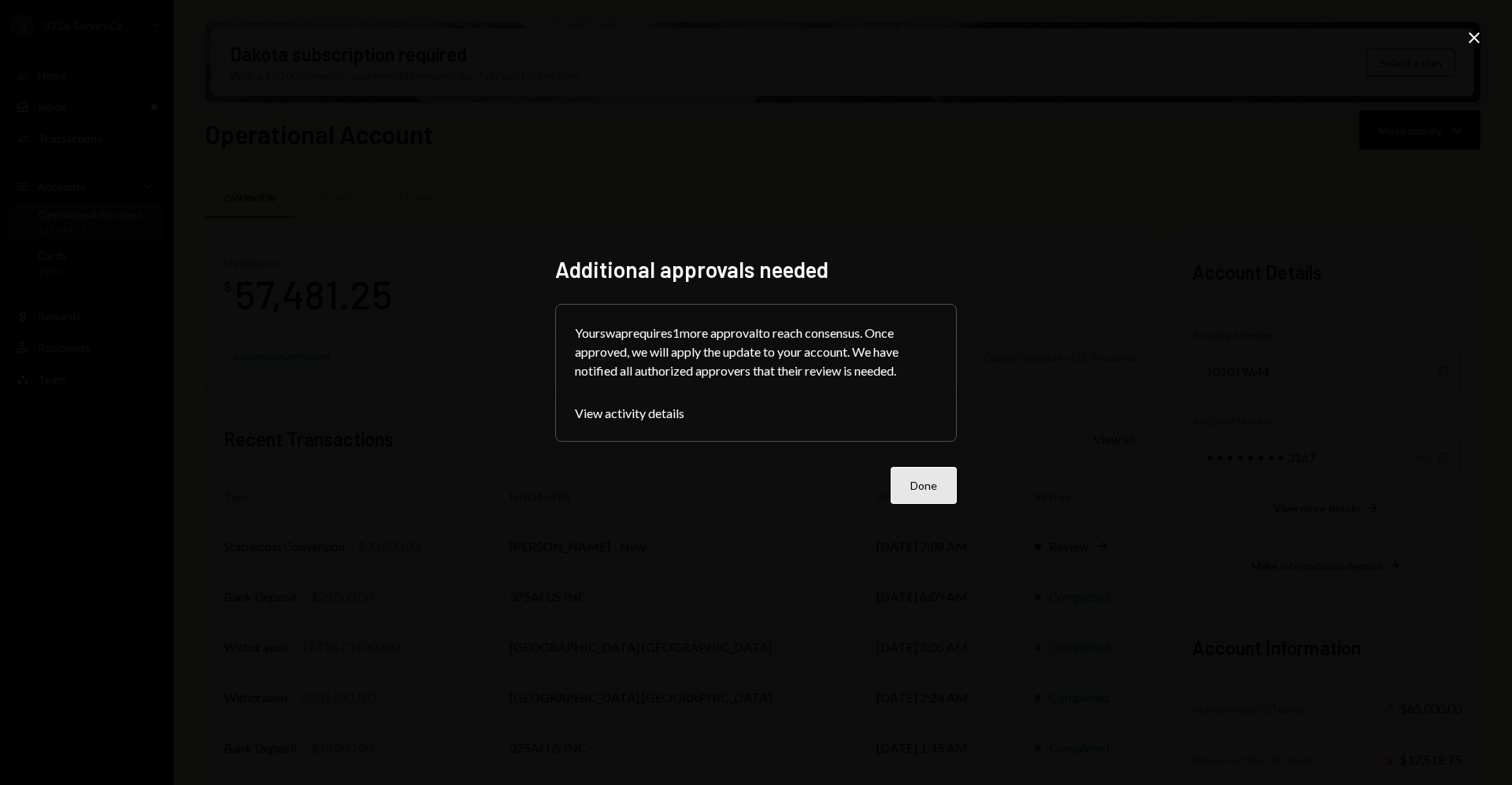
click at [935, 488] on button "Done" at bounding box center [924, 485] width 66 height 37
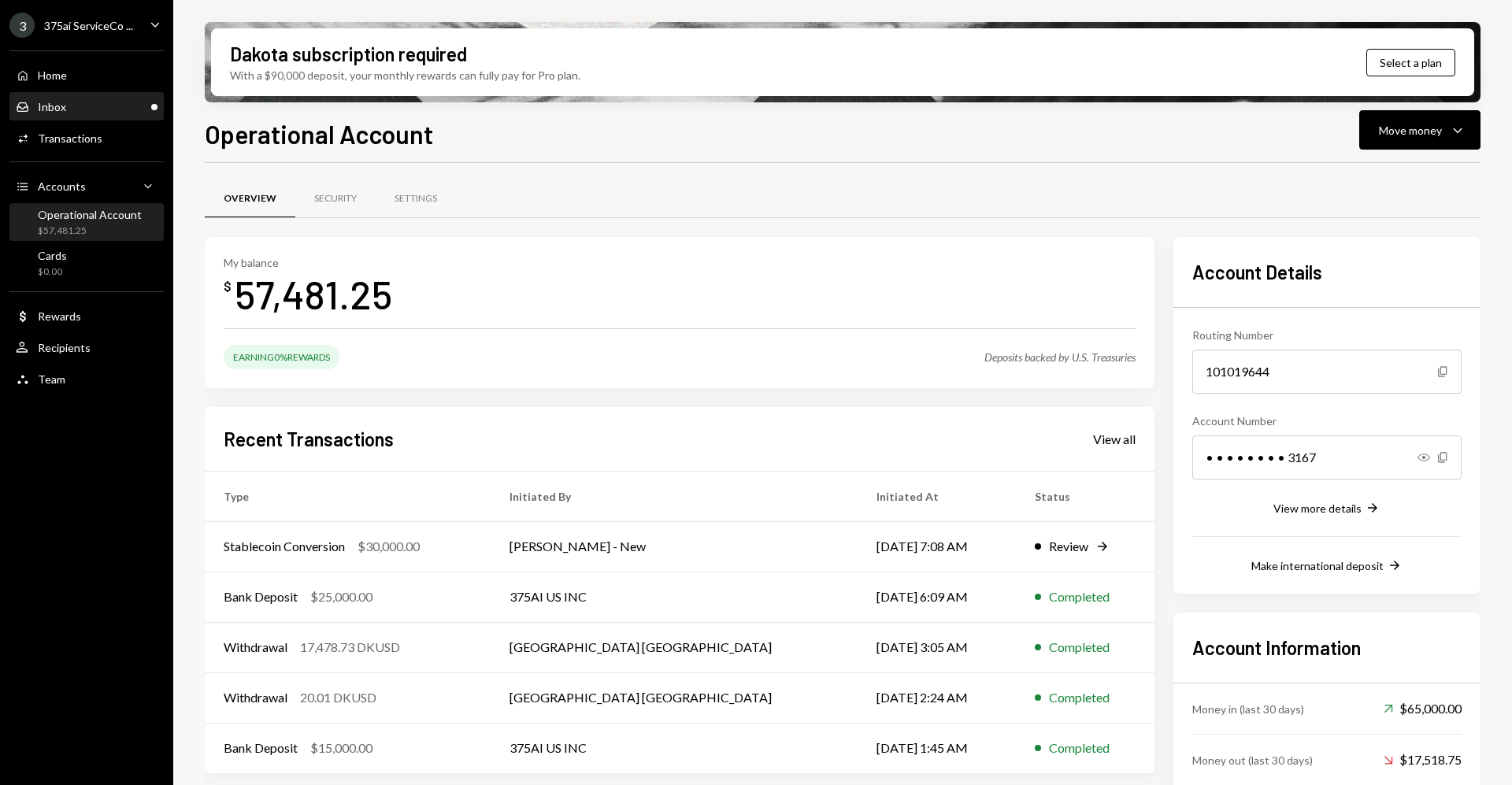
click at [135, 108] on div "Inbox Inbox" at bounding box center [87, 107] width 142 height 14
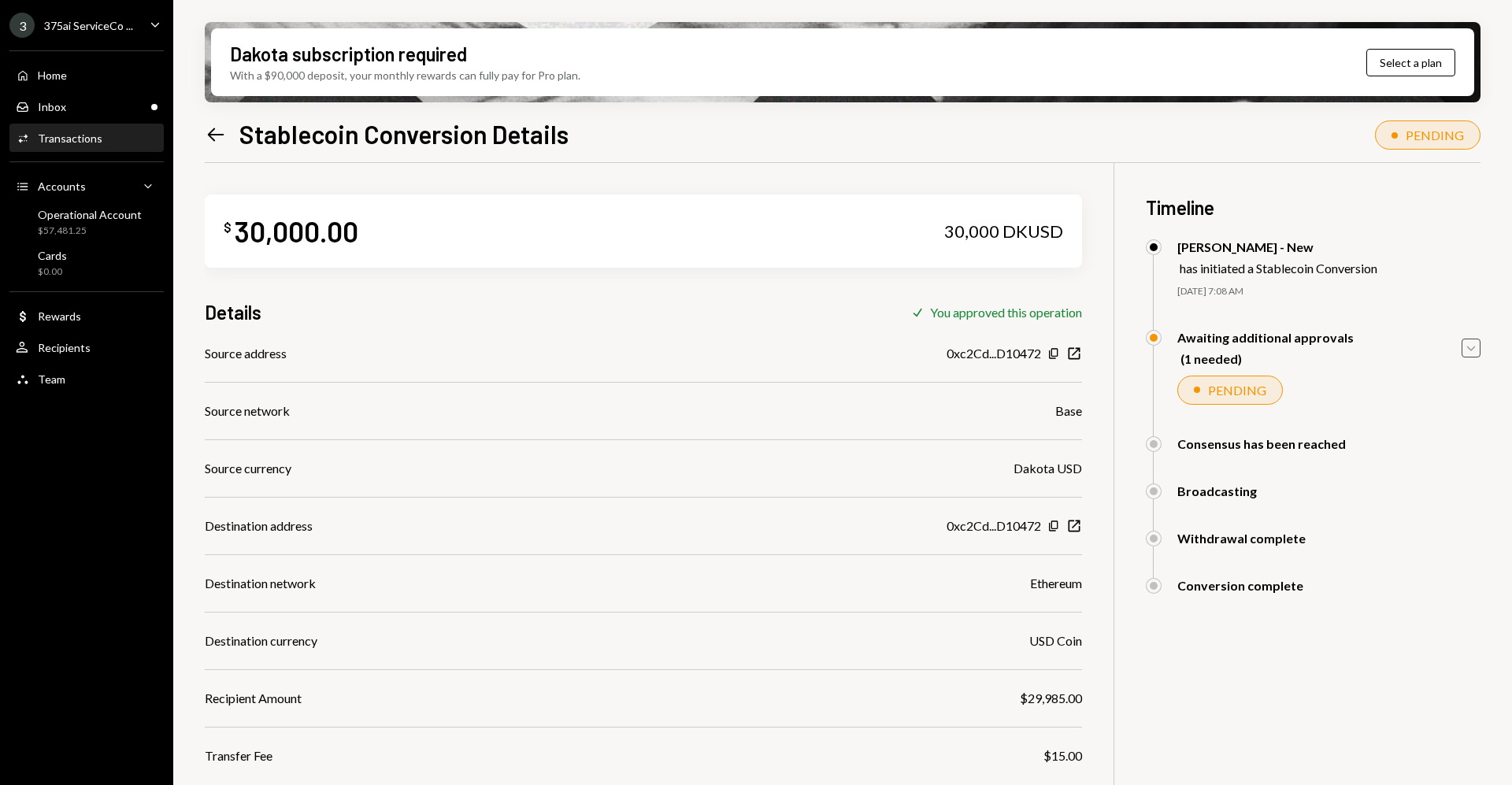
click at [1470, 340] on icon "Caret Down" at bounding box center [1471, 348] width 18 height 18
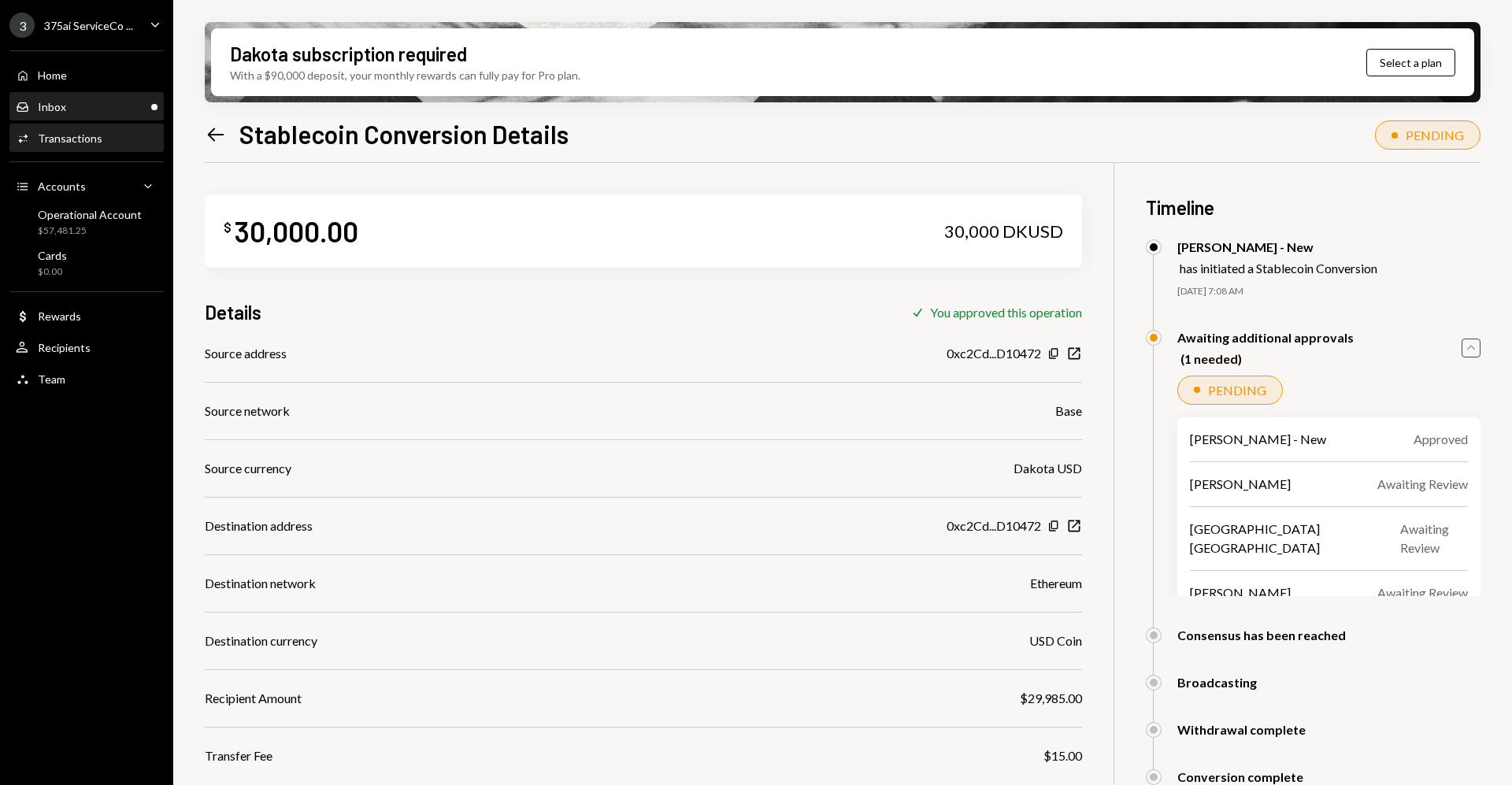
click at [123, 109] on div "Inbox Inbox" at bounding box center [87, 107] width 142 height 14
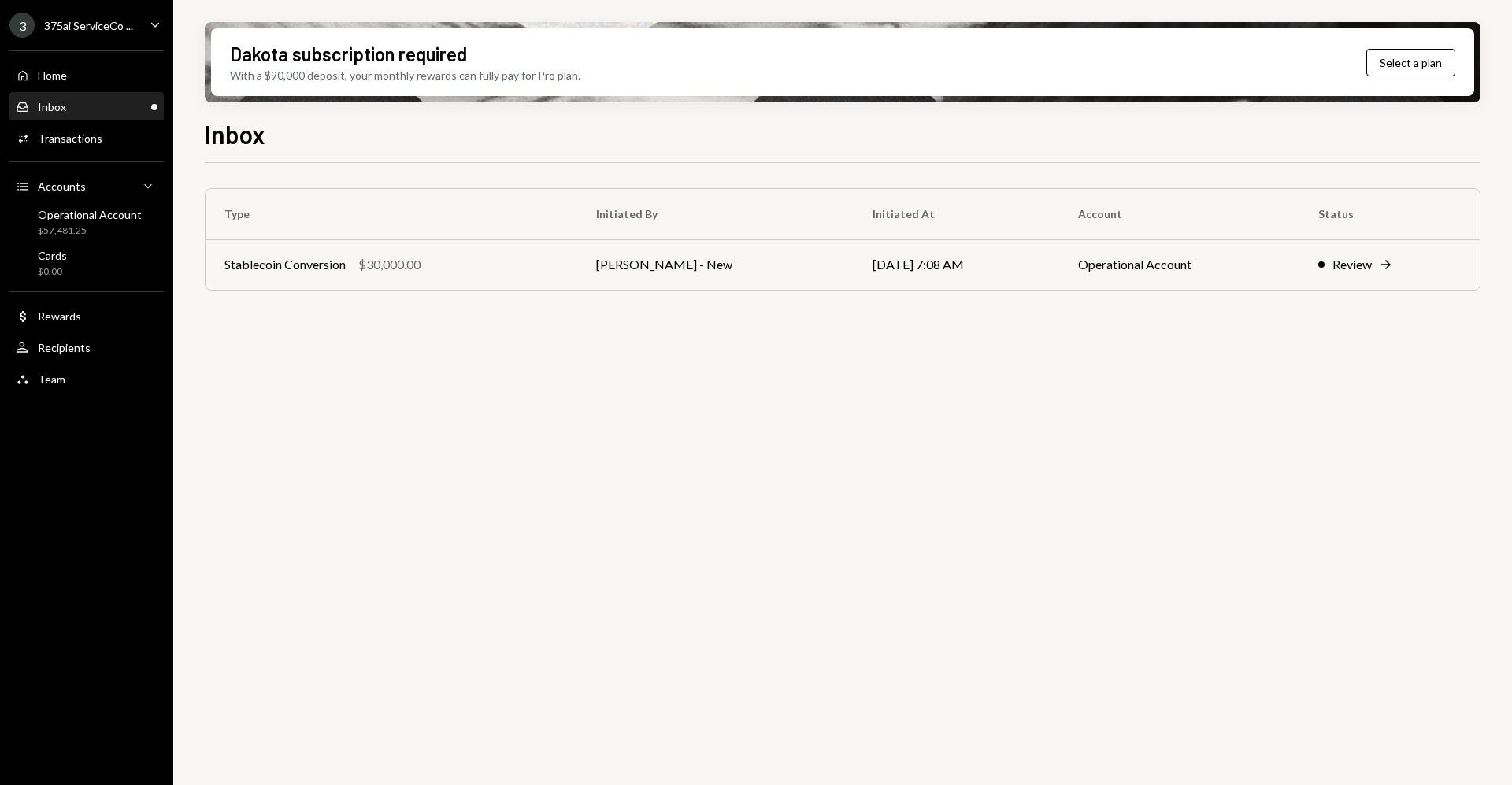
click at [98, 108] on div "Inbox Inbox" at bounding box center [87, 107] width 142 height 14
click at [1337, 272] on div "Review" at bounding box center [1352, 264] width 39 height 19
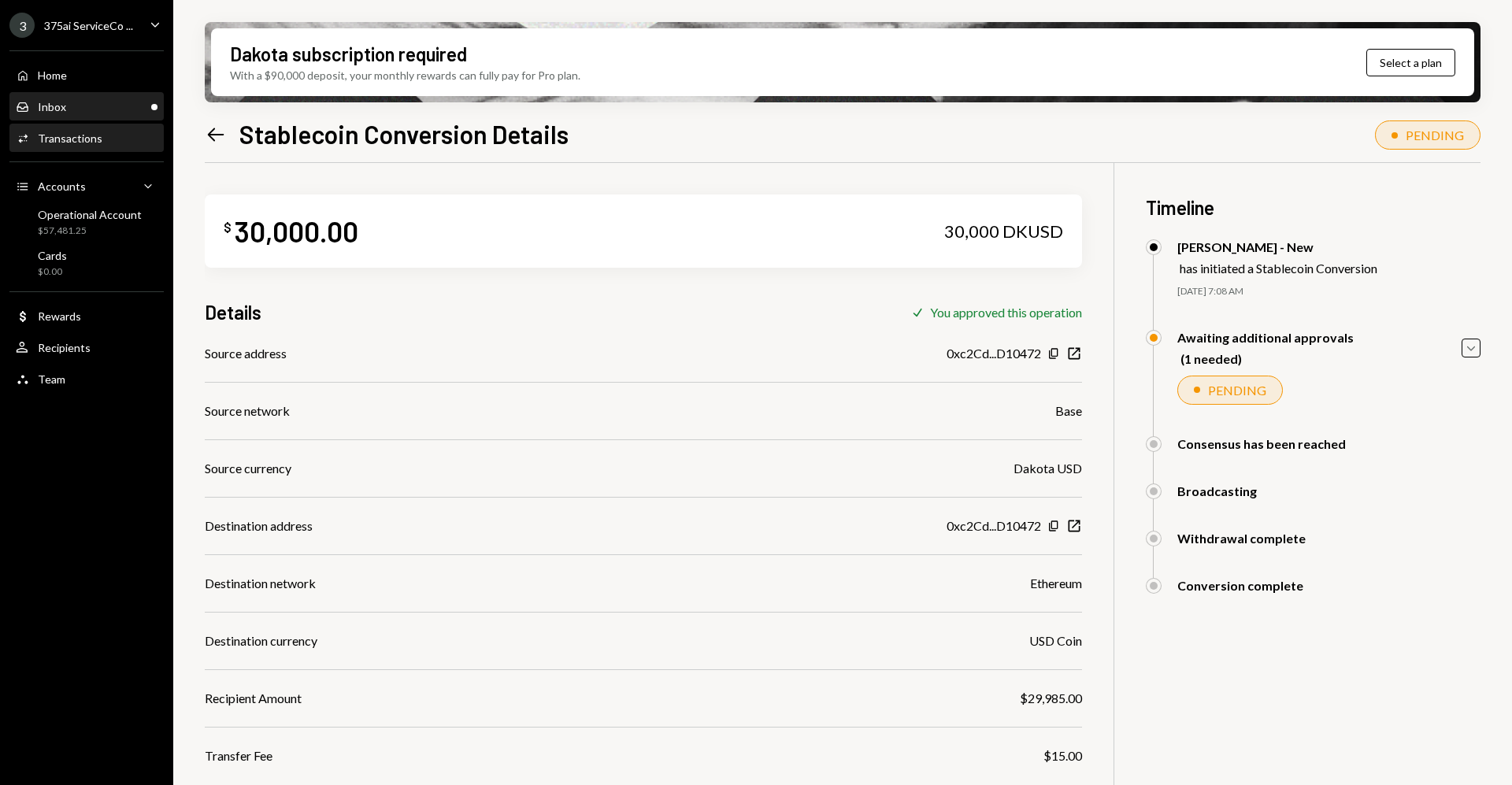
click at [103, 117] on div "Inbox Inbox" at bounding box center [87, 107] width 142 height 27
